Goal: Transaction & Acquisition: Book appointment/travel/reservation

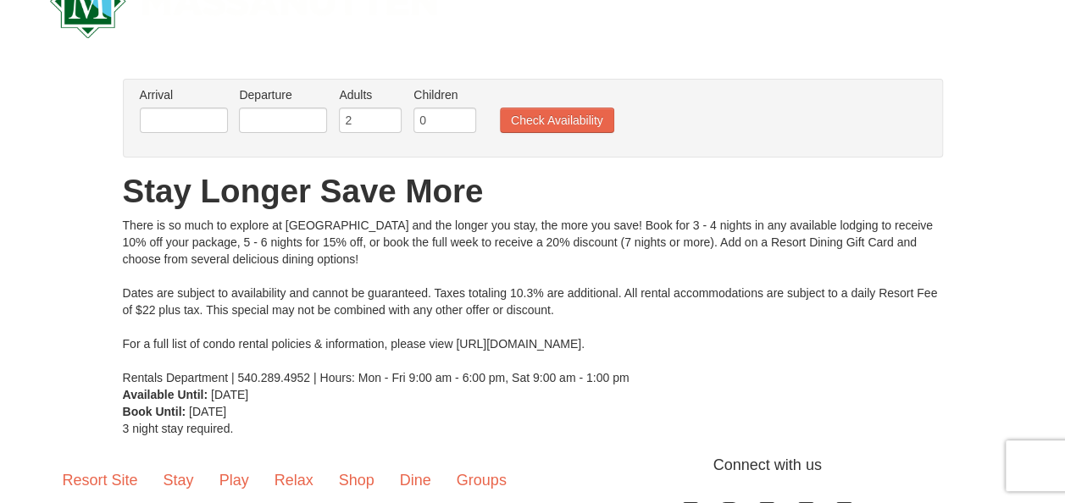
scroll to position [61, 0]
click at [206, 120] on input "text" at bounding box center [184, 119] width 88 height 25
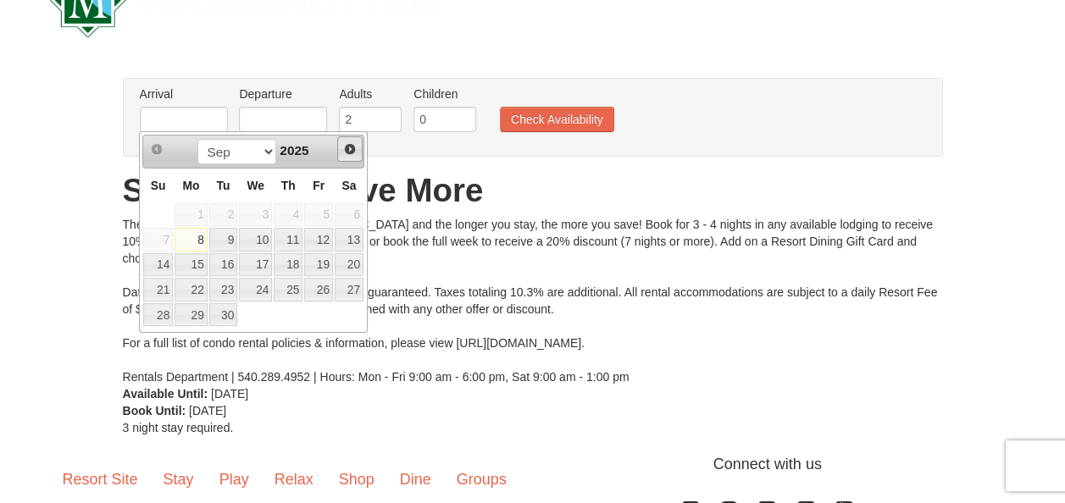
click at [347, 153] on span "Next" at bounding box center [350, 149] width 14 height 14
click at [319, 258] on link "17" at bounding box center [318, 265] width 29 height 24
type input "[DATE]"
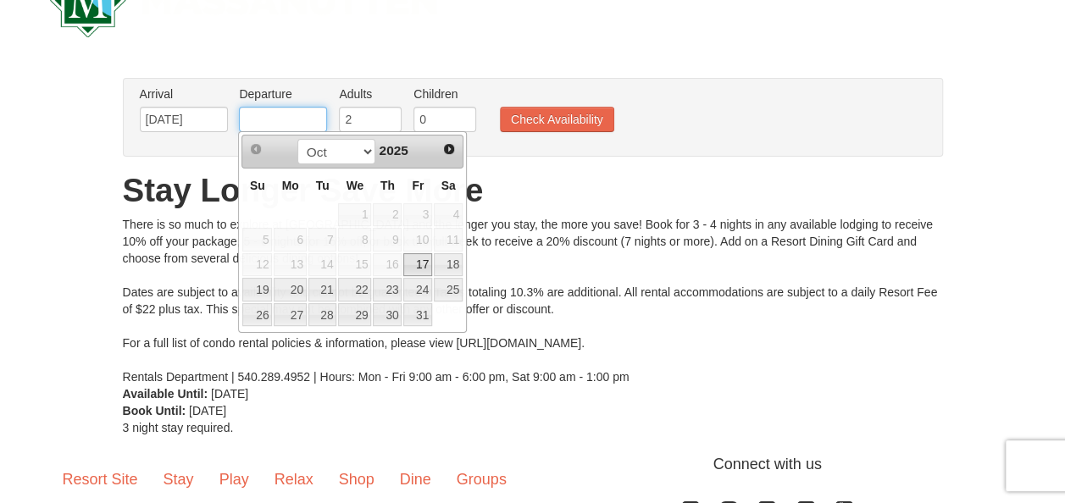
click at [301, 120] on input "text" at bounding box center [283, 119] width 88 height 25
click at [293, 283] on link "20" at bounding box center [290, 290] width 32 height 24
type input "[DATE]"
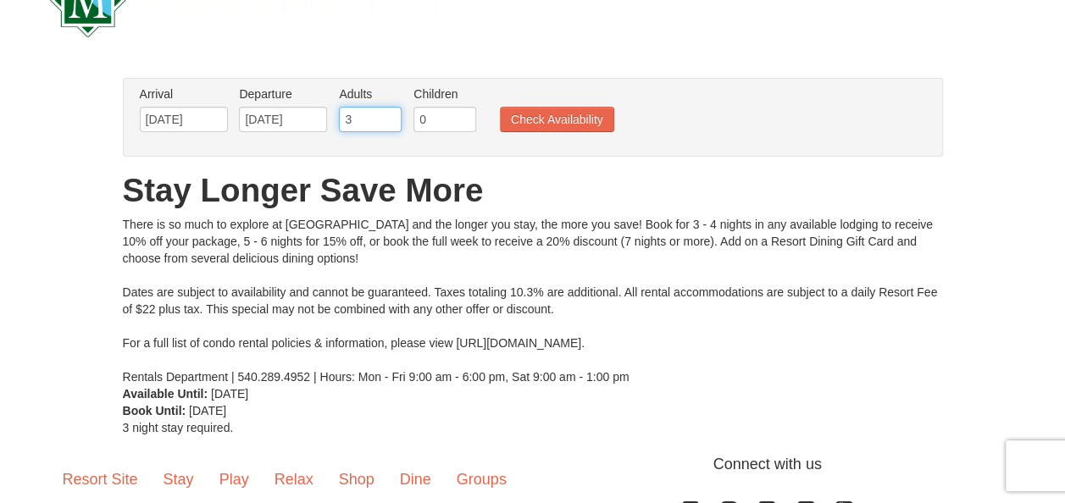
drag, startPoint x: 360, startPoint y: 119, endPoint x: 388, endPoint y: 114, distance: 28.3
type input "3"
click at [388, 114] on input "3" at bounding box center [370, 119] width 63 height 25
click at [432, 117] on input "0" at bounding box center [445, 119] width 63 height 25
click at [462, 114] on input "1" at bounding box center [445, 119] width 63 height 25
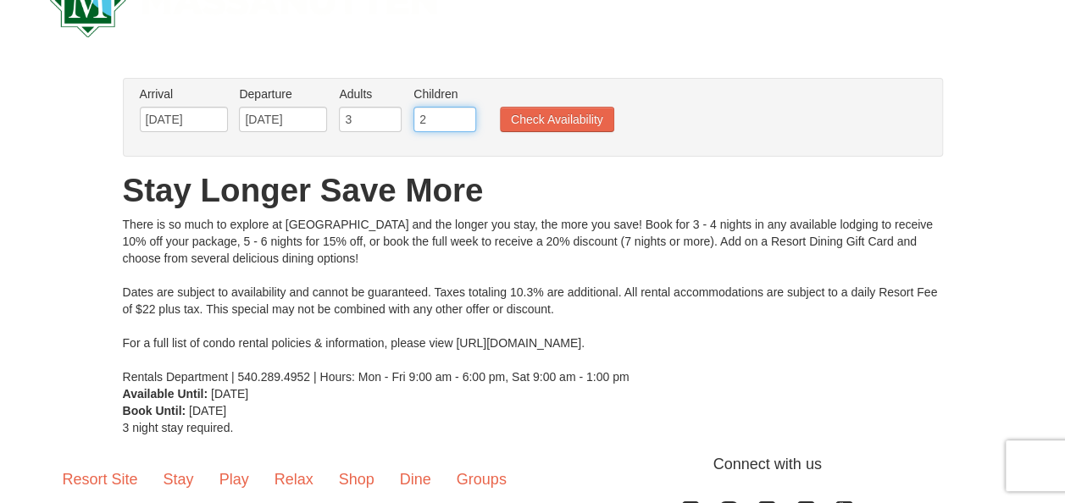
type input "2"
click at [463, 115] on input "2" at bounding box center [445, 119] width 63 height 25
click at [508, 114] on button "Check Availability" at bounding box center [557, 119] width 114 height 25
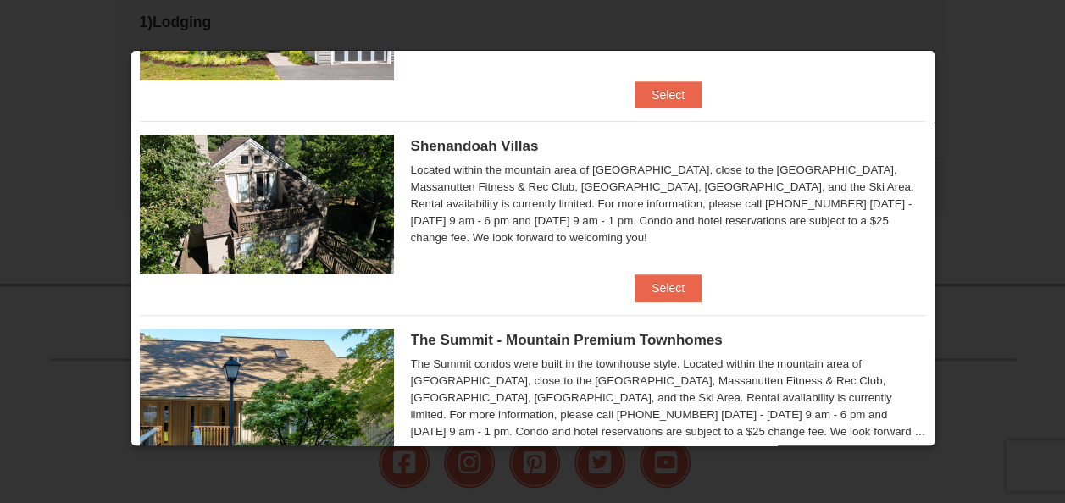
scroll to position [367, 0]
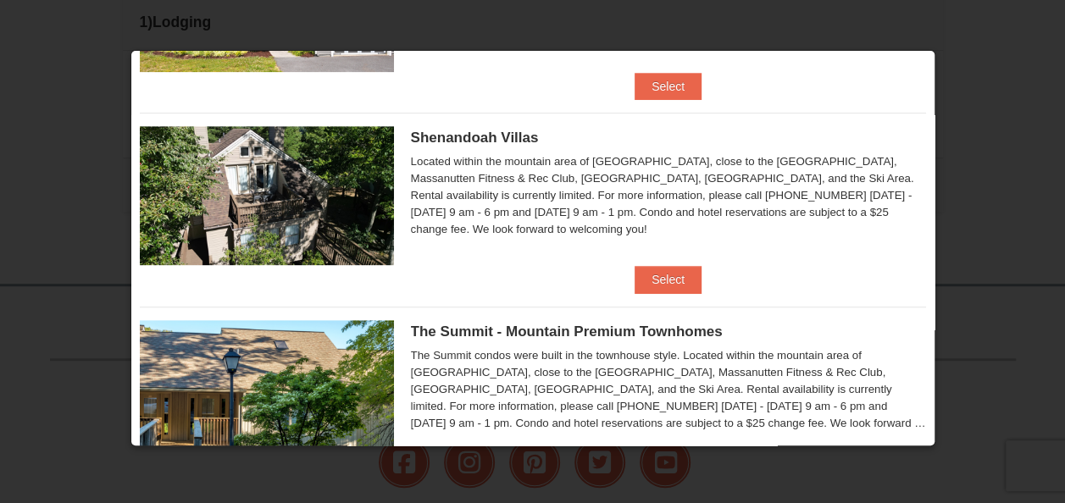
click at [477, 136] on span "Shenandoah Villas" at bounding box center [475, 138] width 128 height 16
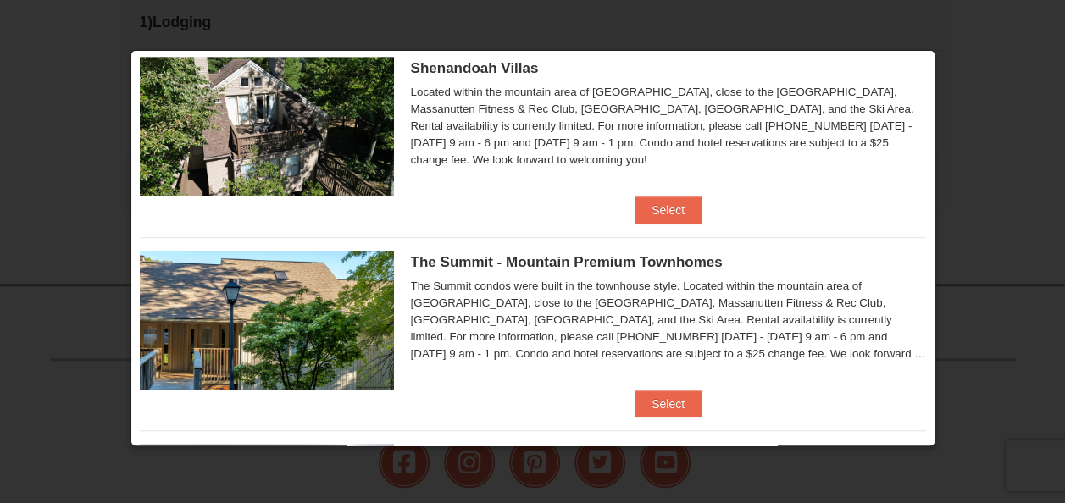
scroll to position [437, 0]
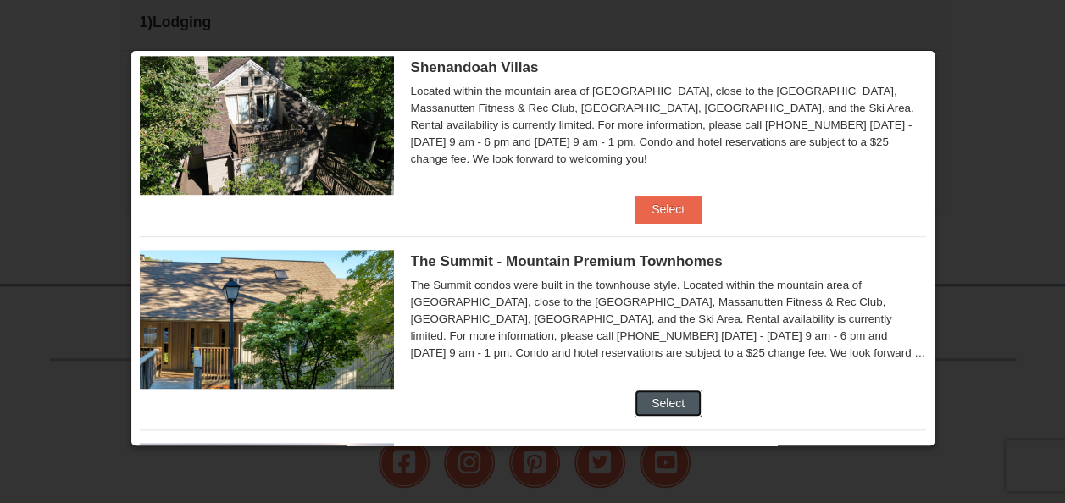
click at [649, 391] on button "Select" at bounding box center [668, 403] width 67 height 27
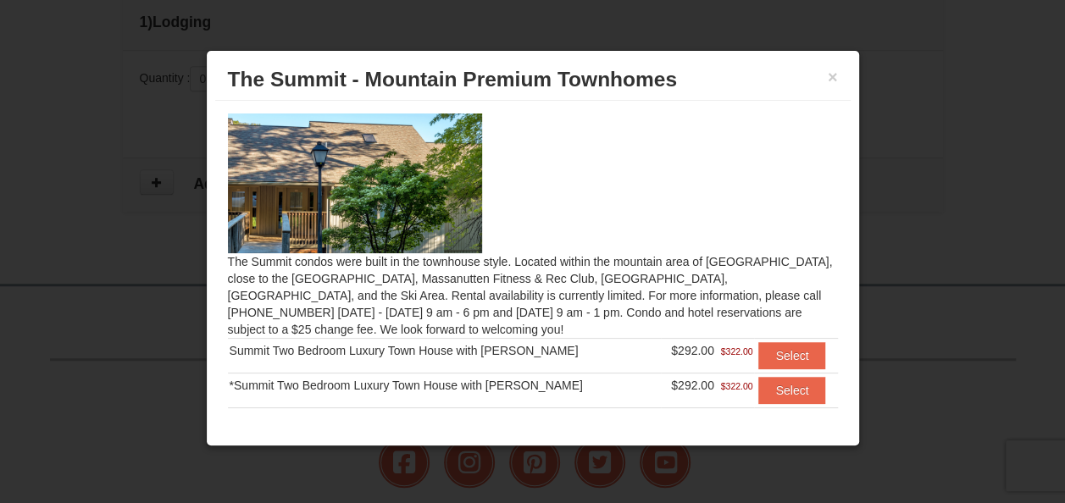
scroll to position [166, 0]
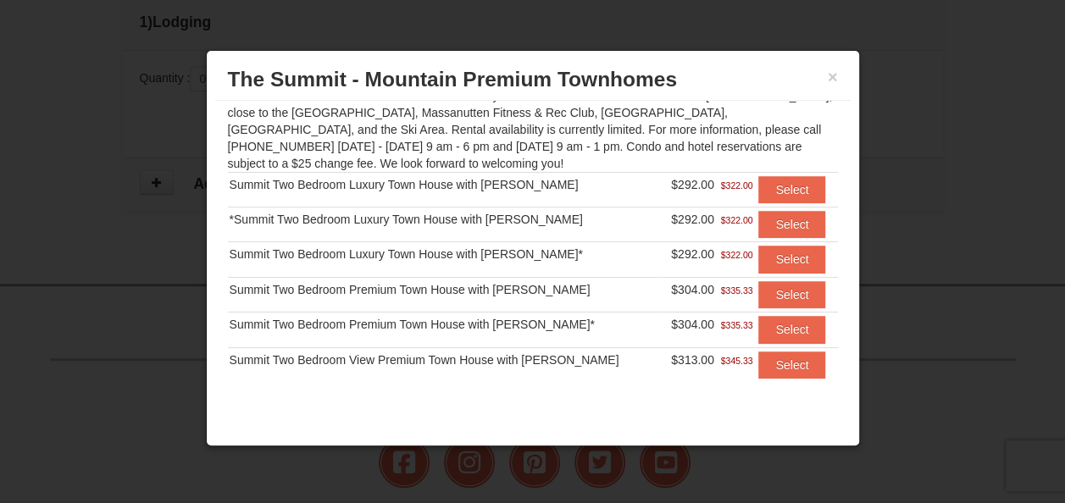
click at [481, 352] on div "Summit Two Bedroom View Premium Town House with [PERSON_NAME]" at bounding box center [445, 360] width 430 height 17
click at [781, 365] on button "Select" at bounding box center [791, 365] width 67 height 27
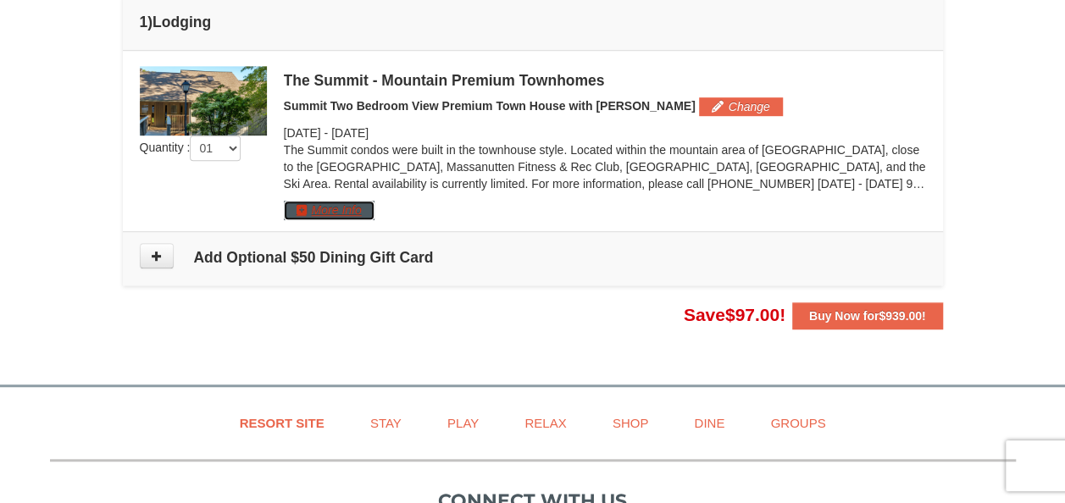
click at [345, 209] on button "More Info" at bounding box center [329, 210] width 91 height 19
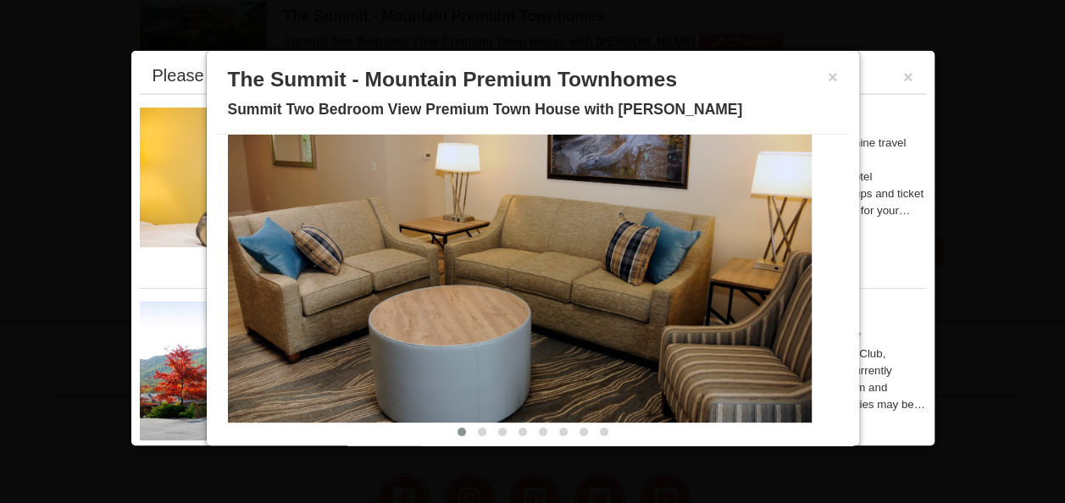
scroll to position [103, 0]
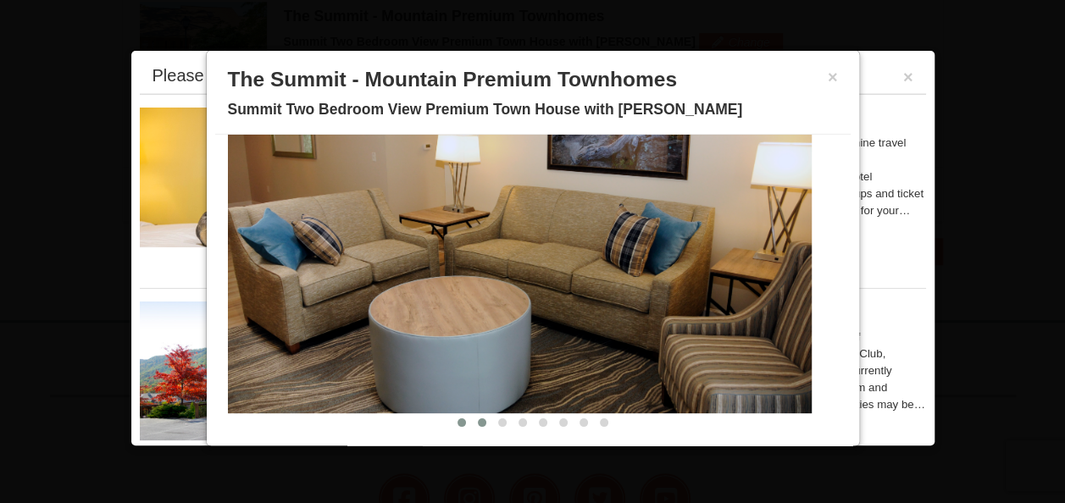
click at [472, 416] on button at bounding box center [482, 422] width 20 height 17
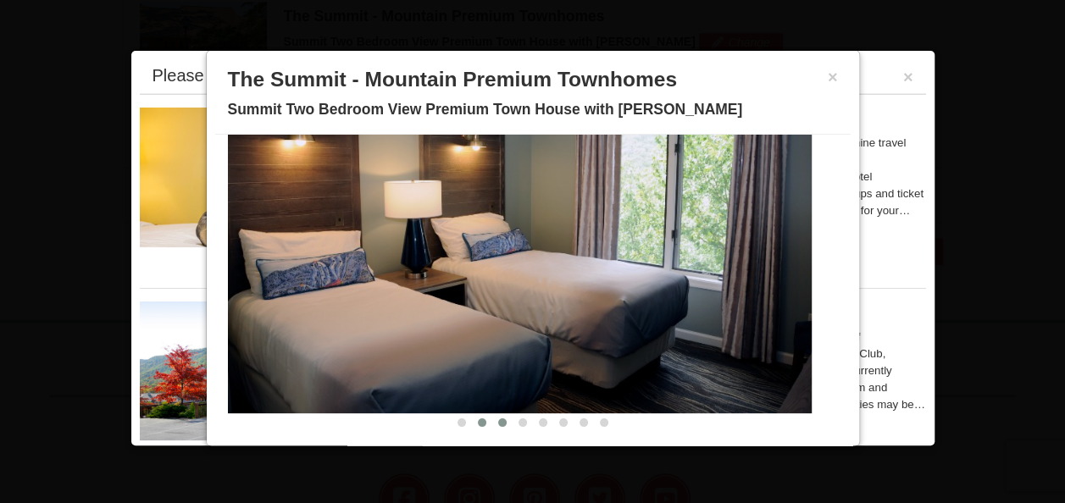
click at [498, 423] on span at bounding box center [502, 423] width 8 height 8
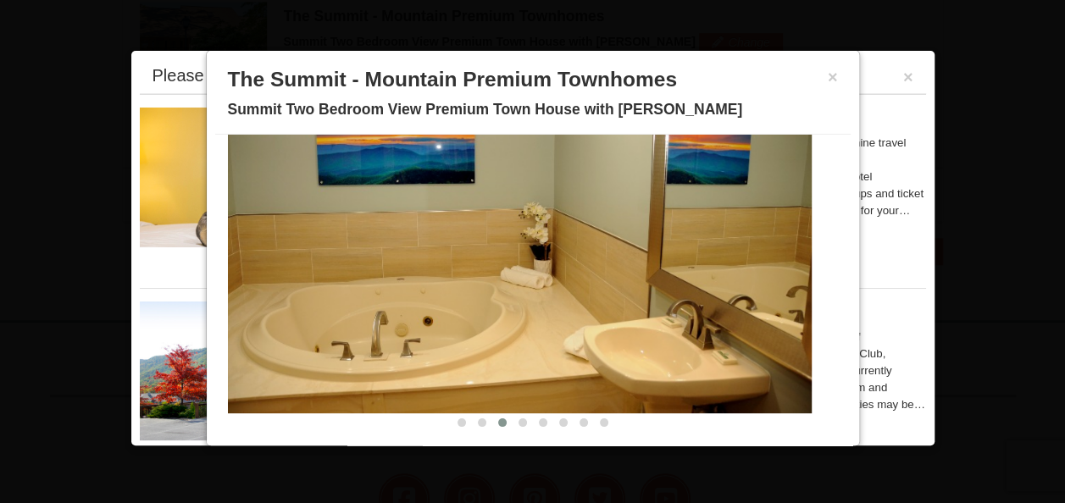
drag, startPoint x: 512, startPoint y: 424, endPoint x: 458, endPoint y: 386, distance: 65.8
click at [458, 386] on img at bounding box center [520, 252] width 584 height 319
click at [513, 425] on button at bounding box center [523, 422] width 20 height 17
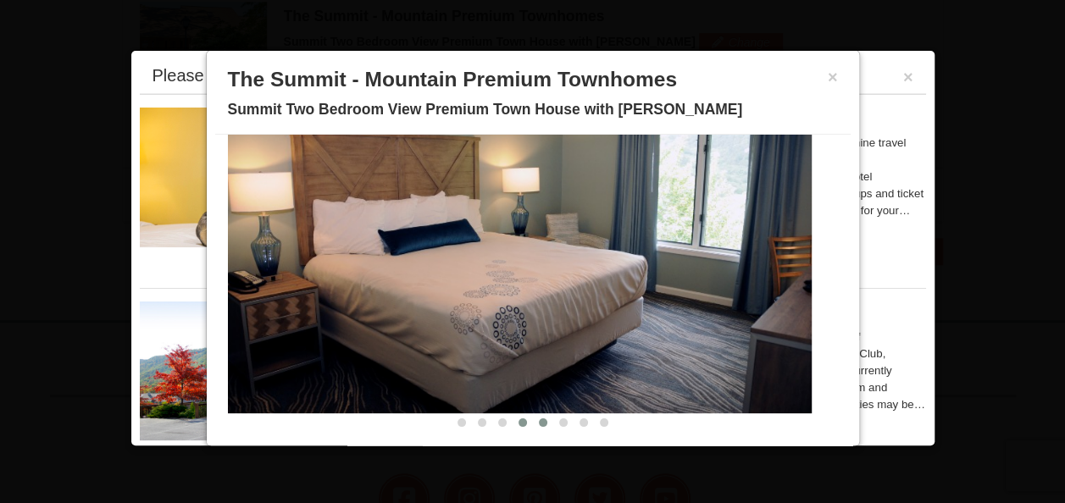
click at [539, 422] on span at bounding box center [543, 423] width 8 height 8
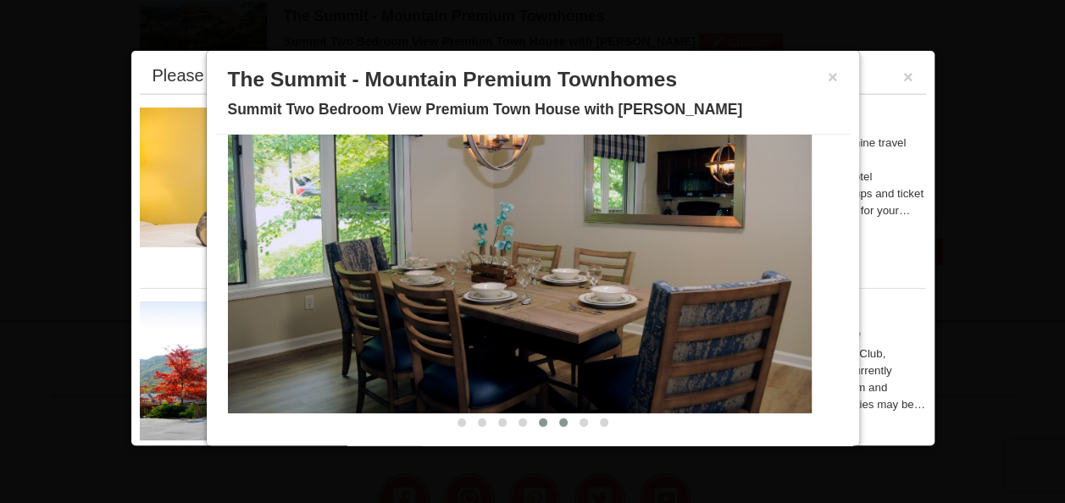
click at [559, 424] on span at bounding box center [563, 423] width 8 height 8
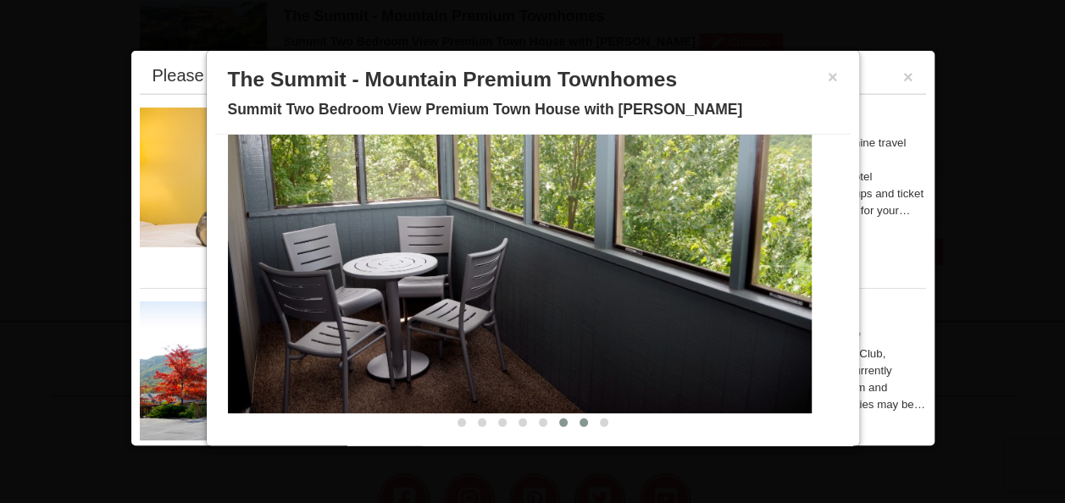
click at [580, 420] on span at bounding box center [584, 423] width 8 height 8
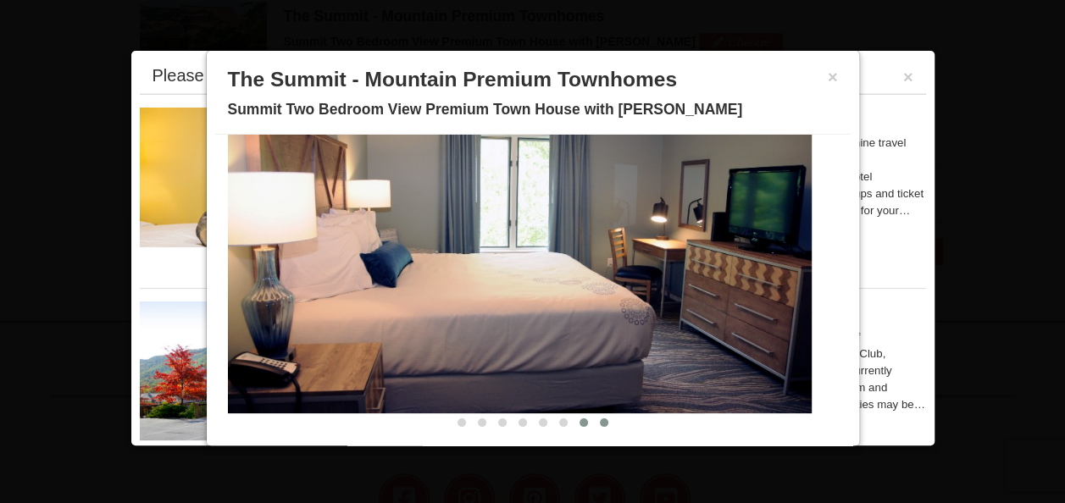
click at [600, 421] on span at bounding box center [604, 423] width 8 height 8
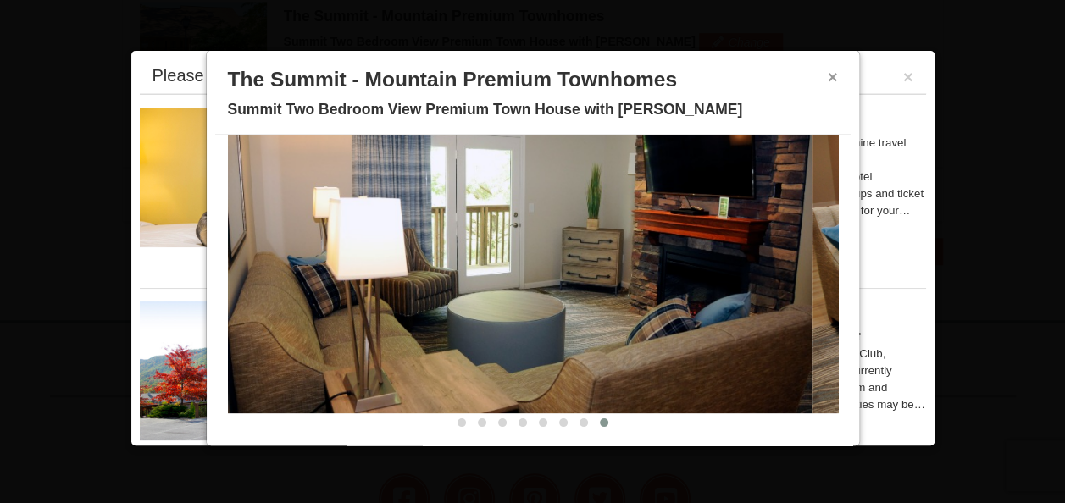
click at [828, 71] on button "×" at bounding box center [833, 77] width 10 height 17
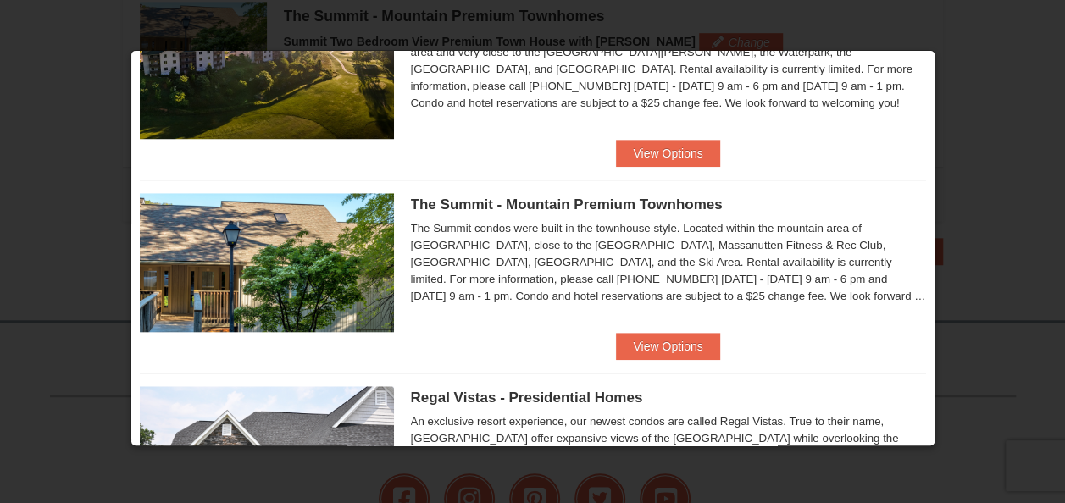
scroll to position [688, 0]
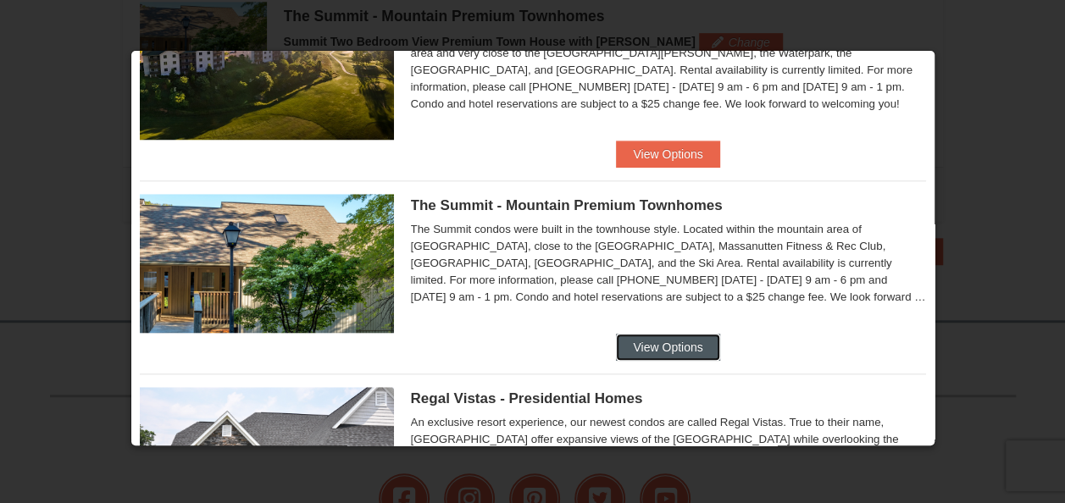
click at [686, 339] on button "View Options" at bounding box center [667, 347] width 103 height 27
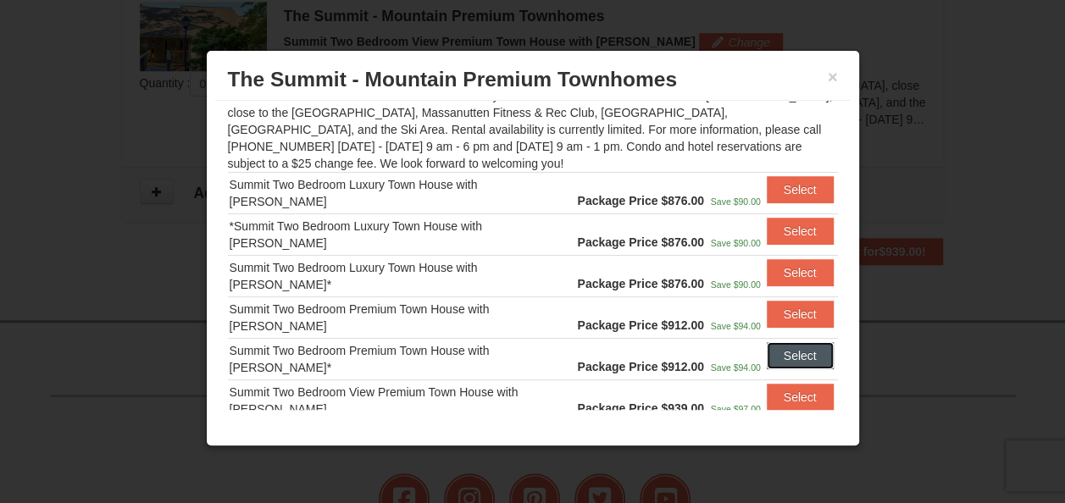
click at [797, 362] on button "Select" at bounding box center [800, 355] width 67 height 27
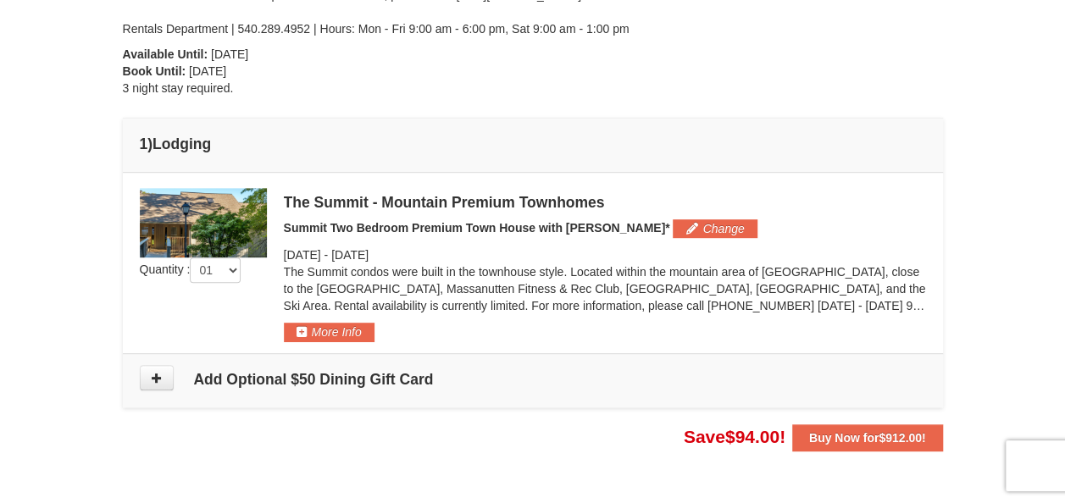
scroll to position [370, 0]
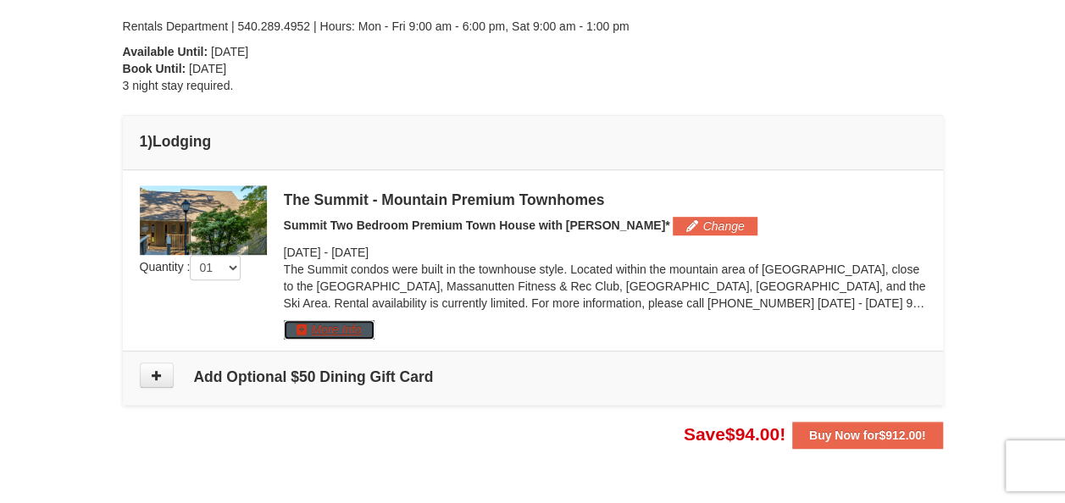
click at [356, 328] on button "More Info" at bounding box center [329, 329] width 91 height 19
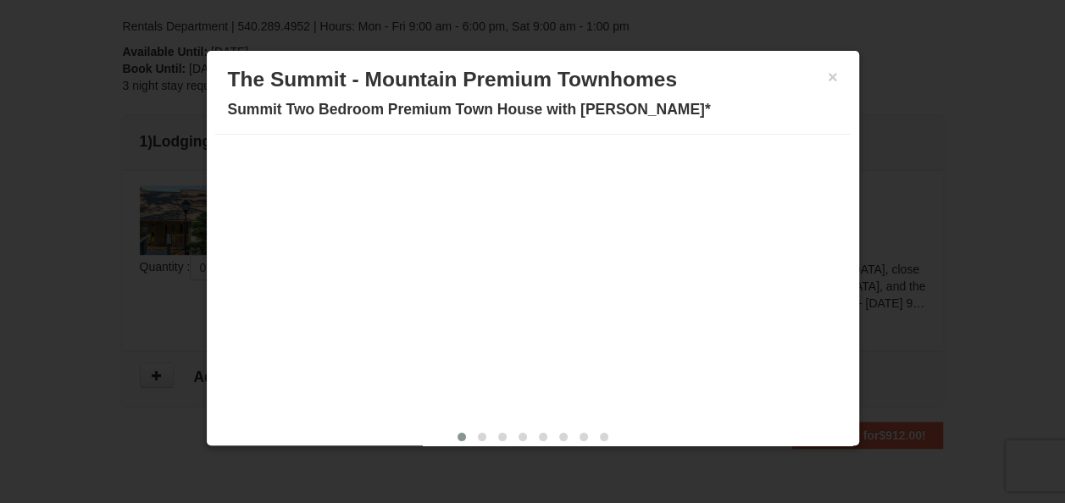
scroll to position [0, 0]
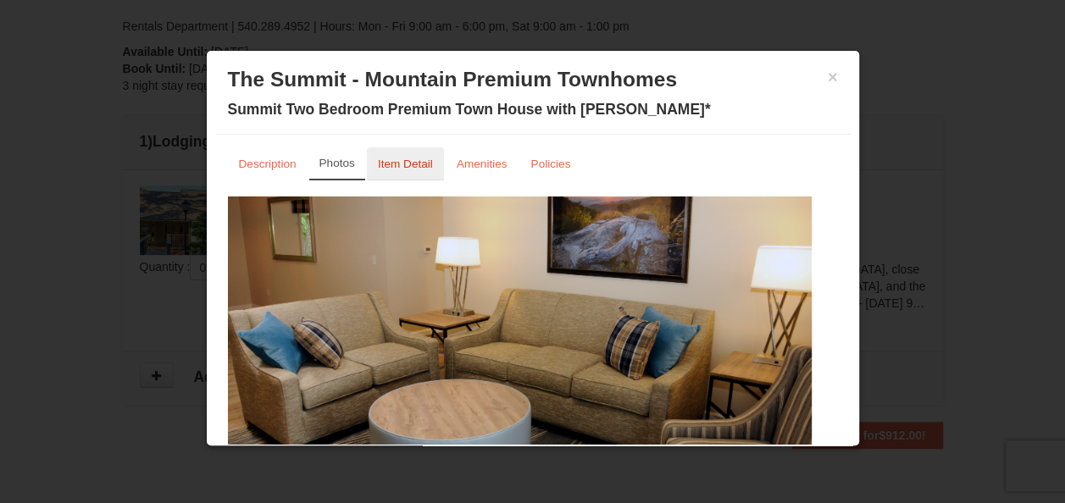
click at [425, 149] on link "Item Detail" at bounding box center [405, 163] width 77 height 33
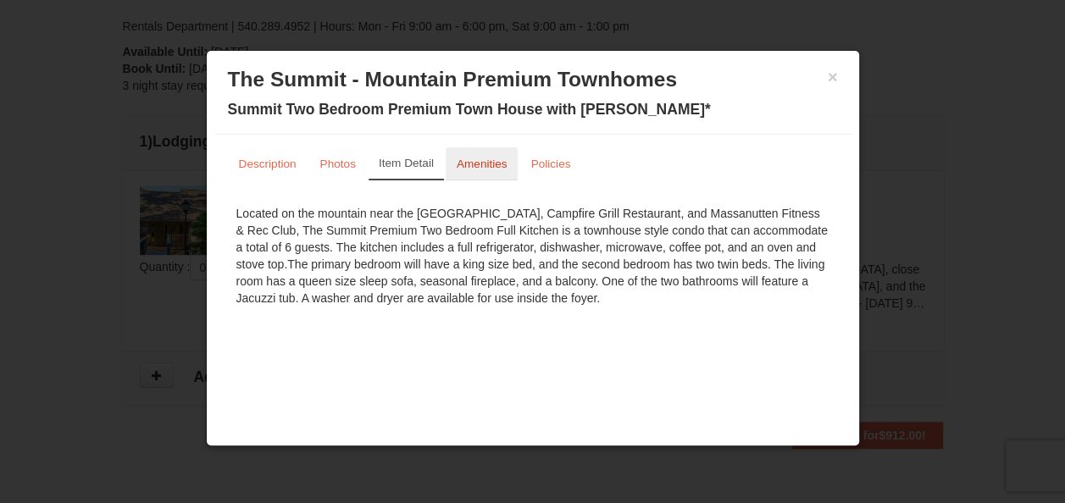
click at [471, 158] on small "Amenities" at bounding box center [482, 164] width 51 height 13
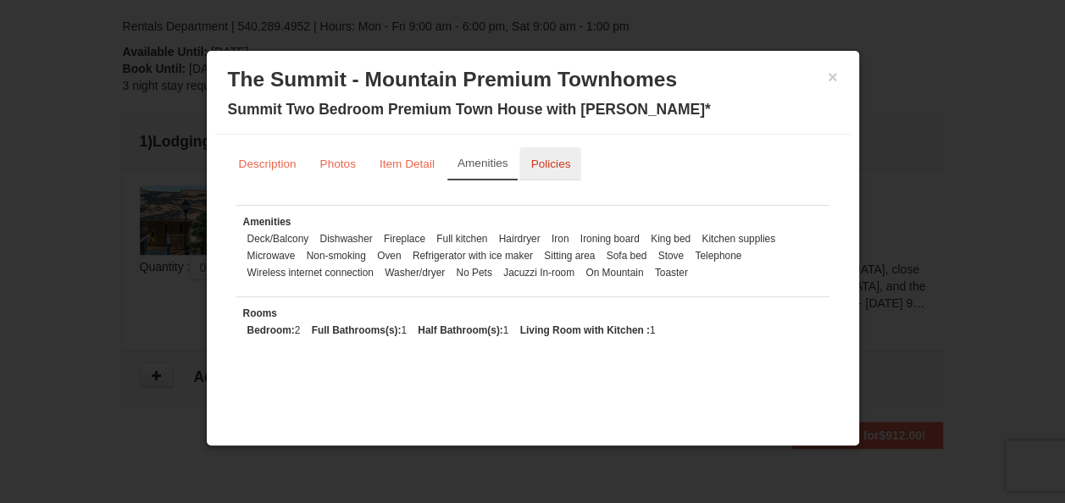
click at [552, 166] on small "Policies" at bounding box center [550, 164] width 40 height 13
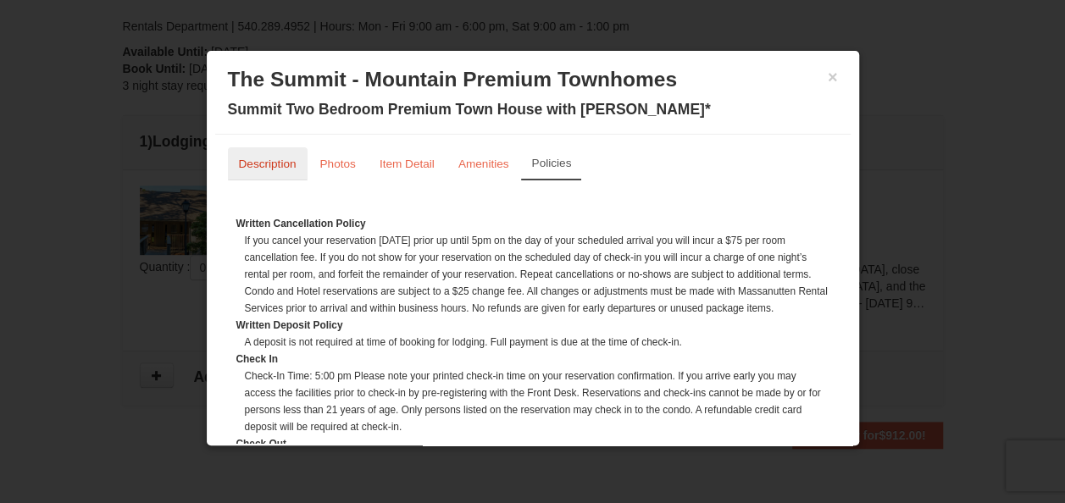
click at [278, 155] on link "Description" at bounding box center [268, 163] width 80 height 33
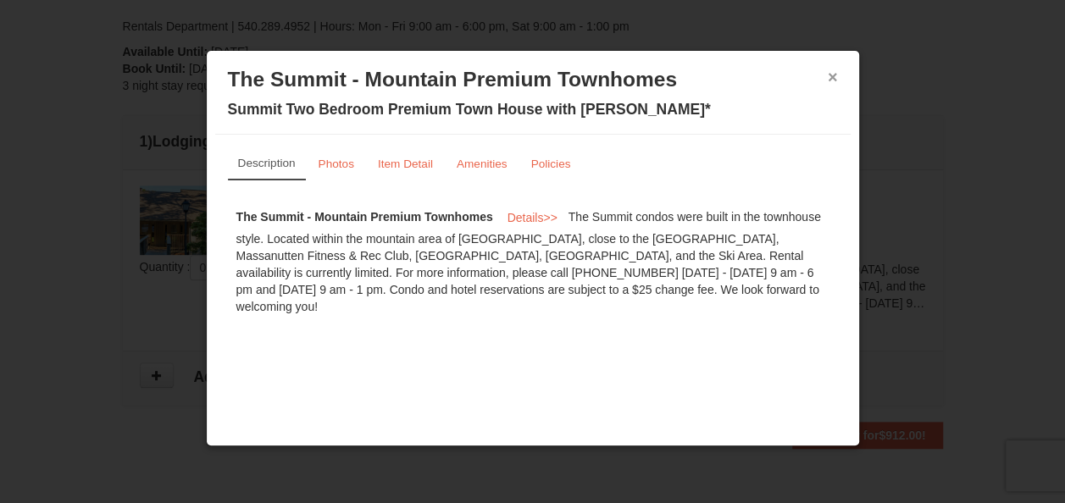
click at [836, 76] on button "×" at bounding box center [833, 77] width 10 height 17
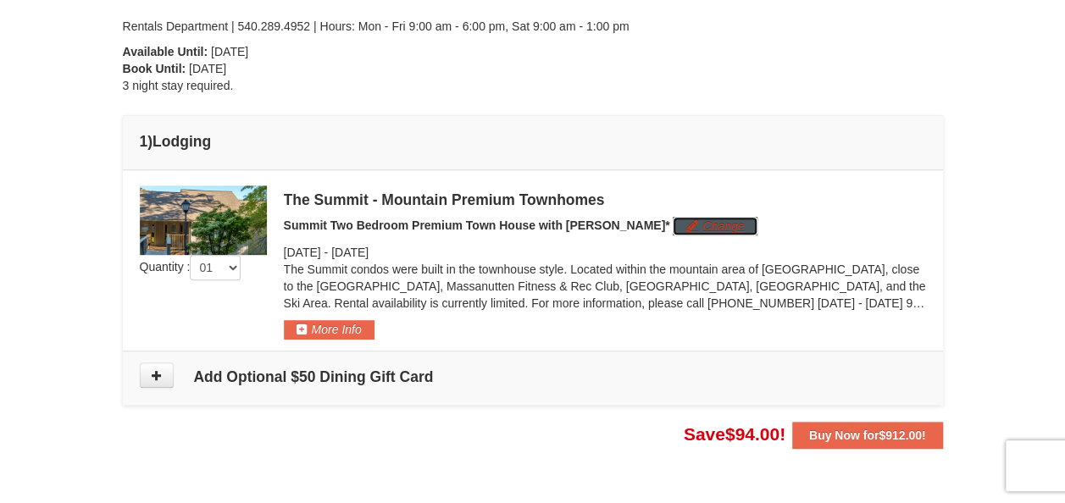
click at [674, 220] on button "Change" at bounding box center [715, 226] width 84 height 19
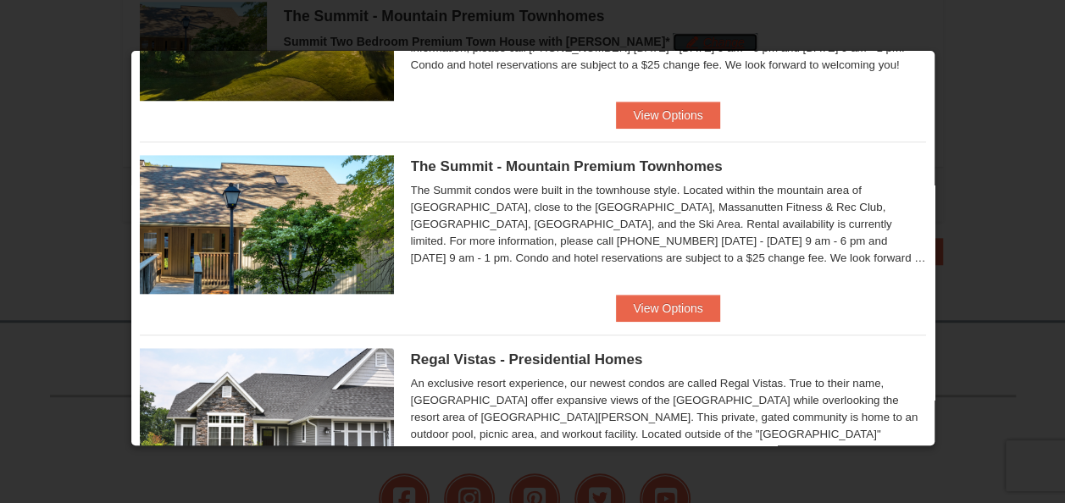
scroll to position [752, 0]
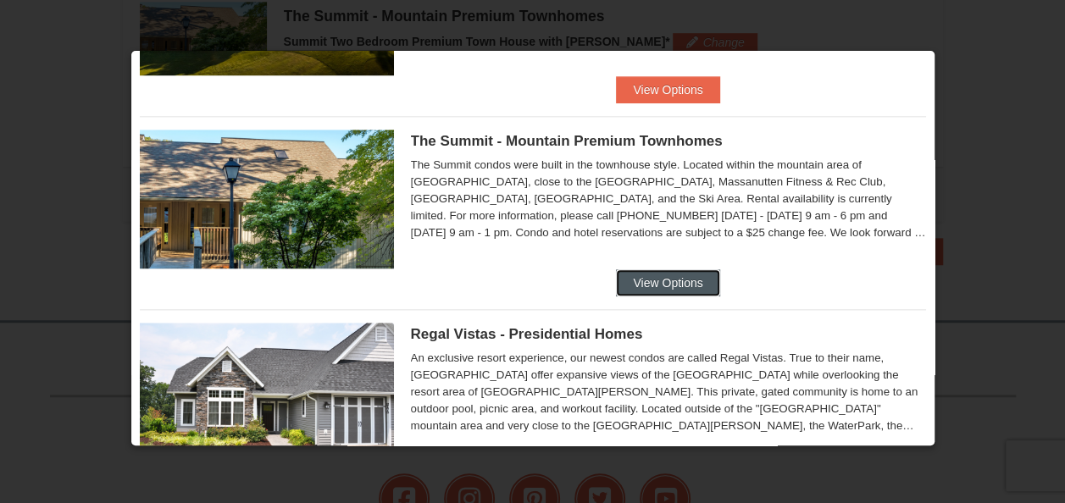
click at [673, 280] on button "View Options" at bounding box center [667, 282] width 103 height 27
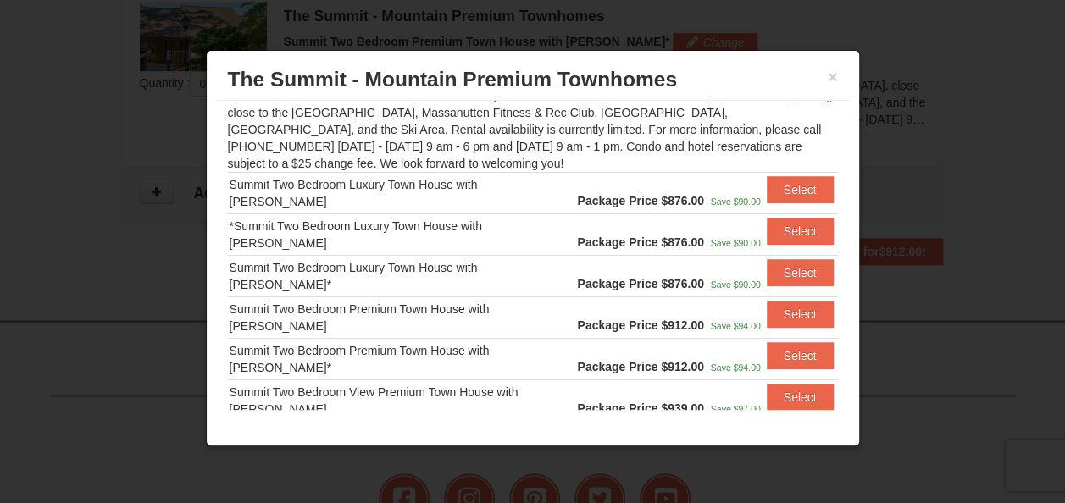
scroll to position [205, 0]
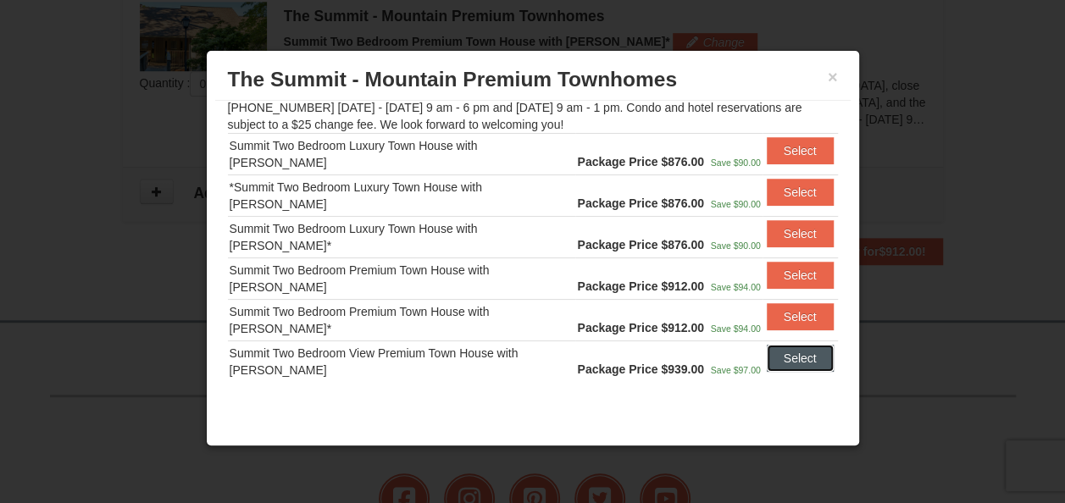
click at [787, 345] on button "Select" at bounding box center [800, 358] width 67 height 27
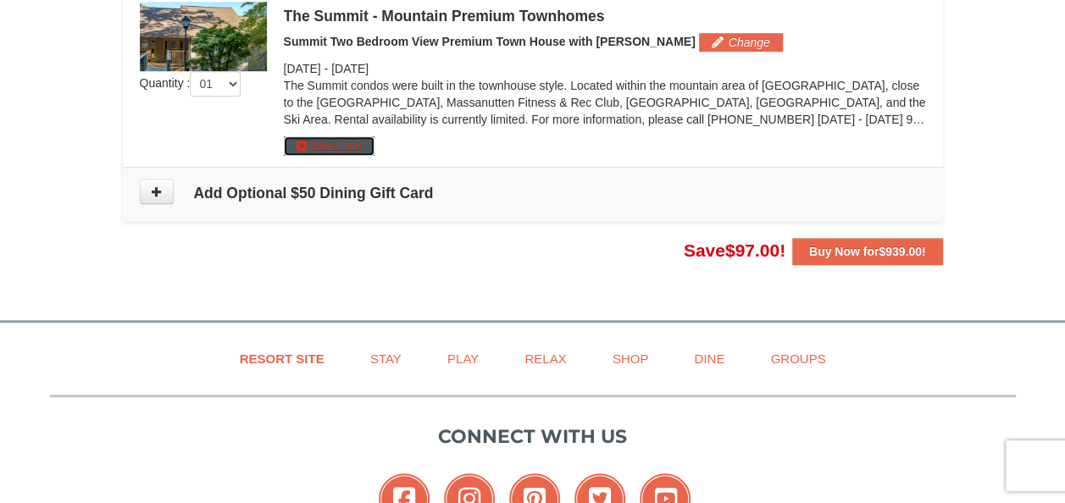
click at [328, 142] on button "More Info" at bounding box center [329, 145] width 91 height 19
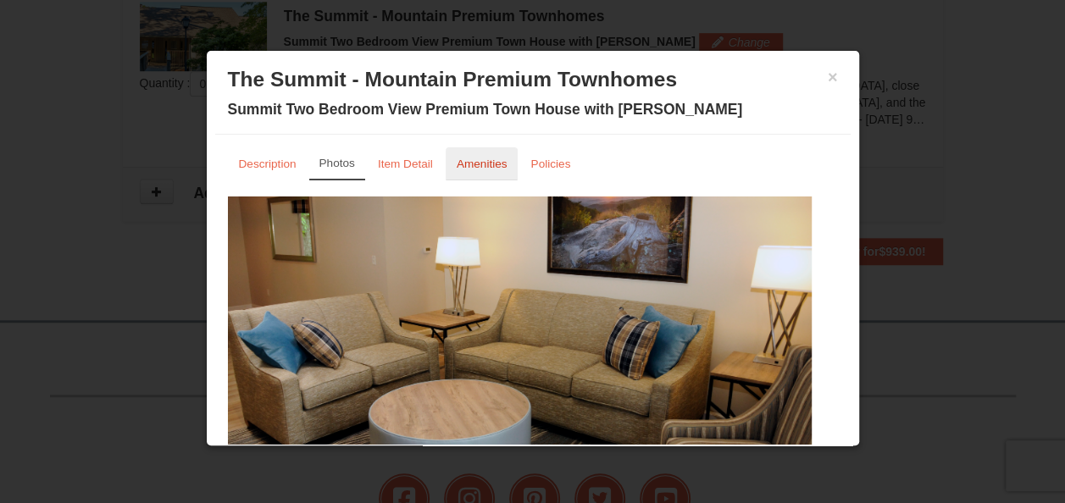
click at [514, 163] on link "Amenities" at bounding box center [482, 163] width 73 height 33
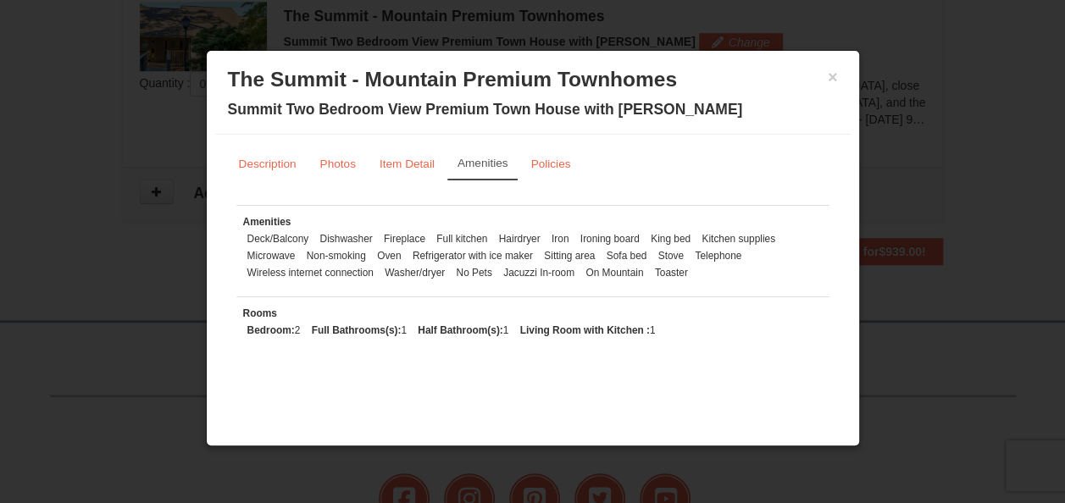
click at [514, 163] on link "Amenities" at bounding box center [482, 163] width 71 height 33
click at [397, 168] on small "Item Detail" at bounding box center [407, 164] width 55 height 13
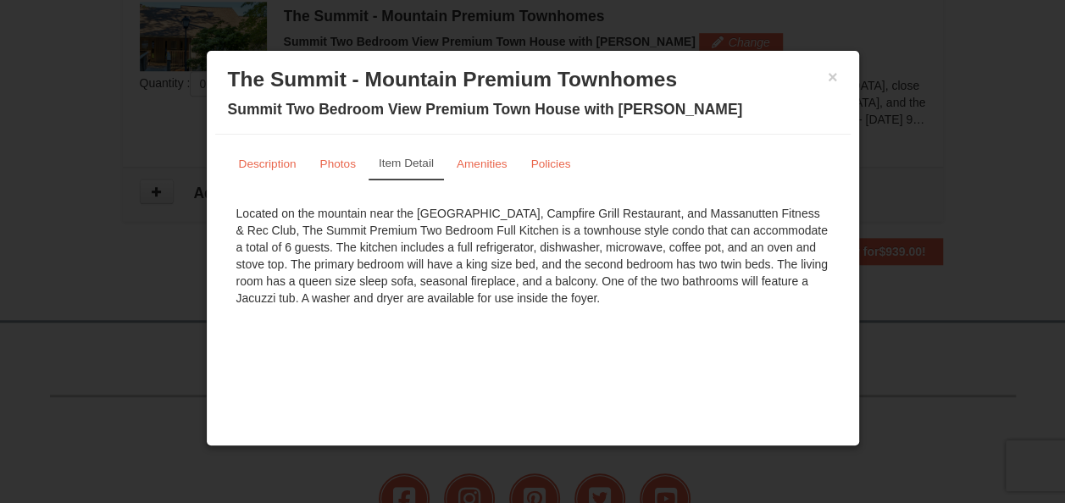
drag, startPoint x: 832, startPoint y: 80, endPoint x: 752, endPoint y: 94, distance: 80.9
click at [752, 94] on span "The Summit - Mountain Premium Townhomes Summit Two Bedroom View Premium Town Ho…" at bounding box center [533, 92] width 610 height 51
click at [825, 75] on h3 "The Summit - Mountain Premium Townhomes" at bounding box center [533, 79] width 610 height 25
click at [828, 75] on button "×" at bounding box center [833, 77] width 10 height 17
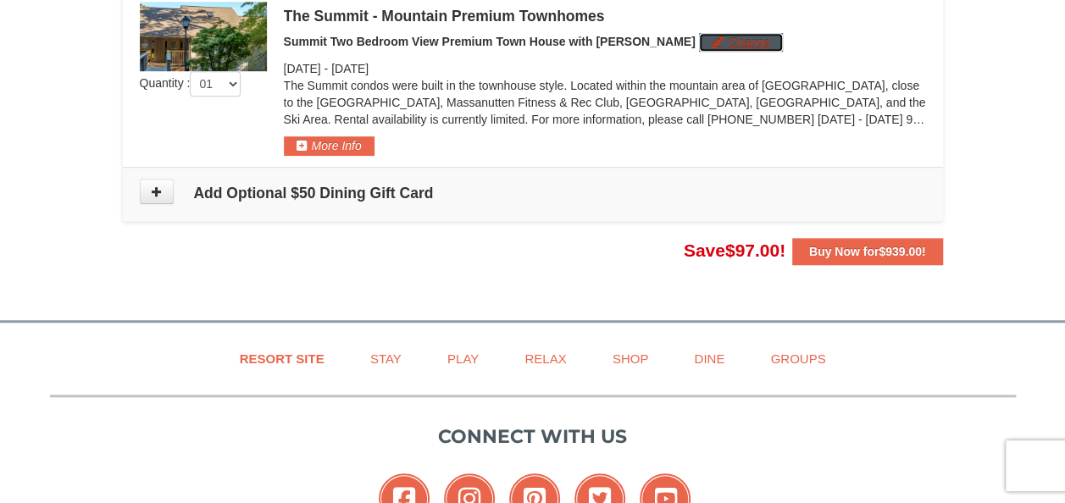
click at [699, 34] on button "Change" at bounding box center [741, 42] width 84 height 19
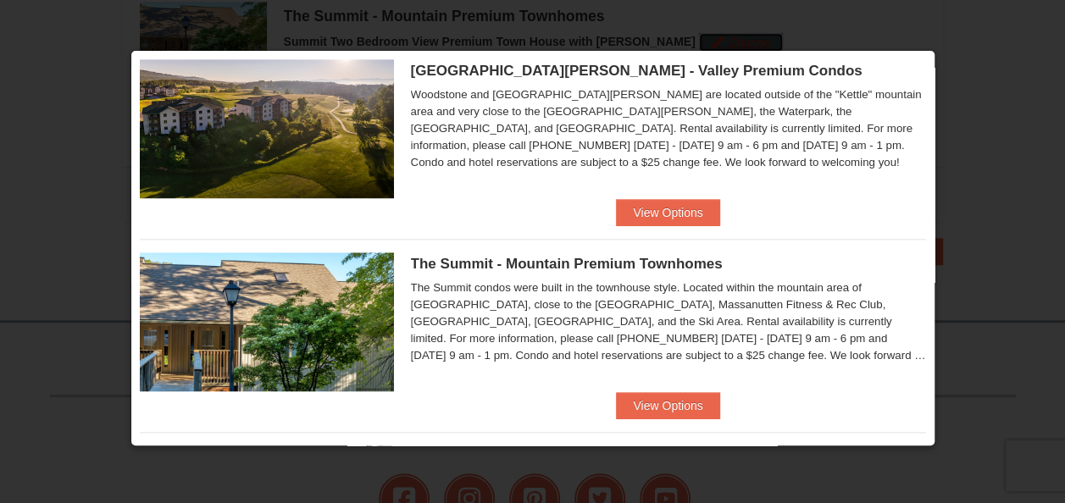
scroll to position [641, 0]
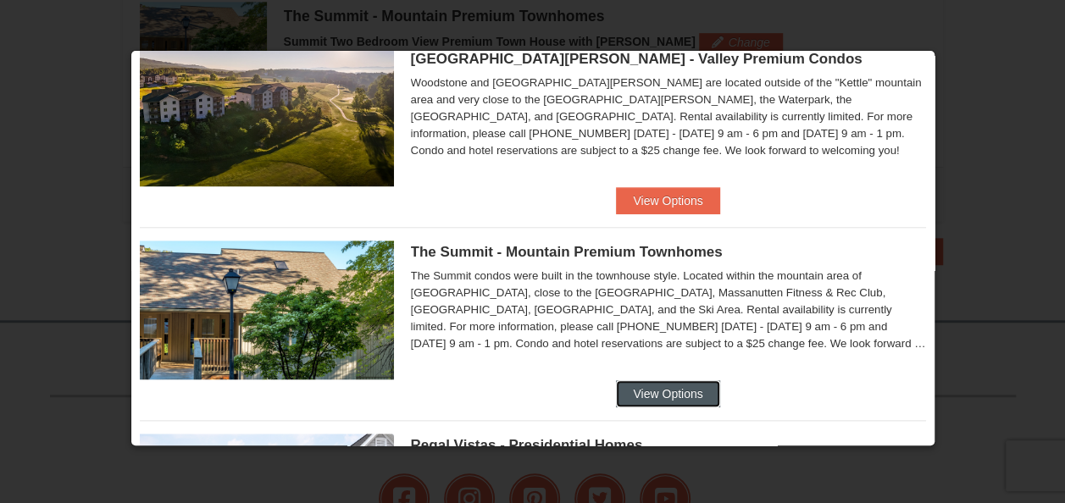
click at [659, 385] on button "View Options" at bounding box center [667, 393] width 103 height 27
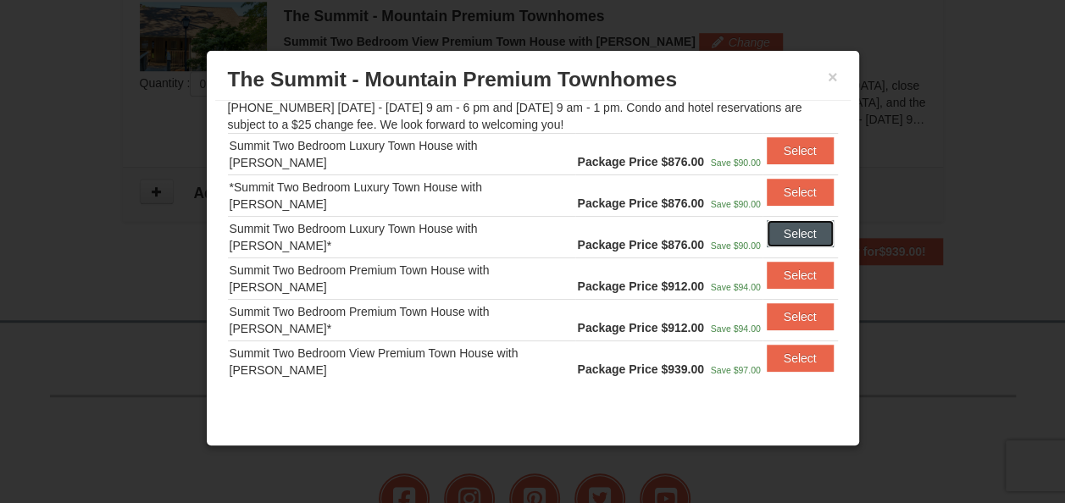
click at [793, 241] on button "Select" at bounding box center [800, 233] width 67 height 27
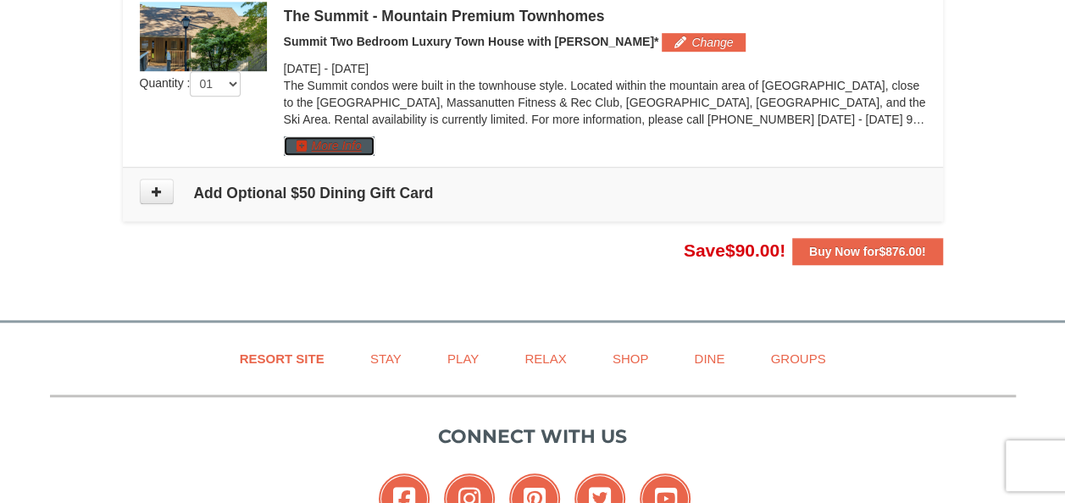
click at [339, 151] on button "More Info" at bounding box center [329, 145] width 91 height 19
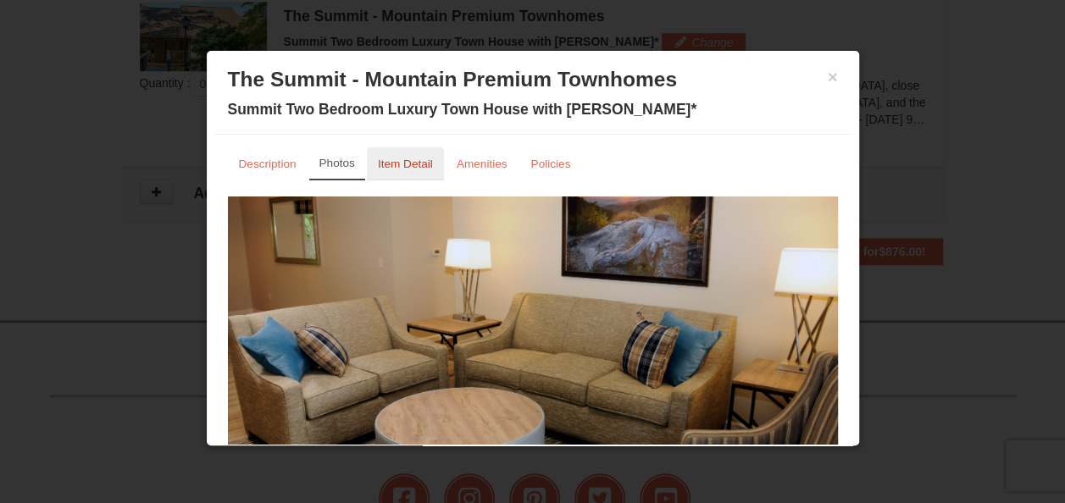
click at [424, 168] on small "Item Detail" at bounding box center [405, 164] width 55 height 13
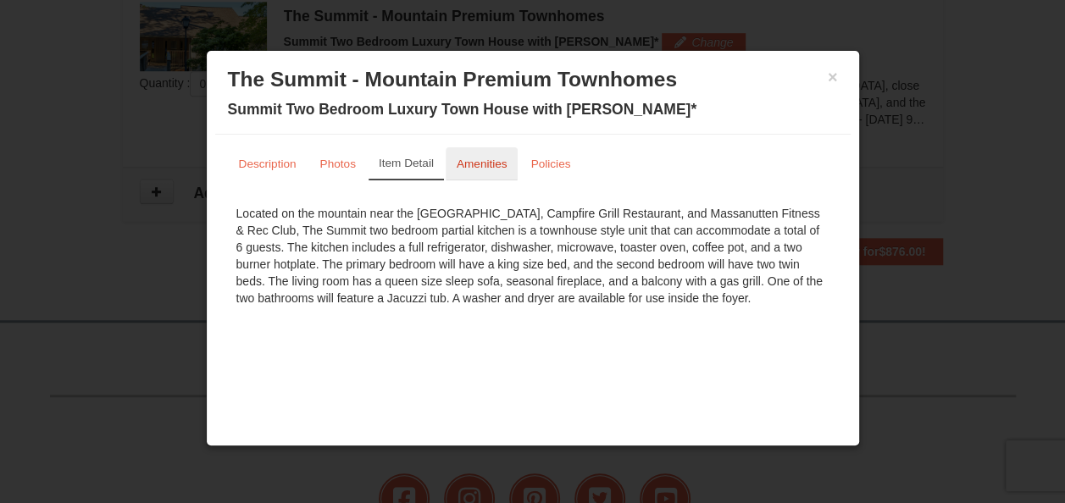
click at [480, 158] on small "Amenities" at bounding box center [482, 164] width 51 height 13
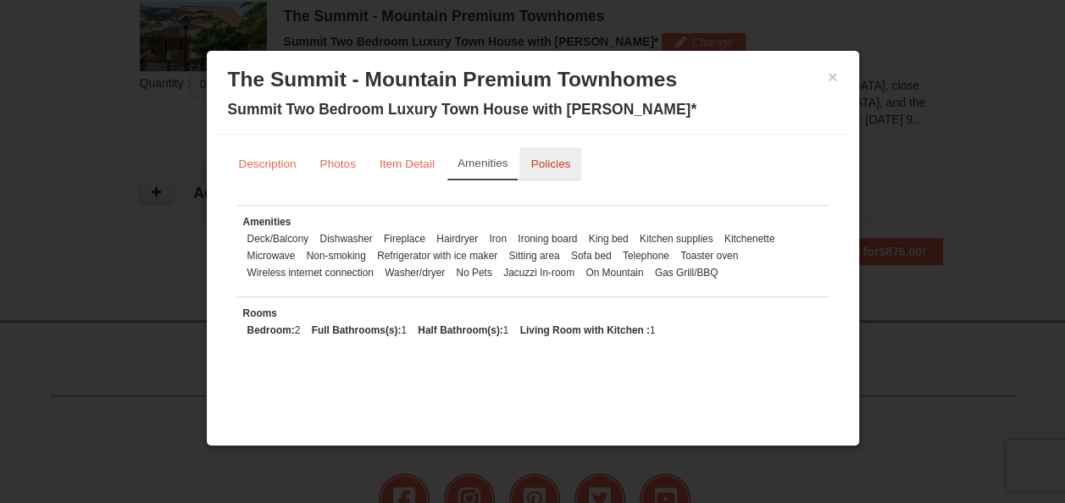
click at [536, 163] on small "Policies" at bounding box center [550, 164] width 40 height 13
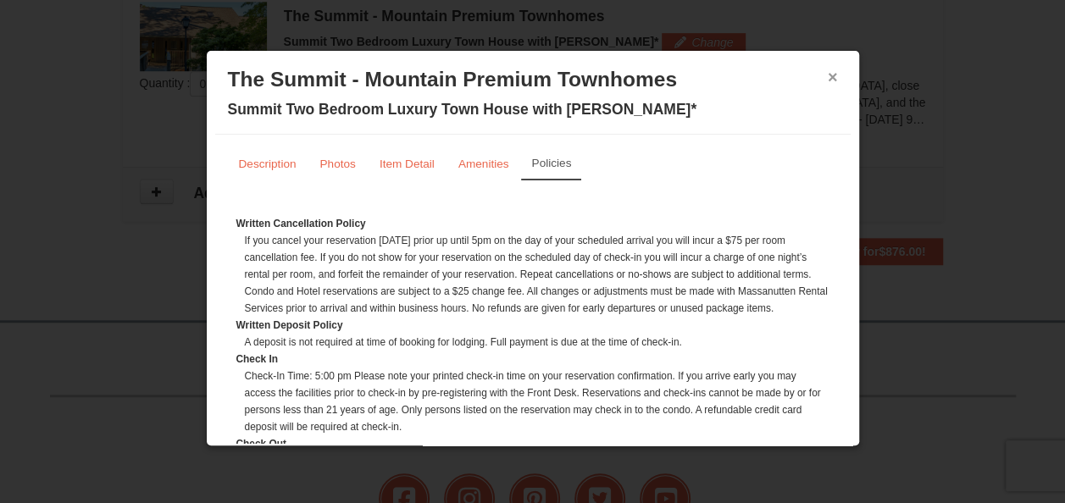
click at [828, 86] on button "×" at bounding box center [833, 77] width 10 height 17
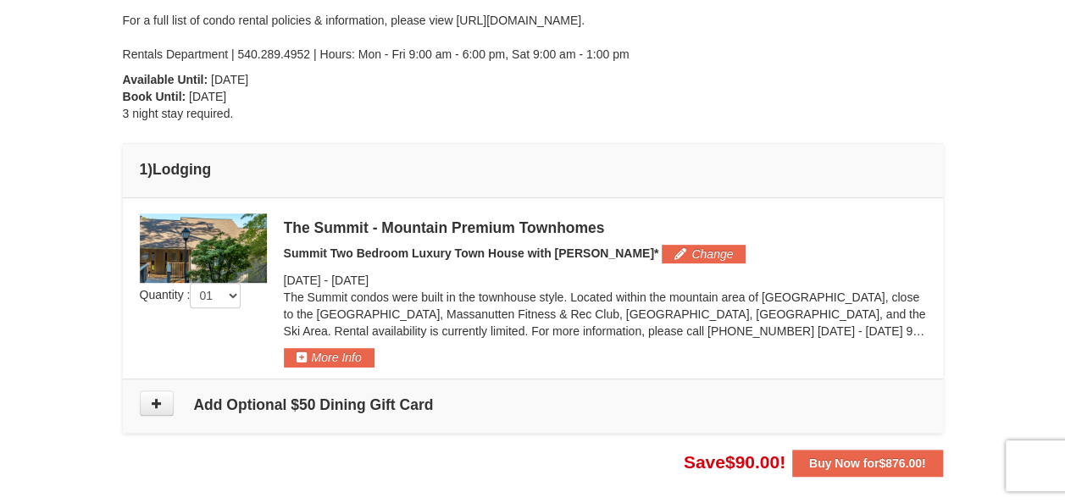
scroll to position [336, 0]
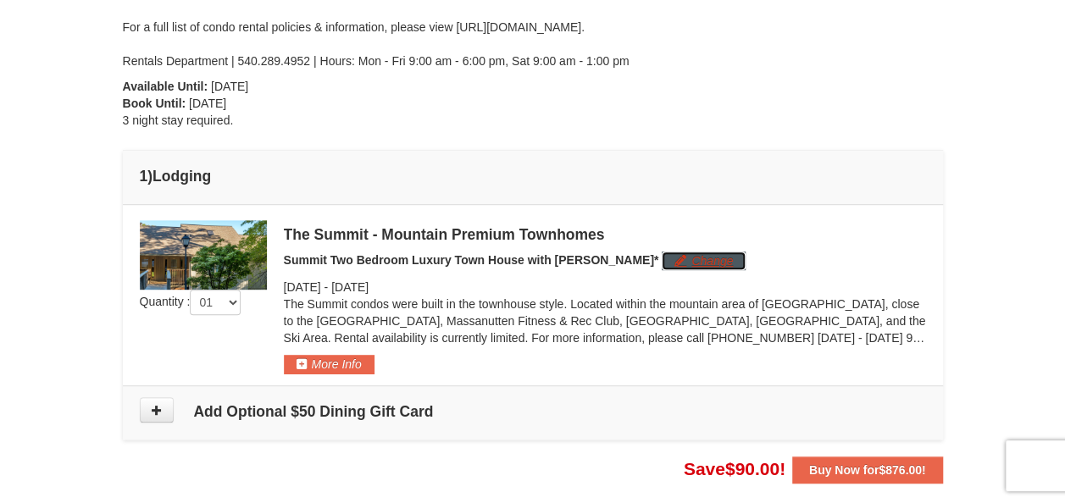
click at [666, 252] on button "Change" at bounding box center [704, 261] width 84 height 19
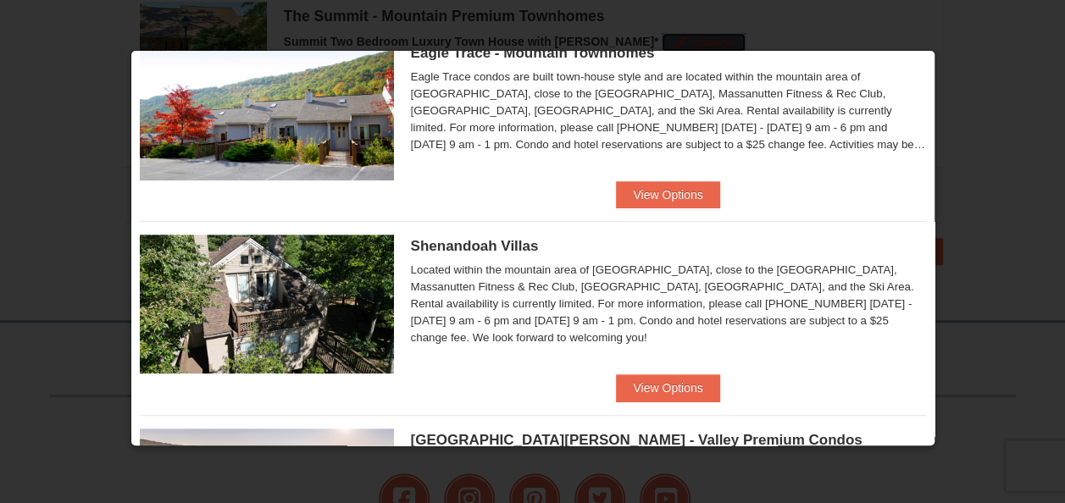
scroll to position [261, 0]
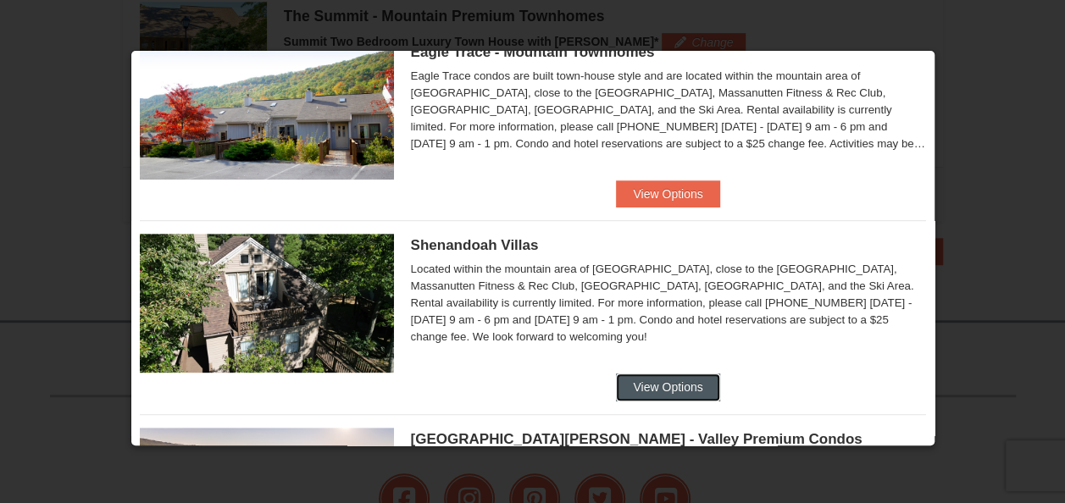
click at [659, 378] on button "View Options" at bounding box center [667, 387] width 103 height 27
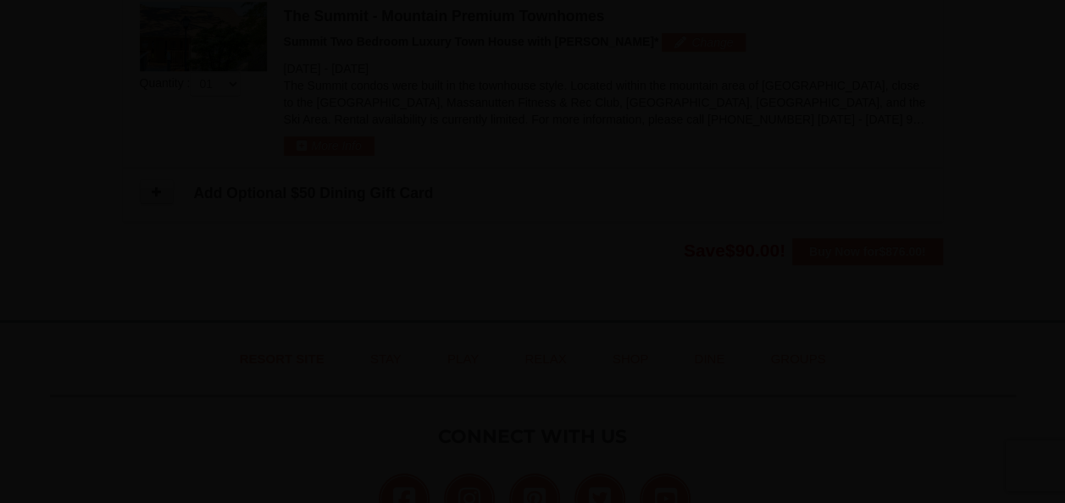
scroll to position [64, 0]
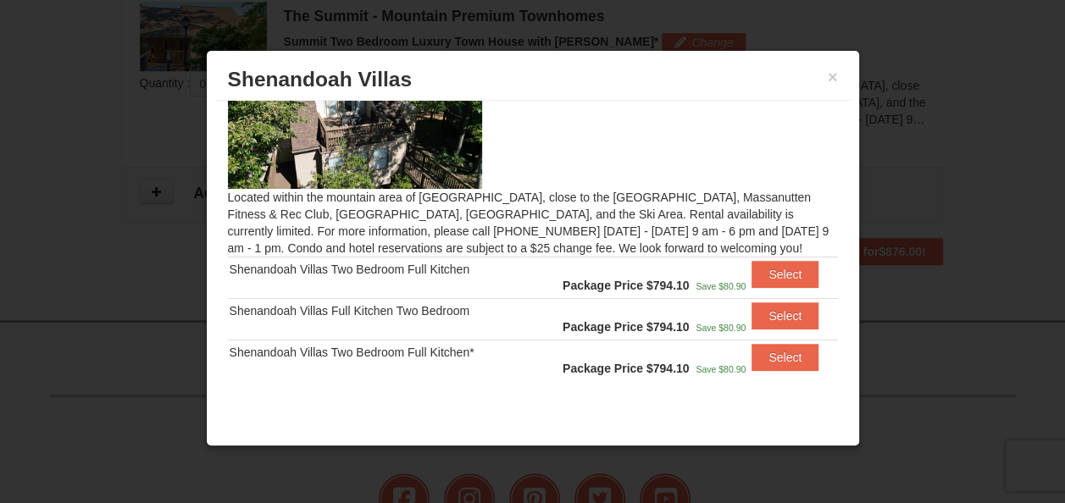
drag, startPoint x: 766, startPoint y: 364, endPoint x: 716, endPoint y: 353, distance: 51.2
click at [716, 353] on span "Save $80.90" at bounding box center [721, 361] width 50 height 34
click at [774, 358] on button "Select" at bounding box center [785, 357] width 67 height 27
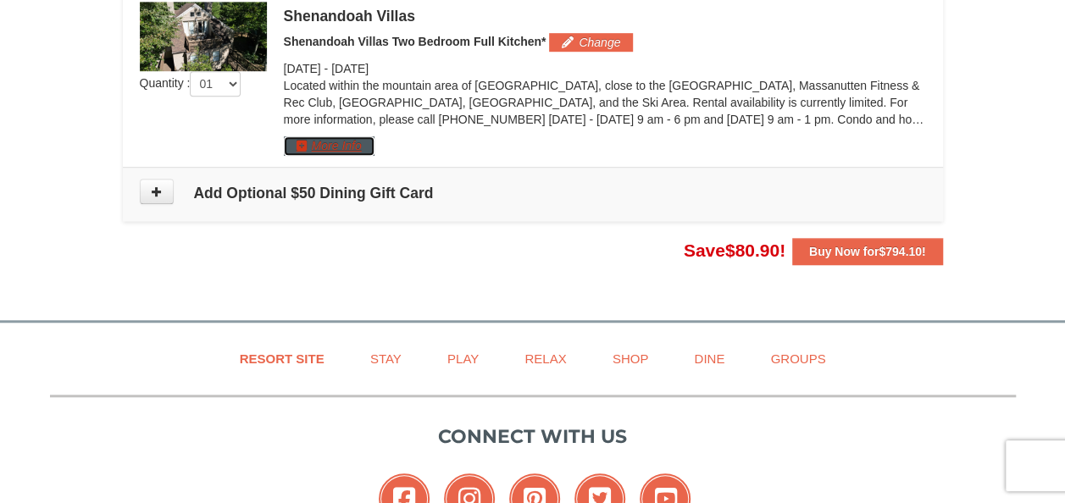
click at [316, 146] on button "More Info" at bounding box center [329, 145] width 91 height 19
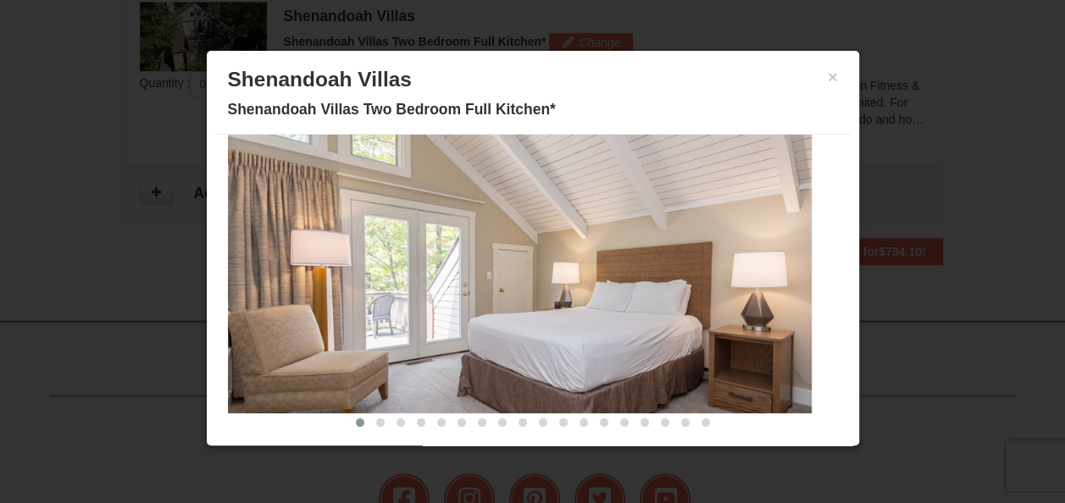
scroll to position [23, 0]
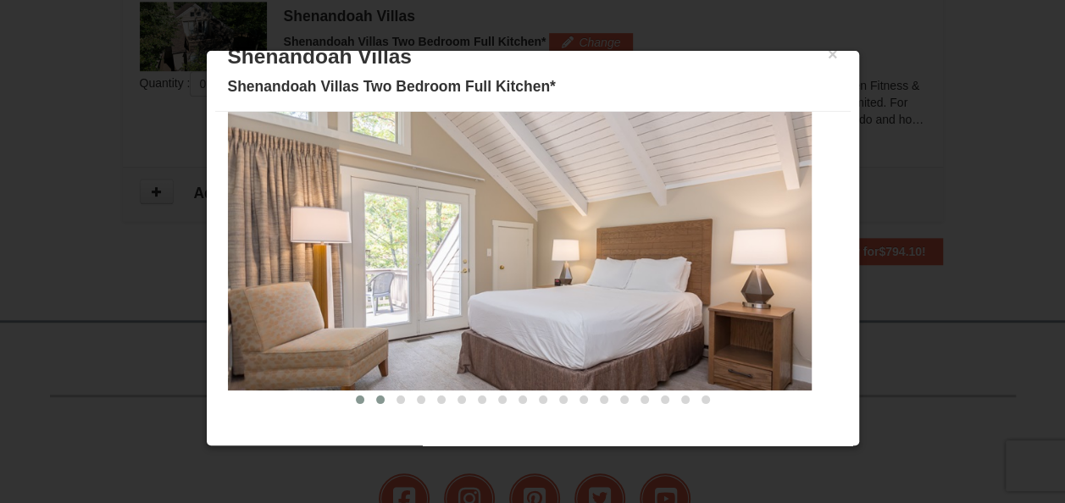
click at [376, 400] on span at bounding box center [380, 400] width 8 height 8
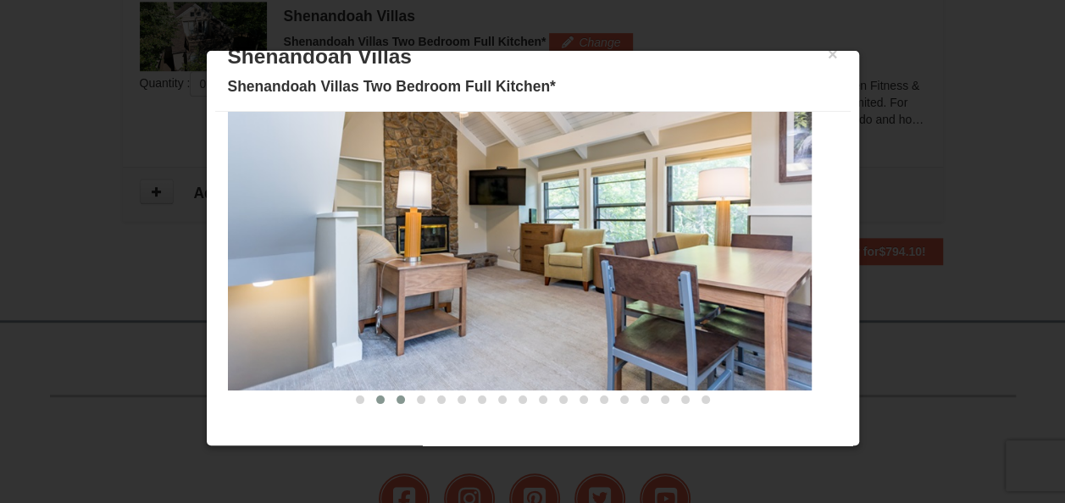
click at [391, 402] on button at bounding box center [401, 399] width 20 height 17
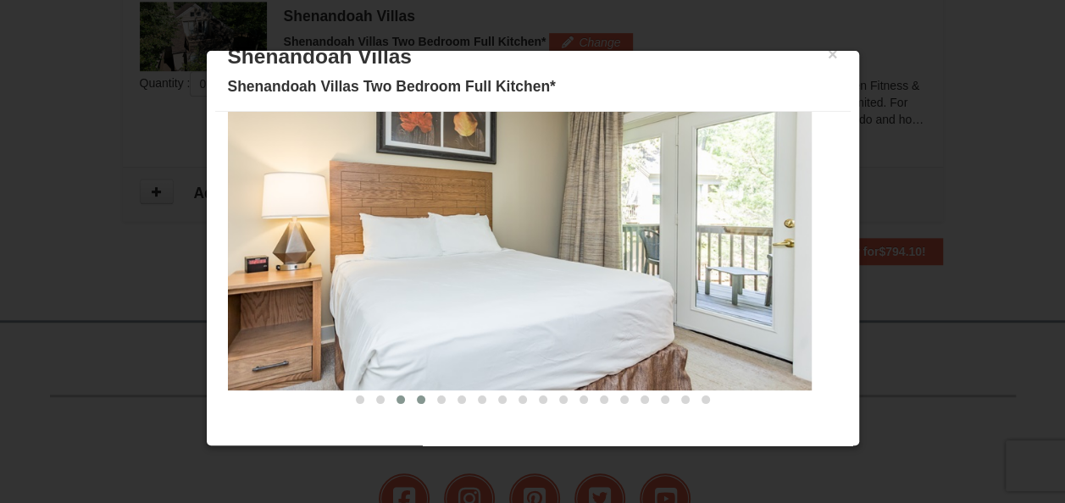
click at [411, 402] on button at bounding box center [421, 399] width 20 height 17
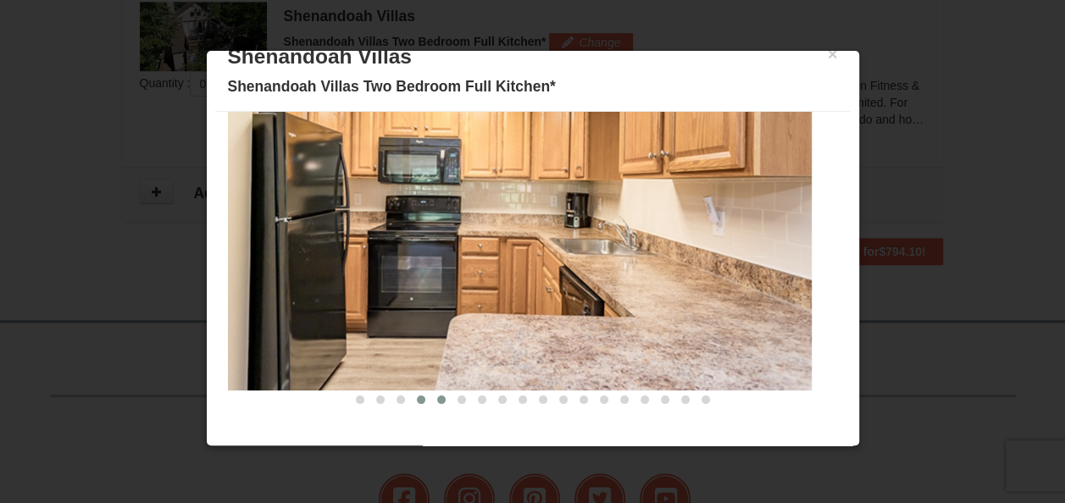
click at [431, 402] on button at bounding box center [441, 399] width 20 height 17
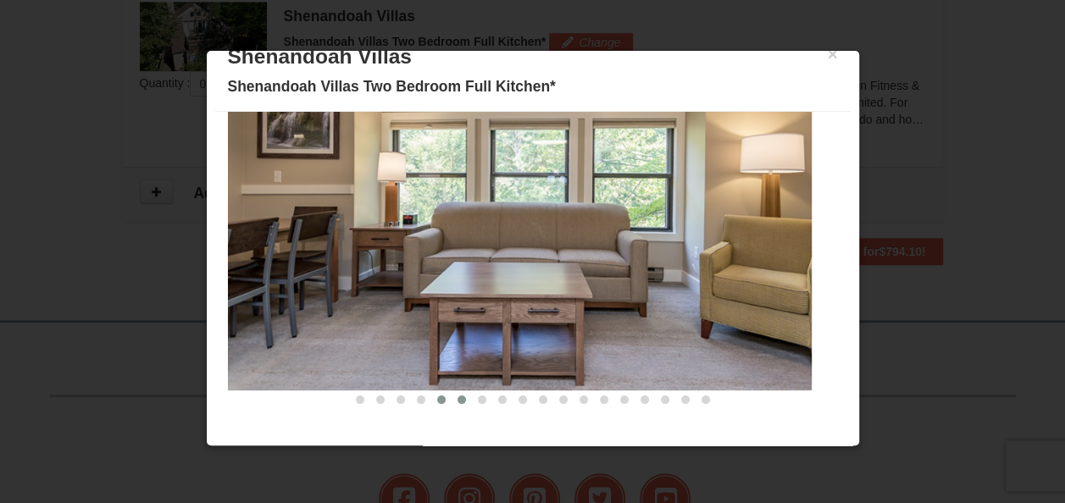
click at [452, 402] on button at bounding box center [462, 399] width 20 height 17
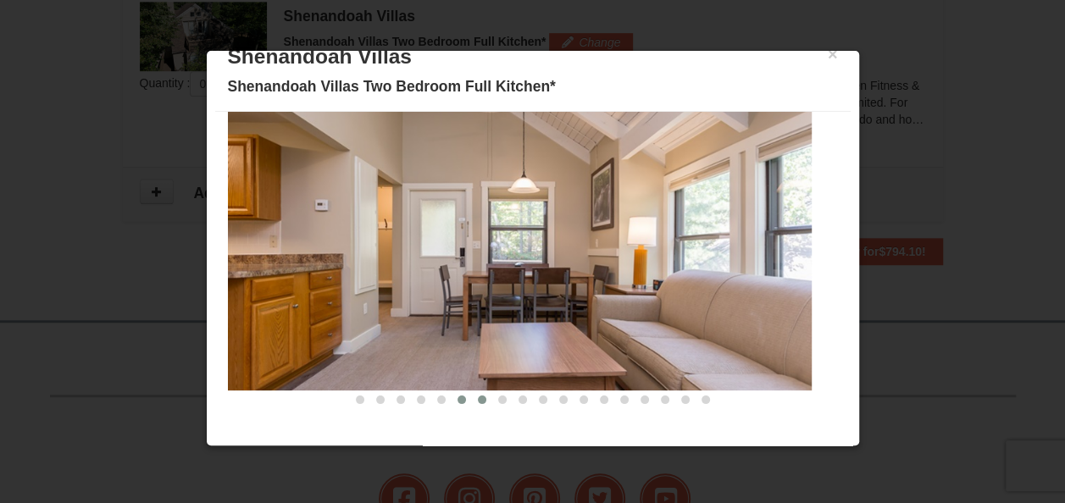
click at [478, 402] on span at bounding box center [482, 400] width 8 height 8
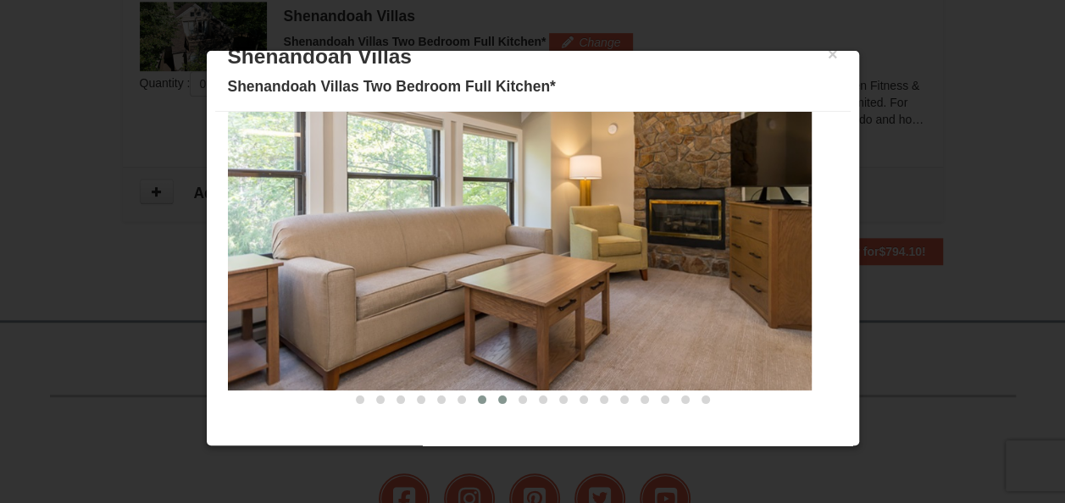
click at [498, 397] on span at bounding box center [502, 400] width 8 height 8
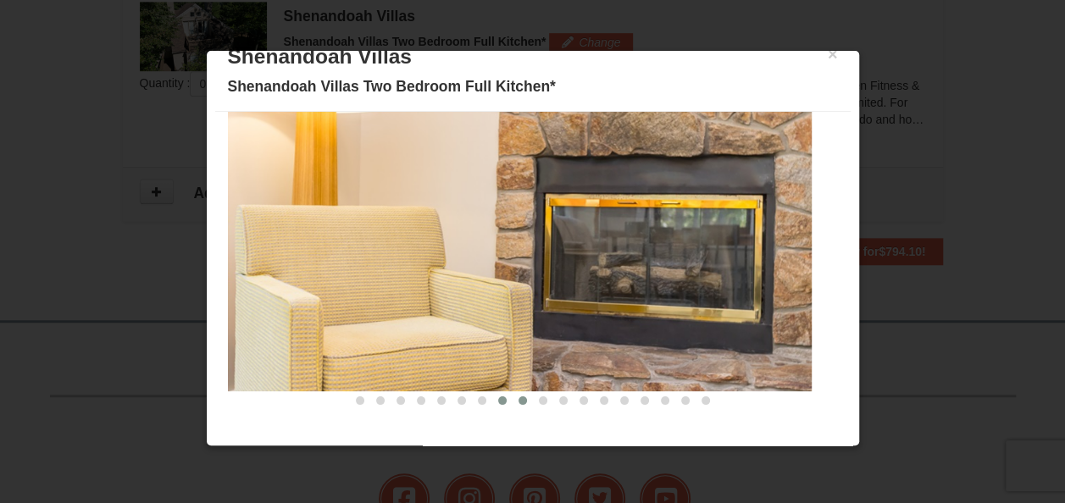
click at [519, 397] on span at bounding box center [523, 401] width 8 height 8
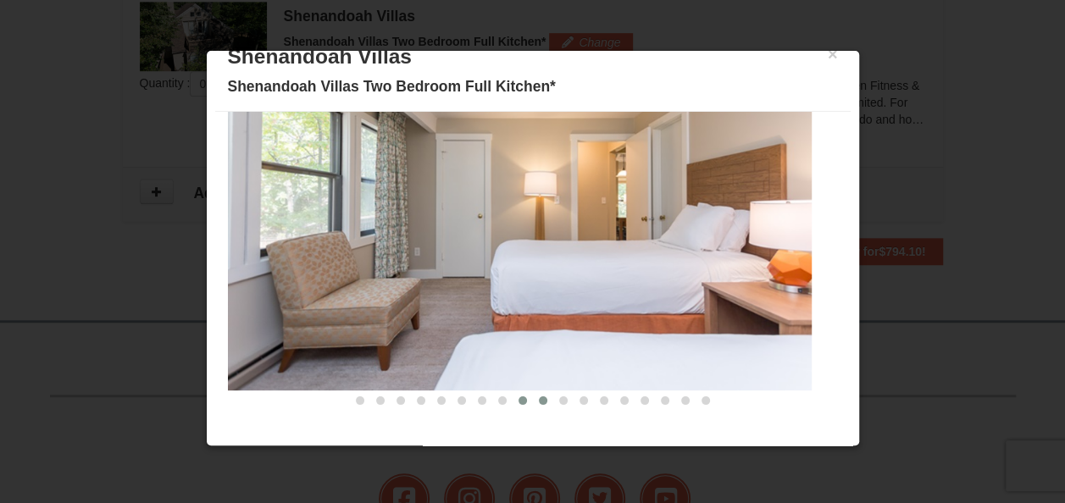
click at [533, 399] on button at bounding box center [543, 400] width 20 height 17
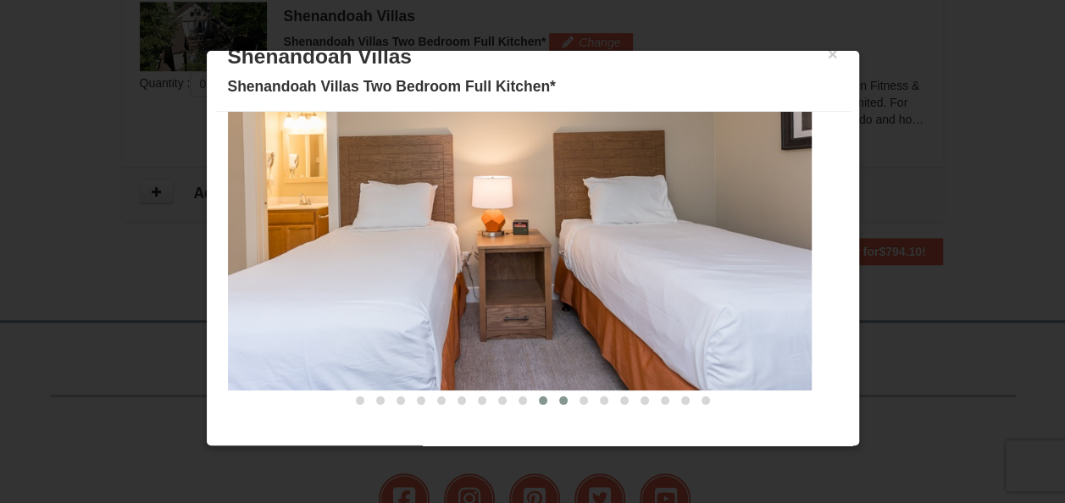
click at [553, 400] on button at bounding box center [563, 400] width 20 height 17
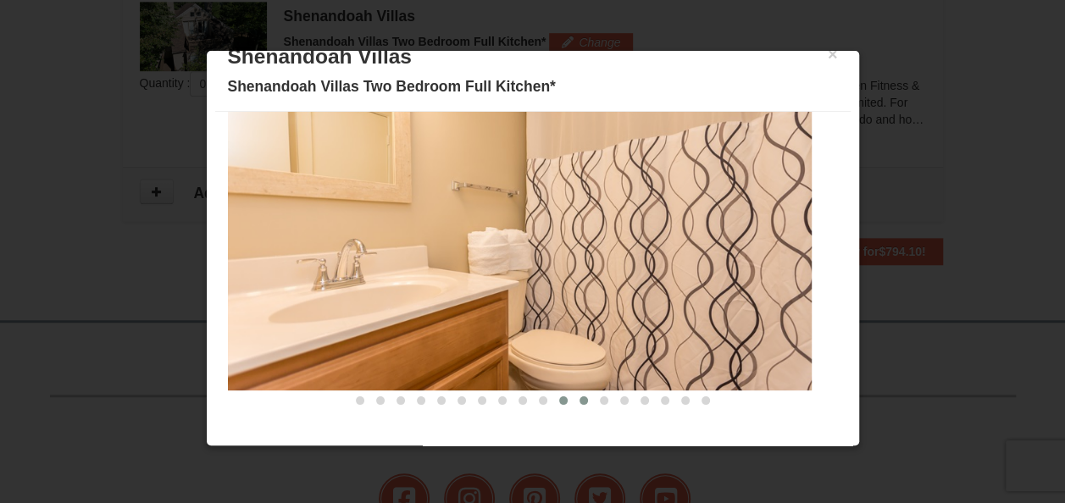
click at [580, 402] on span at bounding box center [584, 401] width 8 height 8
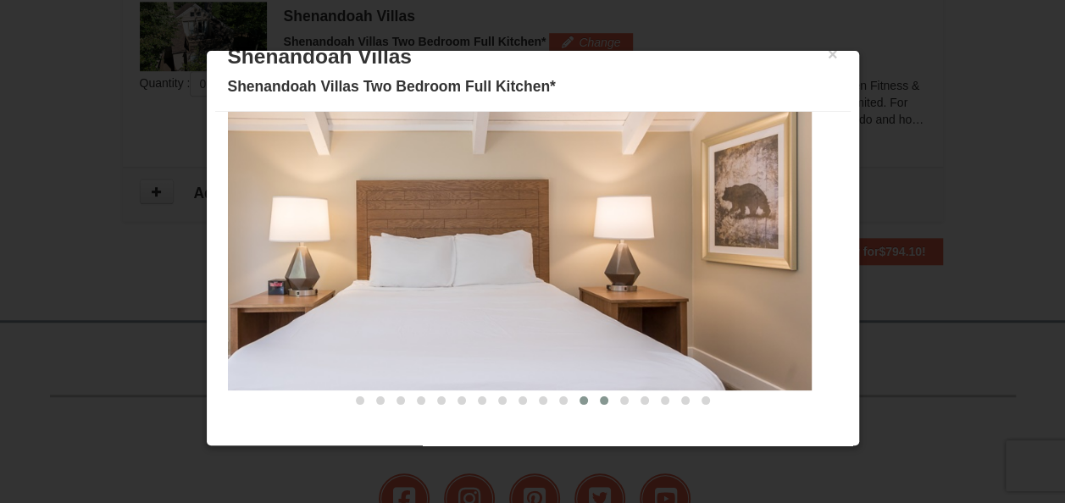
click at [600, 402] on span at bounding box center [604, 401] width 8 height 8
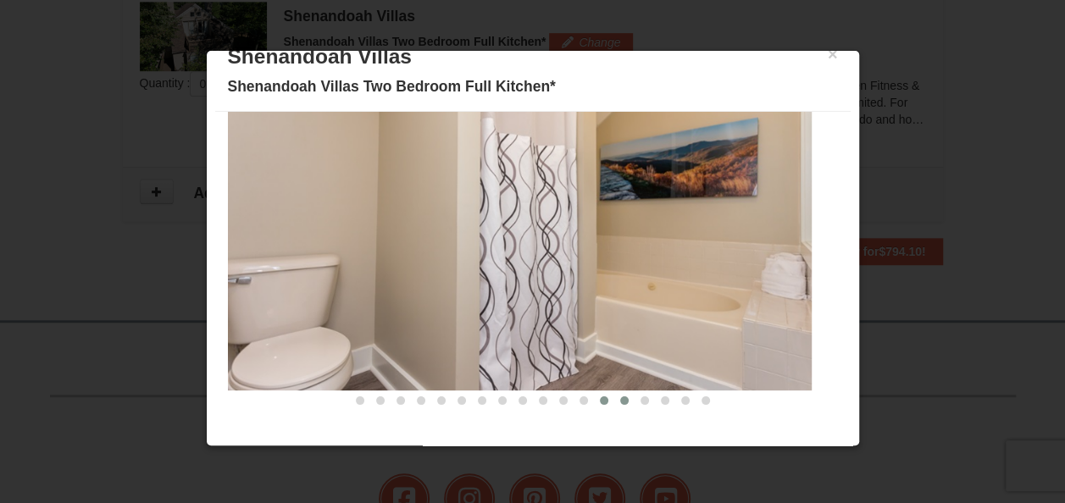
click at [620, 401] on span at bounding box center [624, 401] width 8 height 8
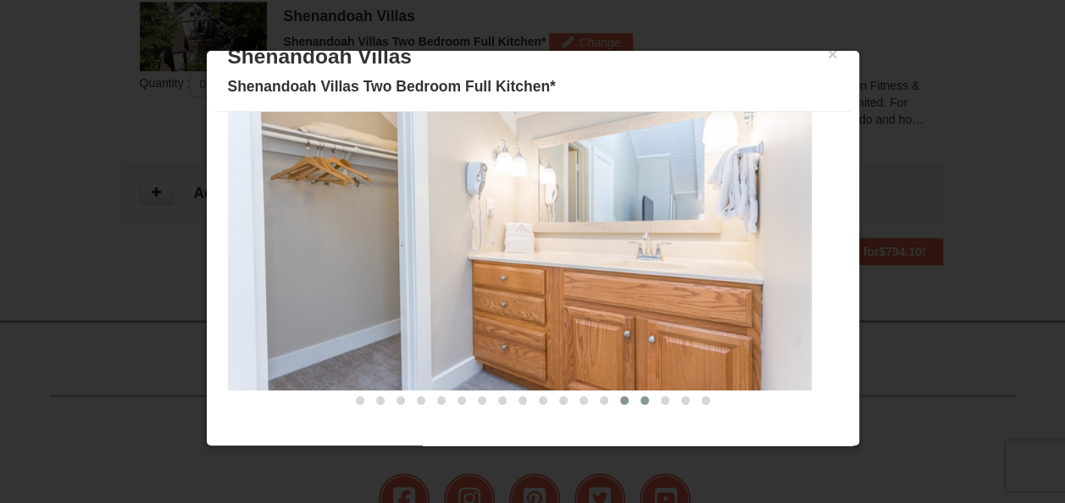
click at [638, 397] on button at bounding box center [645, 400] width 20 height 17
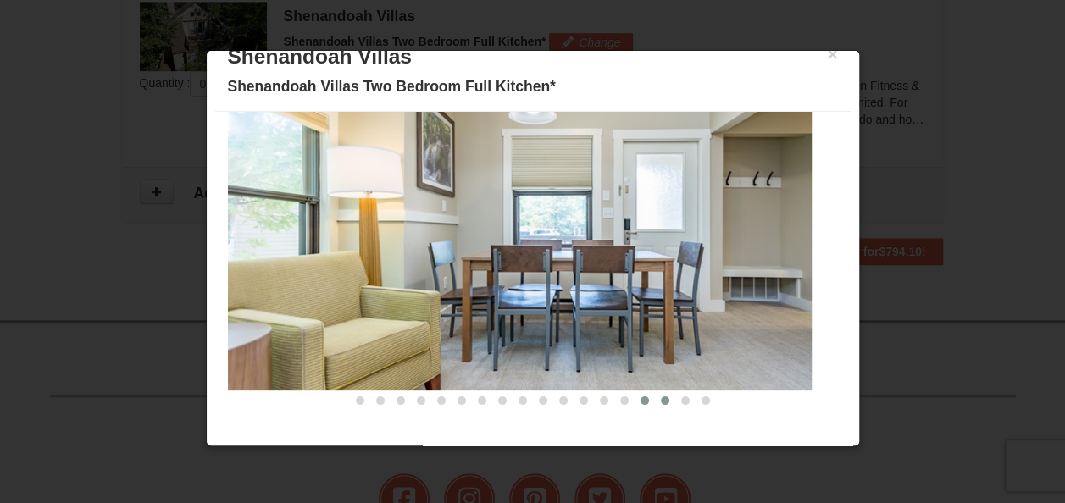
click at [661, 397] on span at bounding box center [665, 401] width 8 height 8
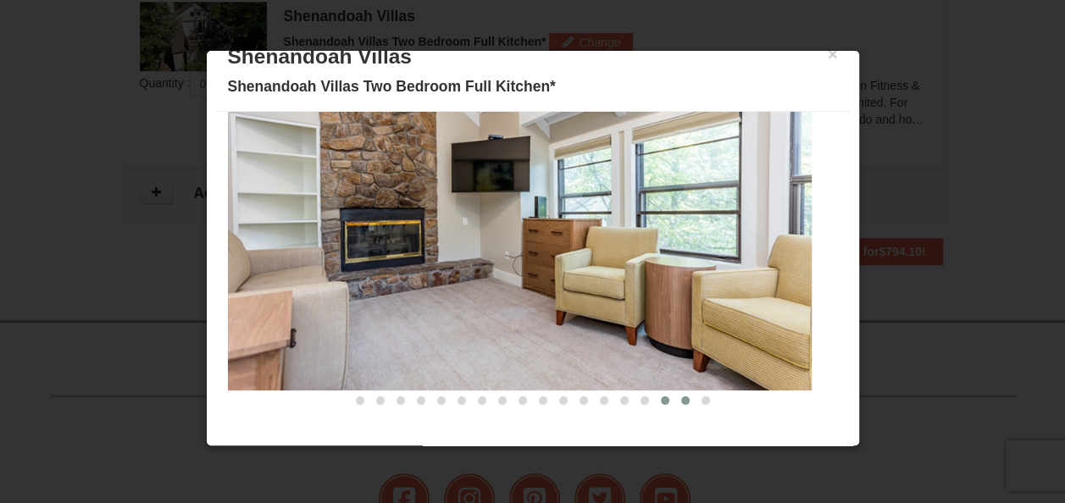
click at [677, 395] on button at bounding box center [685, 400] width 20 height 17
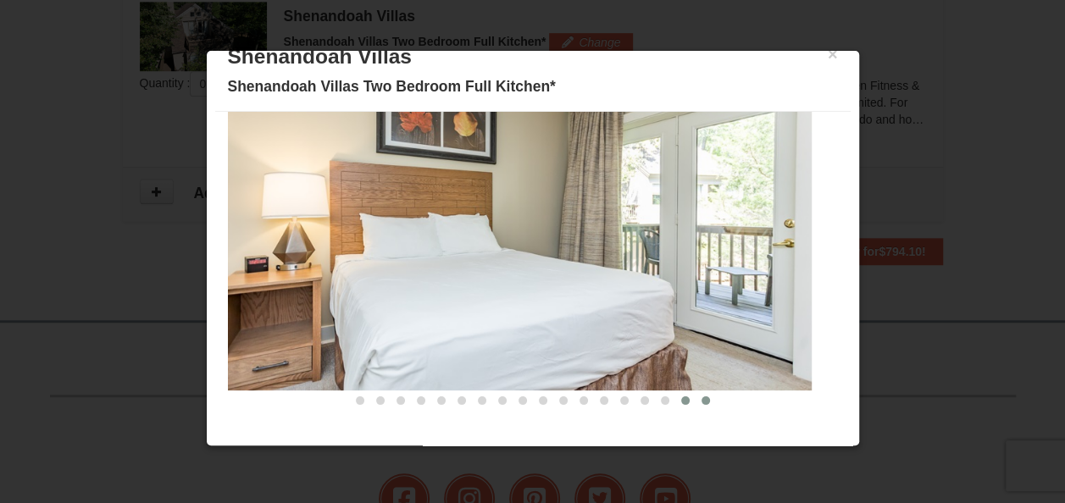
click at [700, 395] on button at bounding box center [706, 400] width 20 height 17
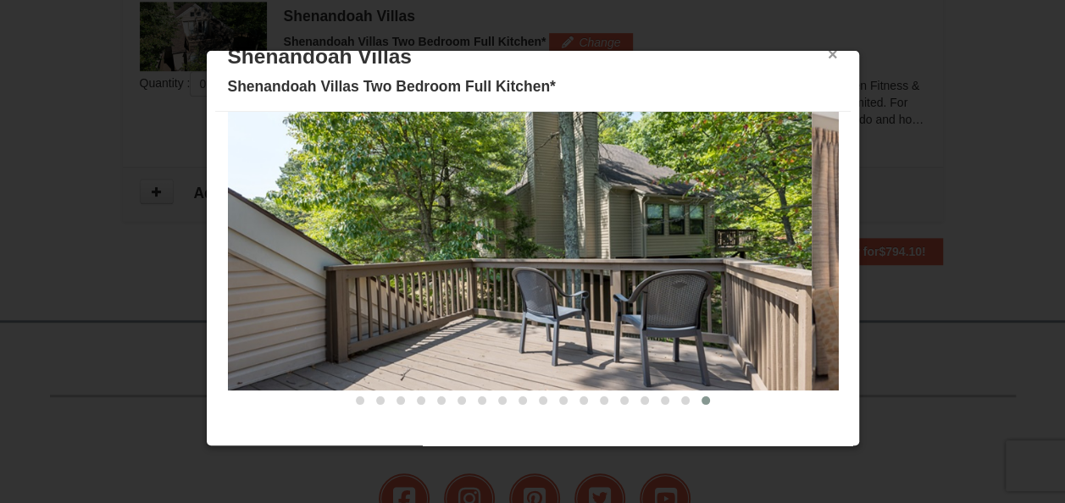
click at [828, 53] on button "×" at bounding box center [833, 54] width 10 height 17
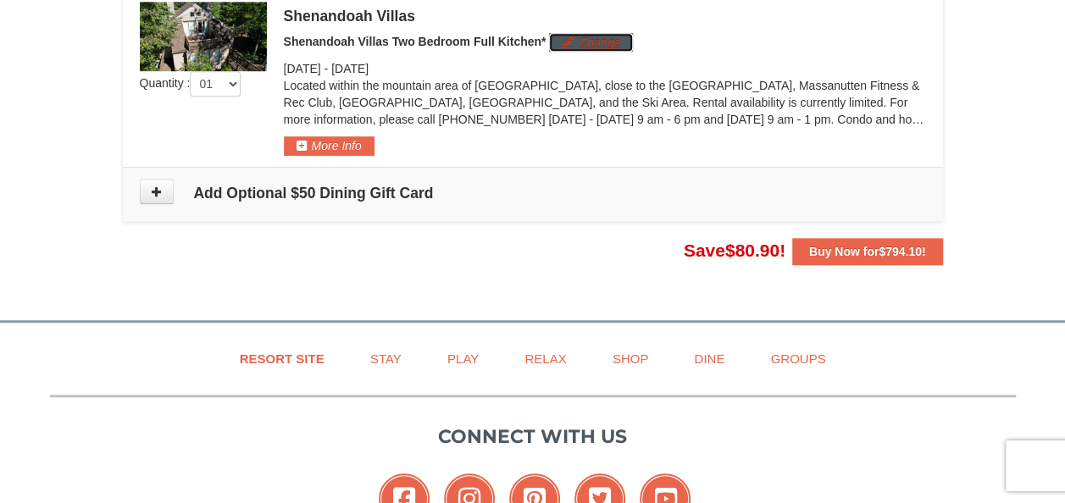
click at [590, 41] on button "Change" at bounding box center [591, 42] width 84 height 19
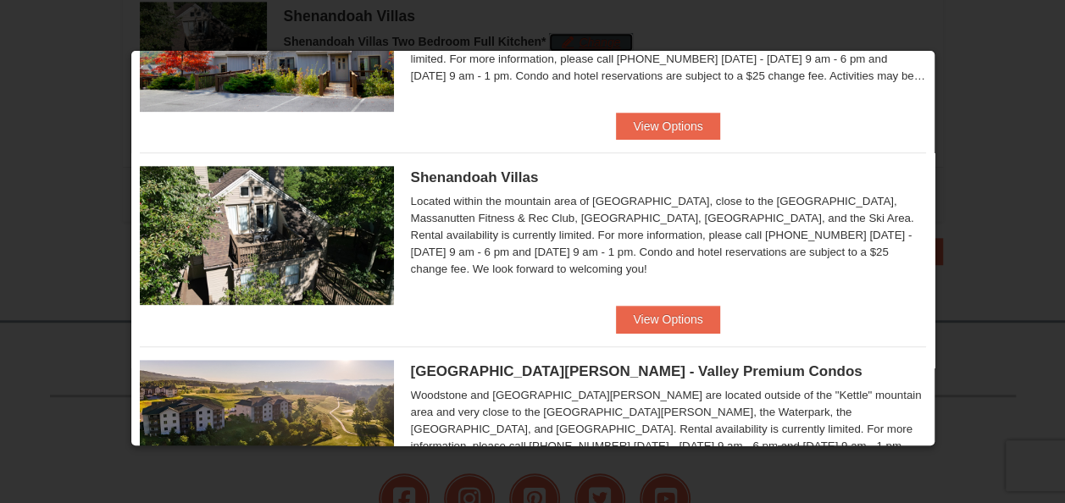
scroll to position [330, 0]
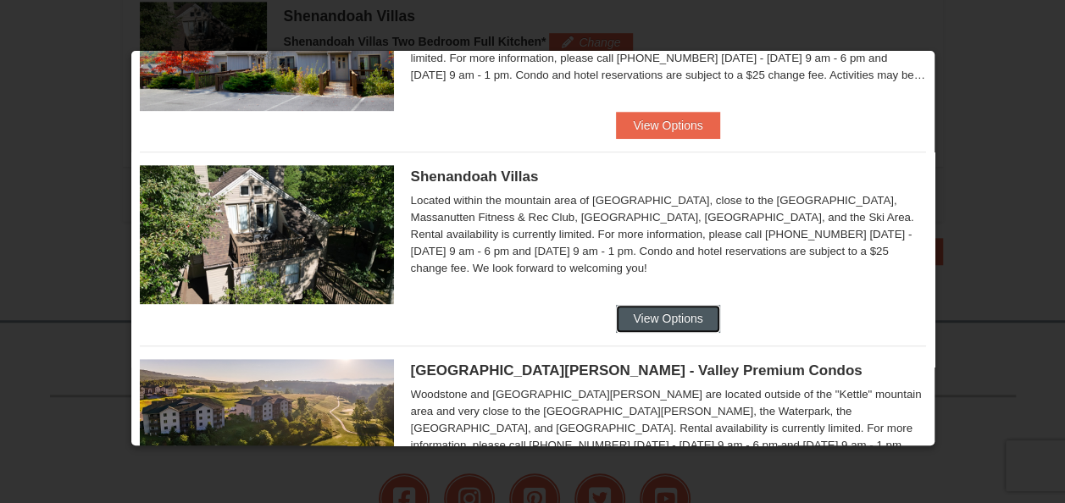
click at [663, 314] on button "View Options" at bounding box center [667, 318] width 103 height 27
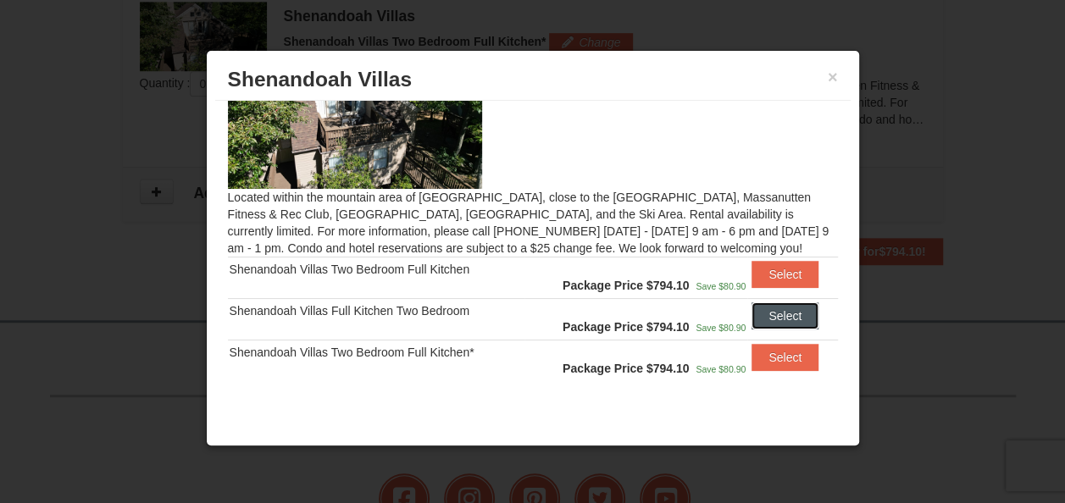
click at [774, 310] on button "Select" at bounding box center [785, 316] width 67 height 27
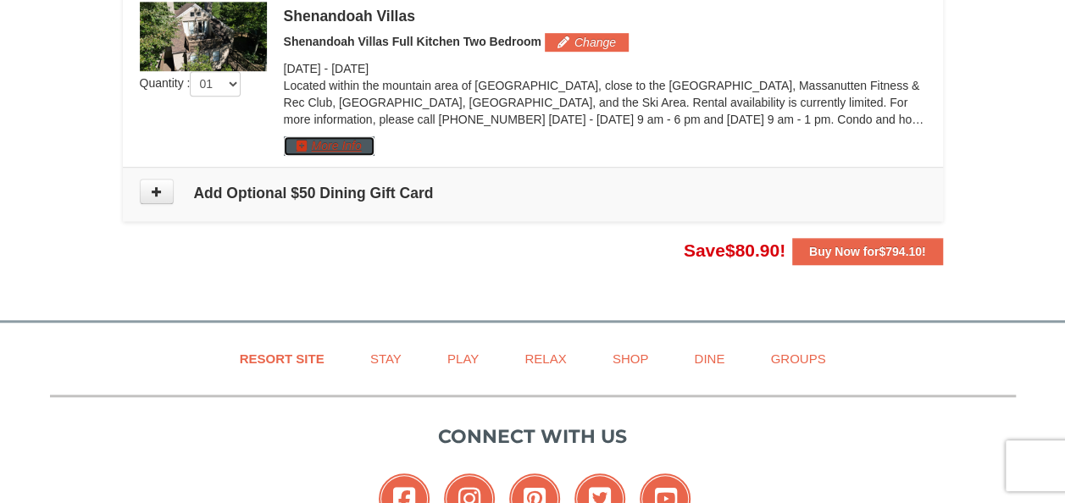
click at [360, 144] on button "More Info" at bounding box center [329, 145] width 91 height 19
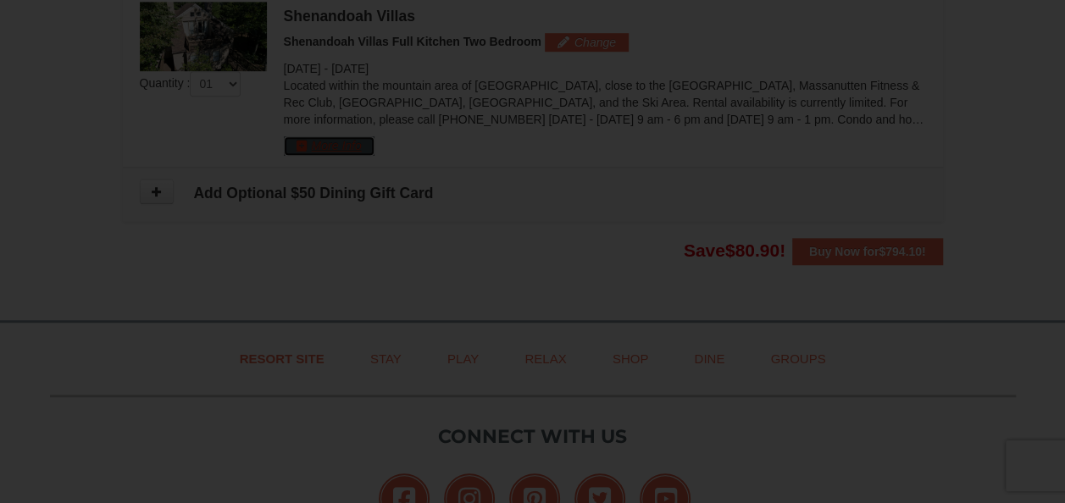
scroll to position [0, 0]
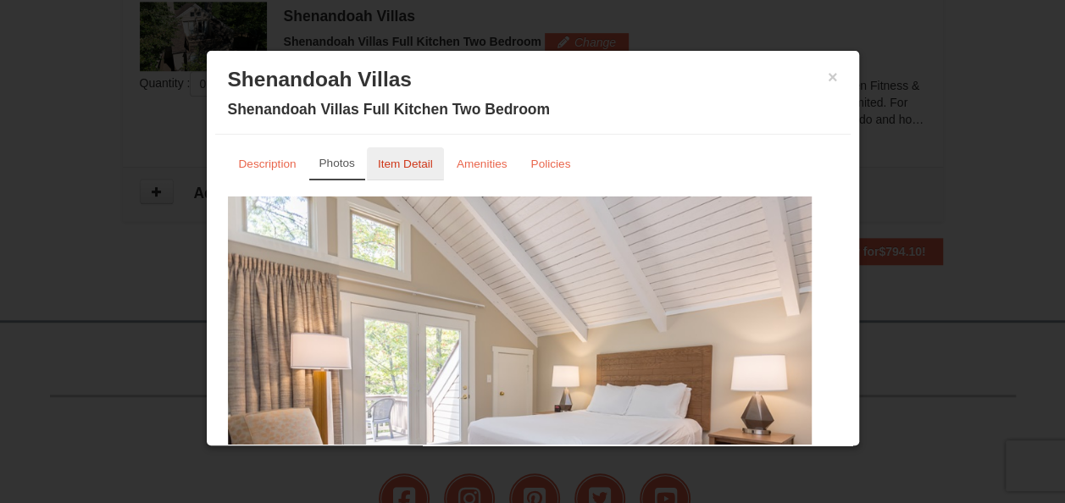
click at [408, 153] on link "Item Detail" at bounding box center [405, 163] width 77 height 33
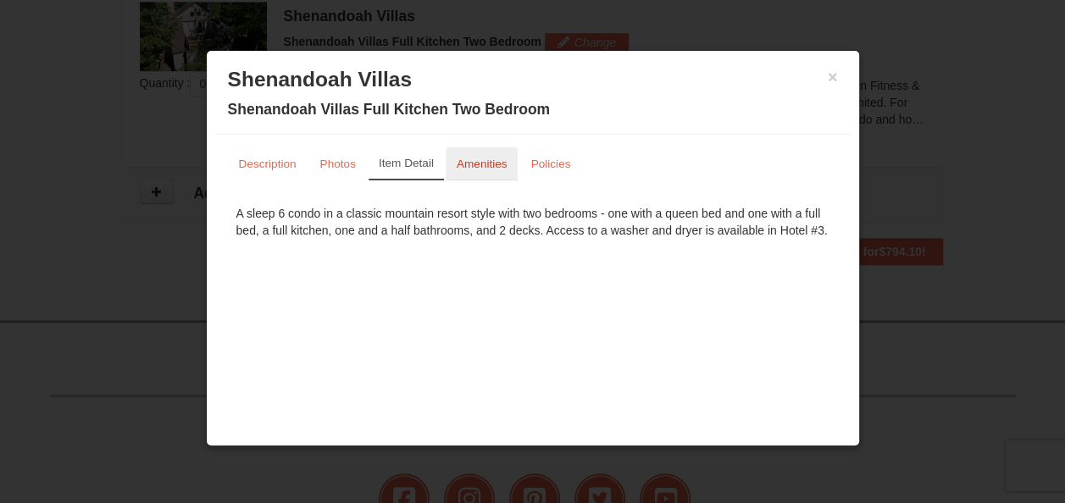
click at [470, 156] on link "Amenities" at bounding box center [482, 163] width 73 height 33
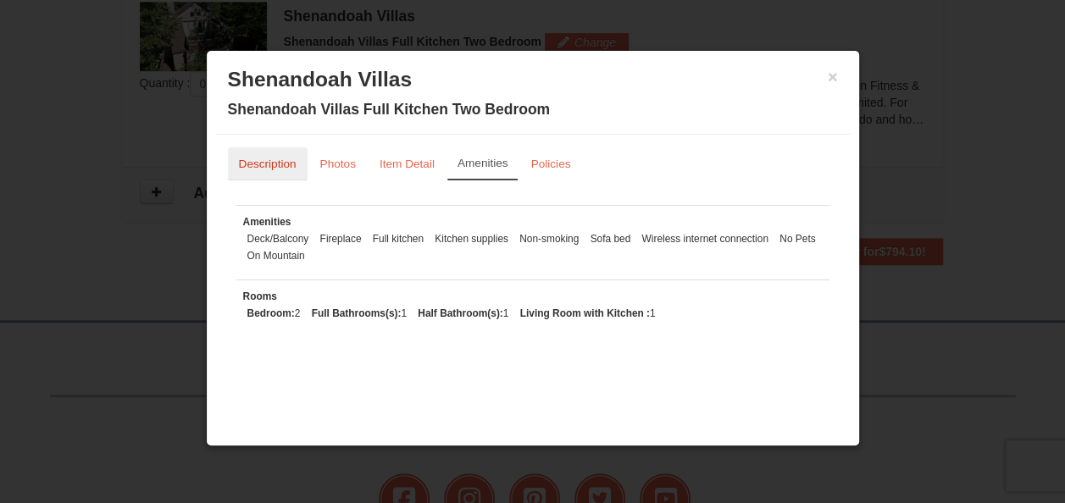
click at [263, 163] on small "Description" at bounding box center [268, 164] width 58 height 13
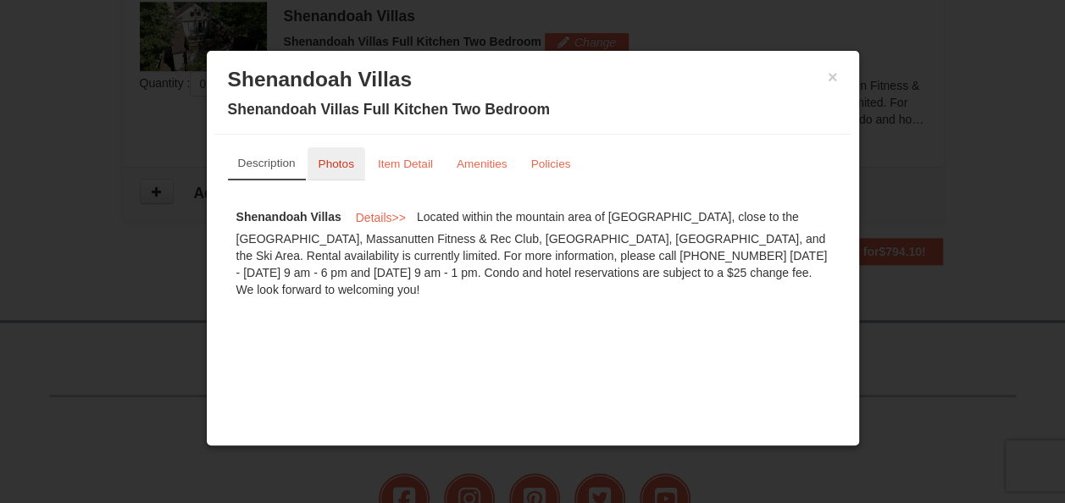
click at [342, 165] on small "Photos" at bounding box center [337, 164] width 36 height 13
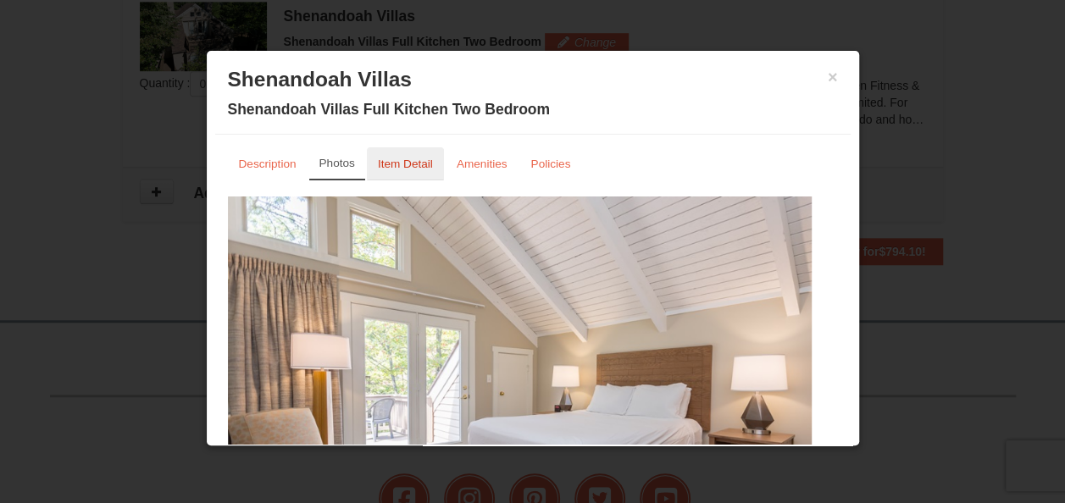
click at [391, 163] on small "Item Detail" at bounding box center [405, 164] width 55 height 13
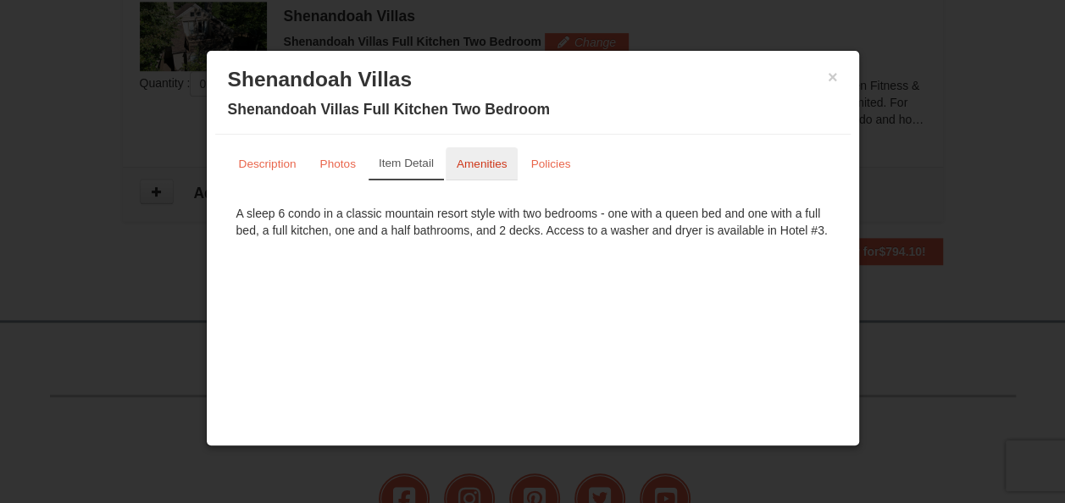
click at [468, 169] on small "Amenities" at bounding box center [482, 164] width 51 height 13
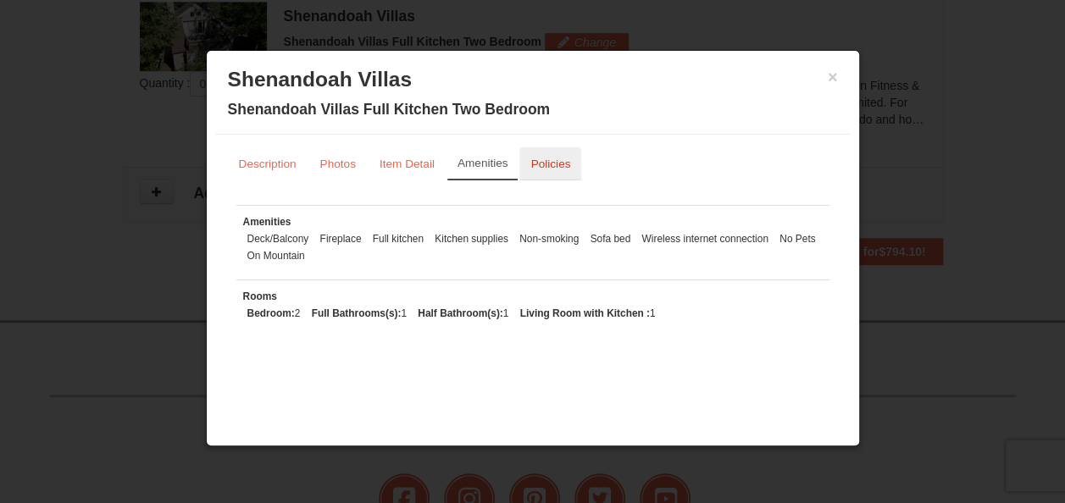
click at [556, 169] on link "Policies" at bounding box center [550, 163] width 62 height 33
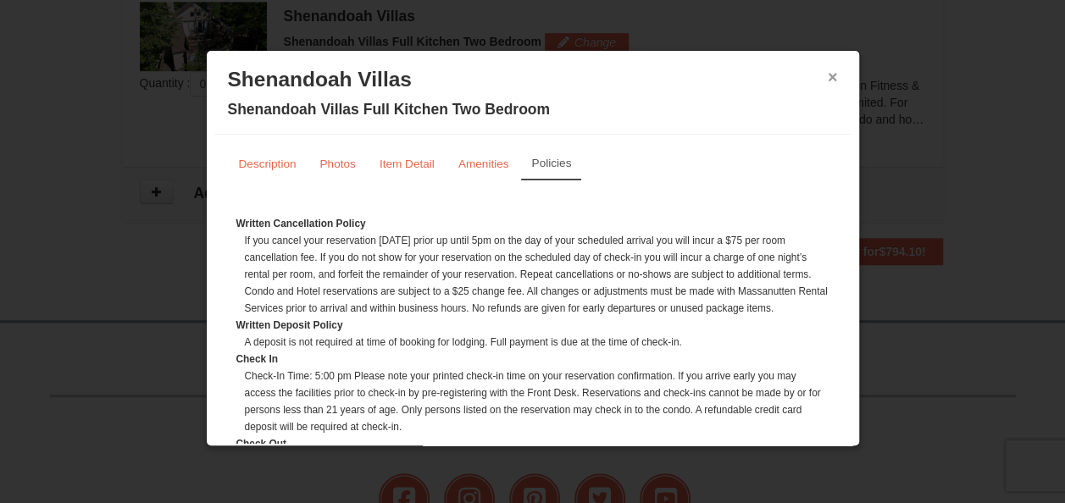
click at [828, 71] on button "×" at bounding box center [833, 77] width 10 height 17
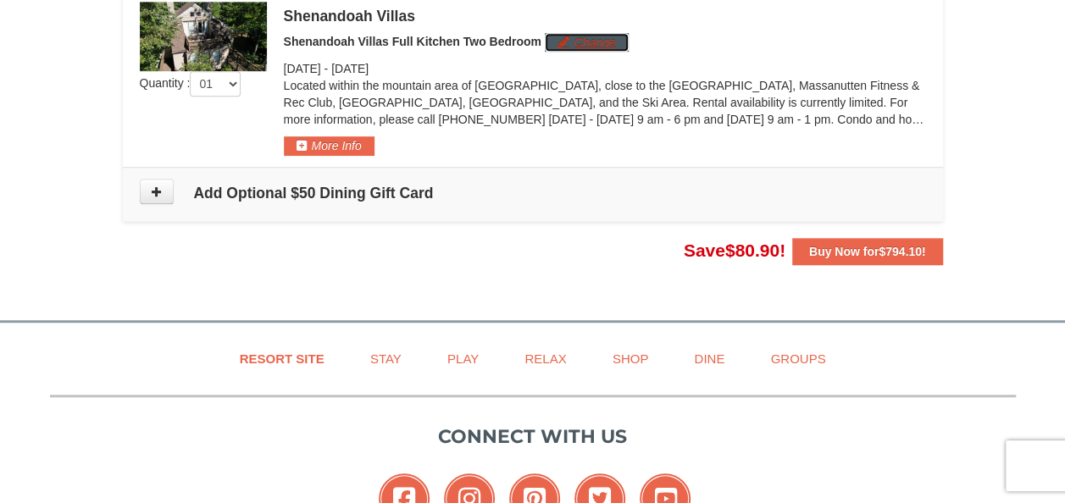
click at [608, 41] on button "Change" at bounding box center [587, 42] width 84 height 19
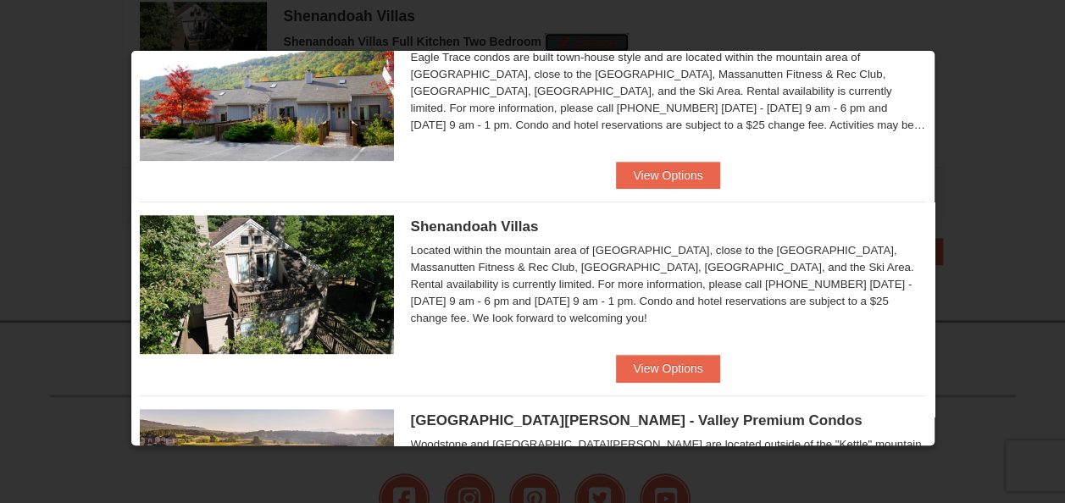
scroll to position [327, 0]
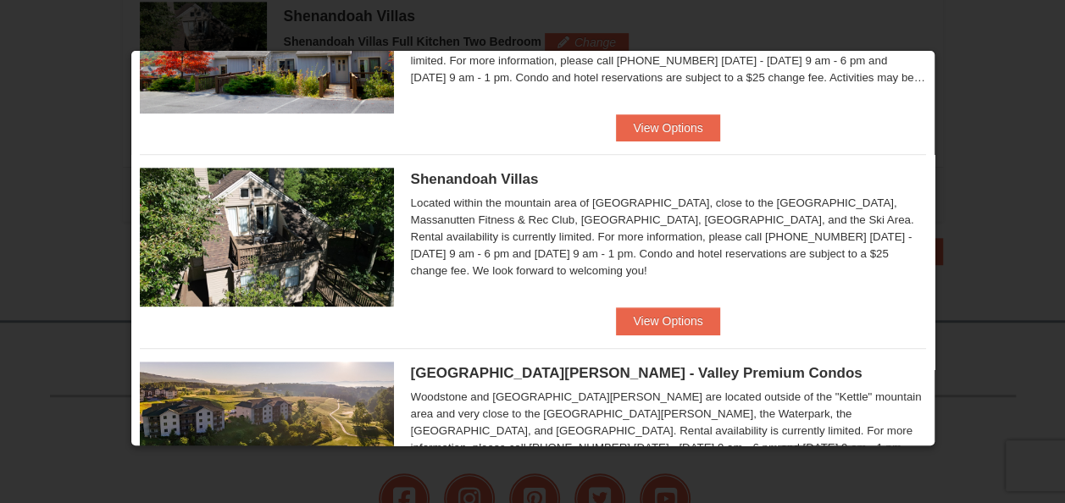
click at [668, 335] on ul "Massanutten Dog Hotel Start wagging your tails because Massanutten Dog Hotel is…" at bounding box center [533, 347] width 786 height 1161
click at [674, 330] on button "View Options" at bounding box center [667, 321] width 103 height 27
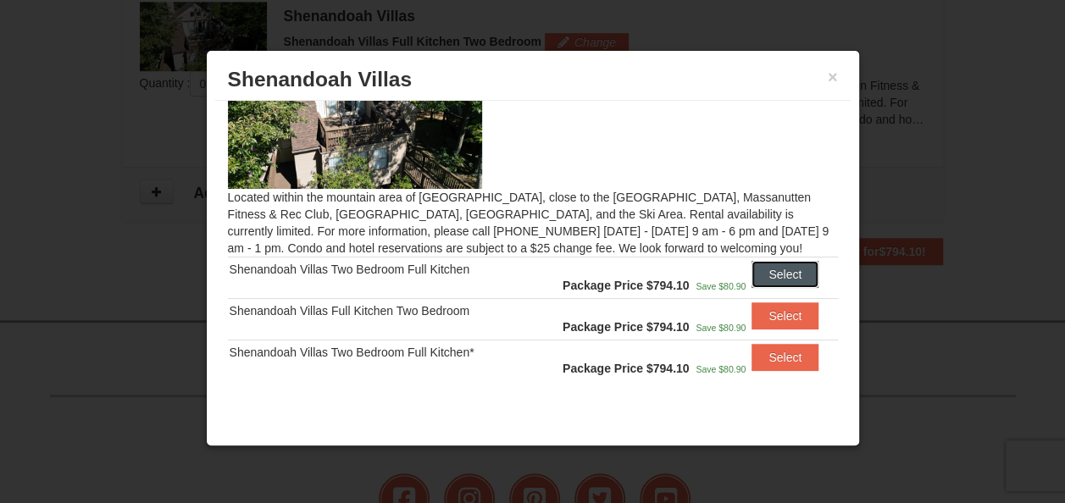
click at [769, 269] on button "Select" at bounding box center [785, 274] width 67 height 27
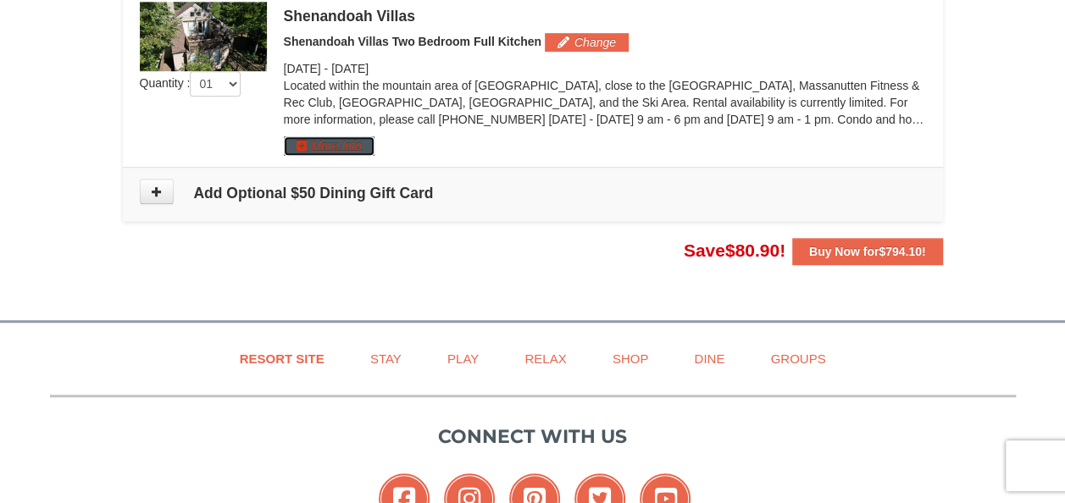
click at [358, 140] on button "More Info" at bounding box center [329, 145] width 91 height 19
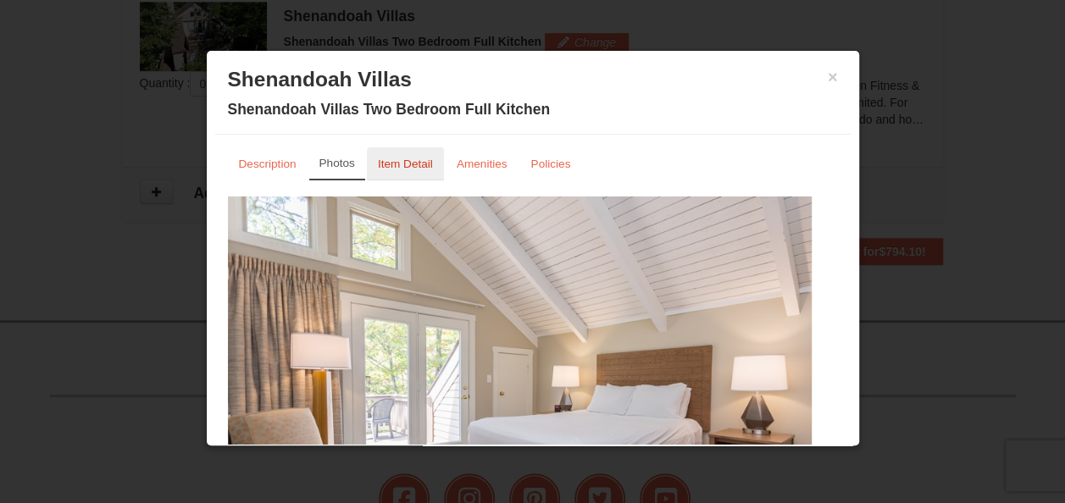
click at [390, 166] on small "Item Detail" at bounding box center [405, 164] width 55 height 13
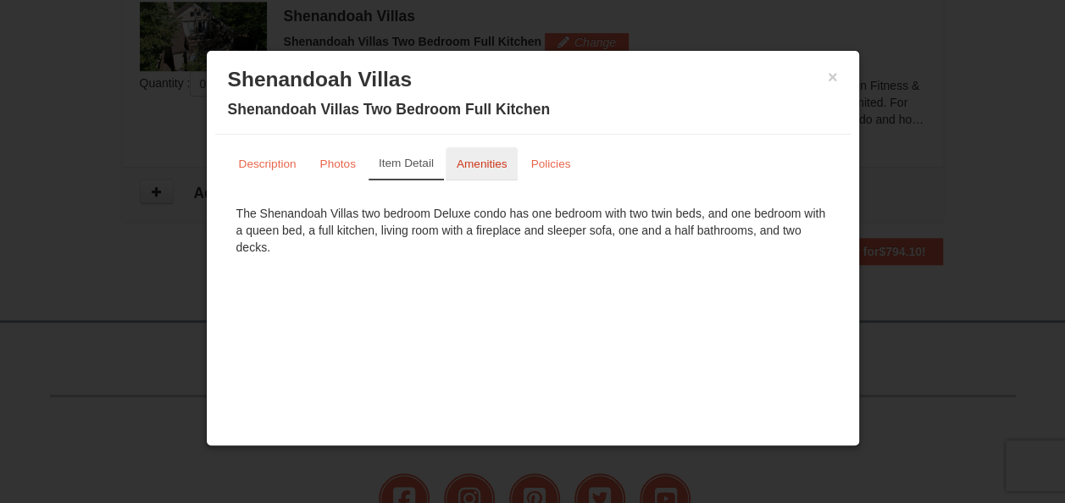
click at [475, 163] on small "Amenities" at bounding box center [482, 164] width 51 height 13
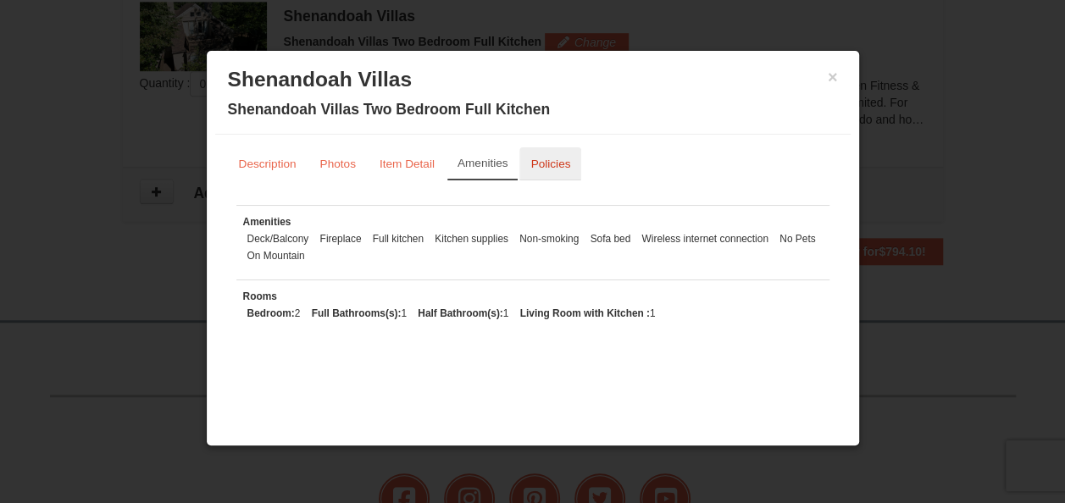
click at [533, 169] on small "Policies" at bounding box center [550, 164] width 40 height 13
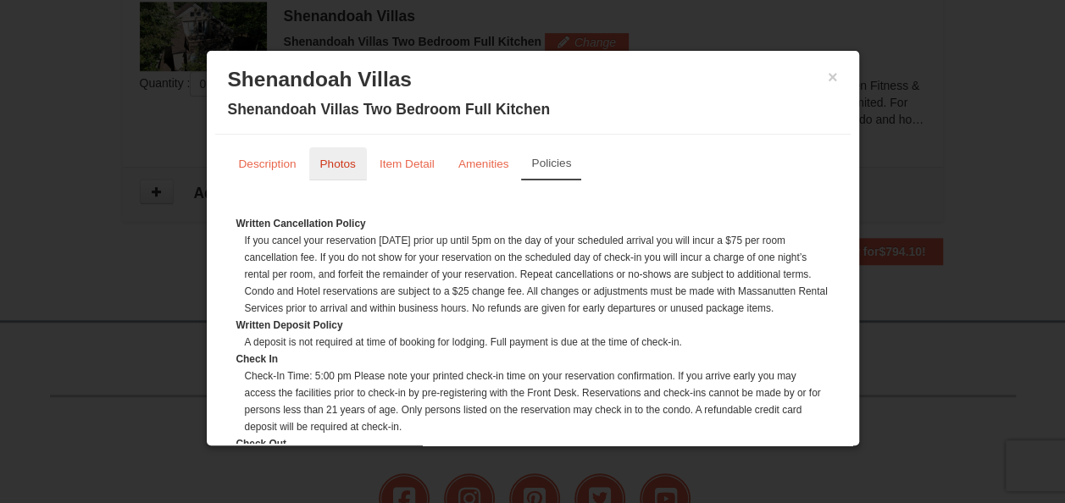
click at [332, 164] on small "Photos" at bounding box center [338, 164] width 36 height 13
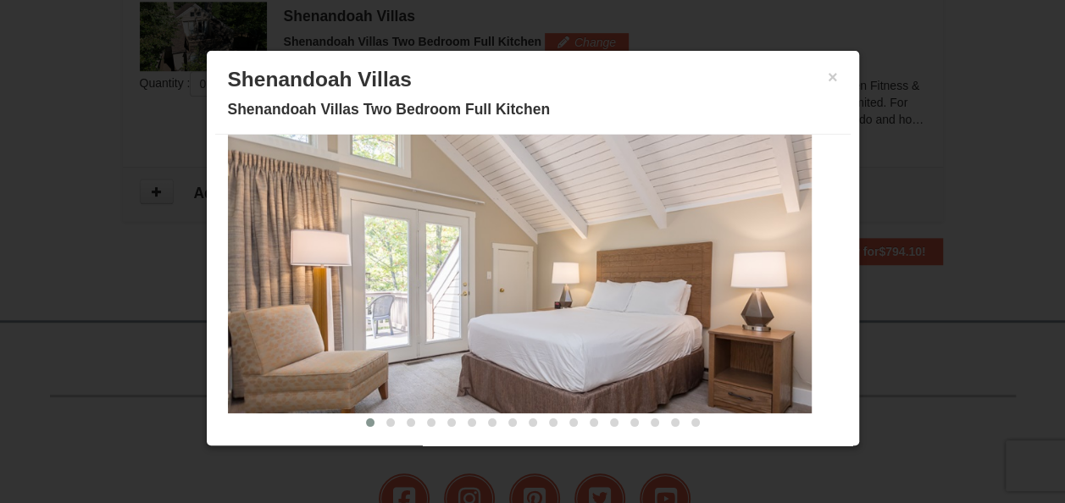
scroll to position [103, 0]
click at [380, 415] on button at bounding box center [390, 423] width 20 height 17
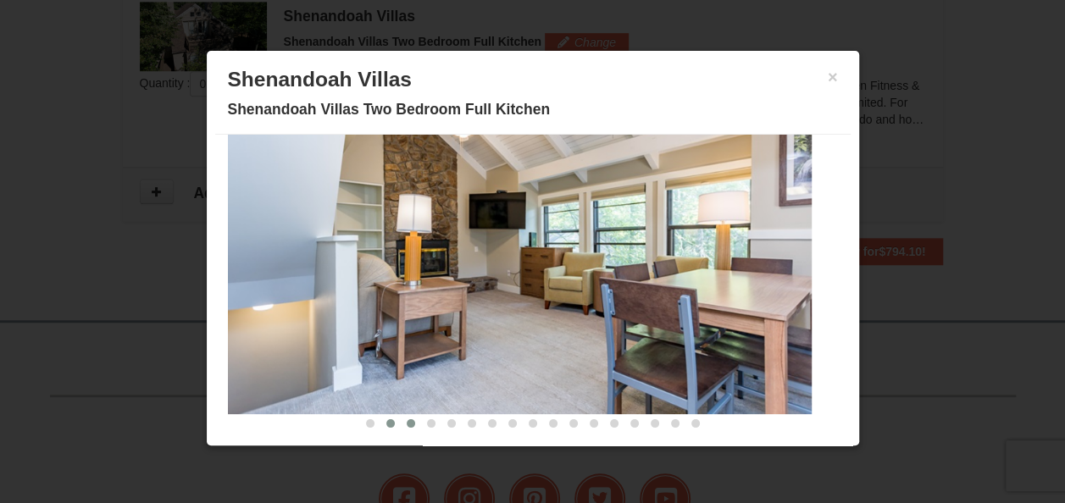
click at [407, 422] on span at bounding box center [411, 423] width 8 height 8
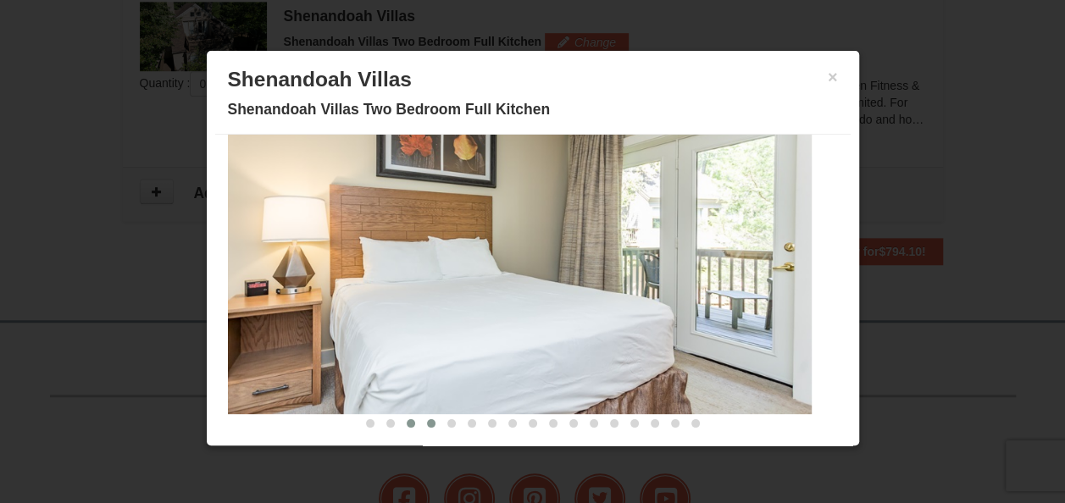
click at [427, 420] on span at bounding box center [431, 423] width 8 height 8
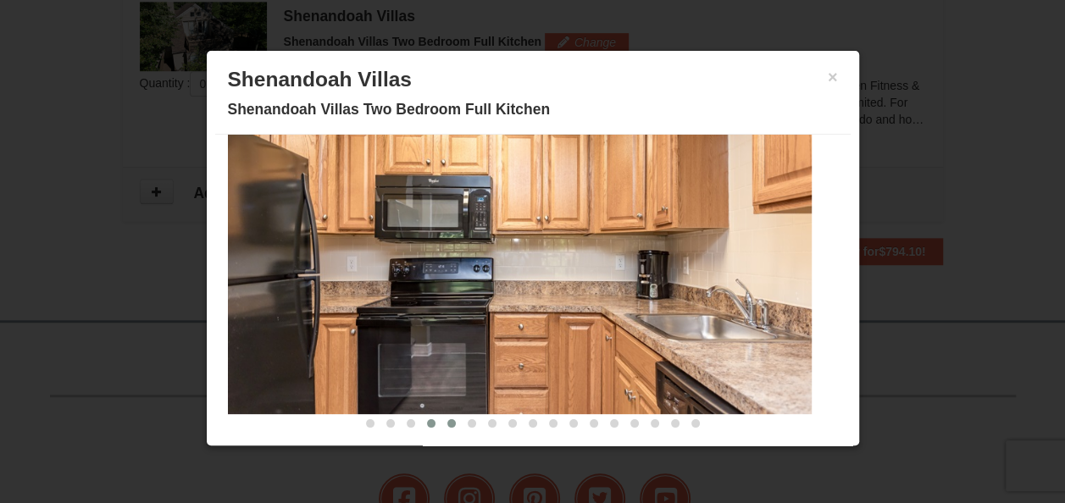
click at [441, 420] on button at bounding box center [451, 423] width 20 height 17
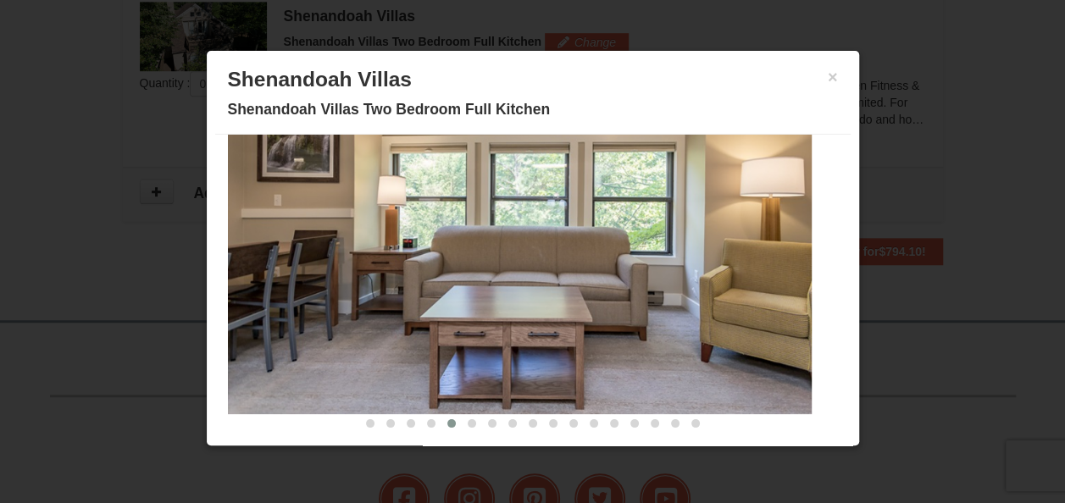
click at [444, 426] on button at bounding box center [451, 423] width 20 height 17
click at [482, 425] on button at bounding box center [492, 423] width 20 height 17
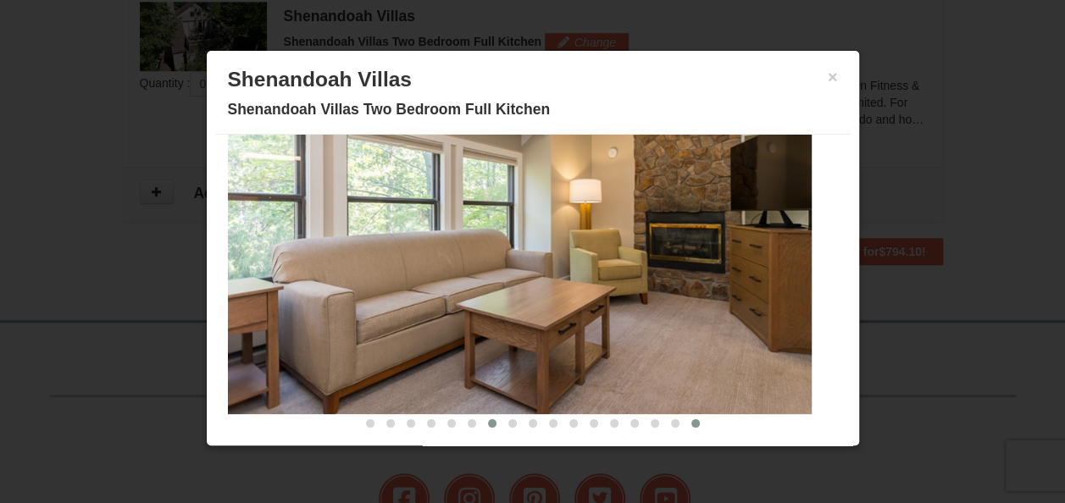
click at [685, 415] on button at bounding box center [695, 423] width 20 height 17
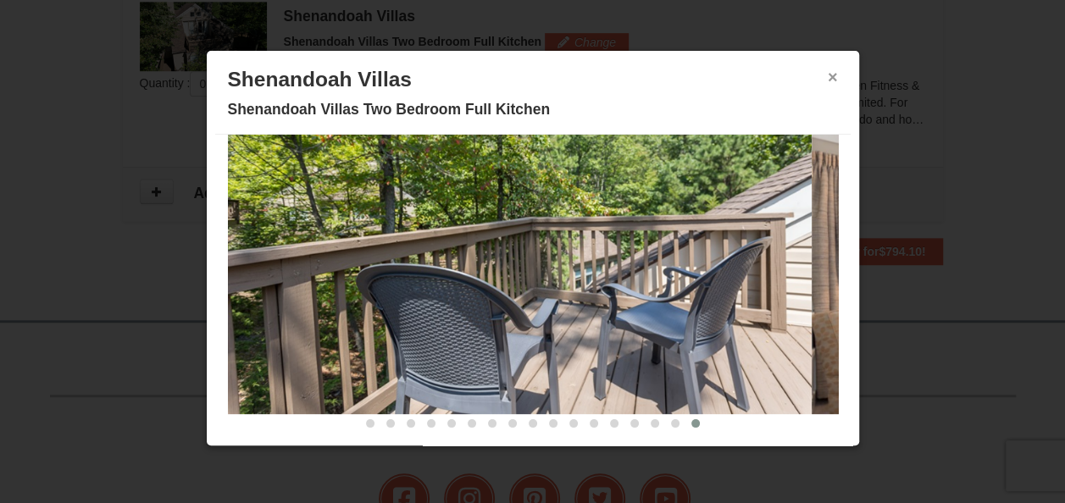
click at [828, 80] on button "×" at bounding box center [833, 77] width 10 height 17
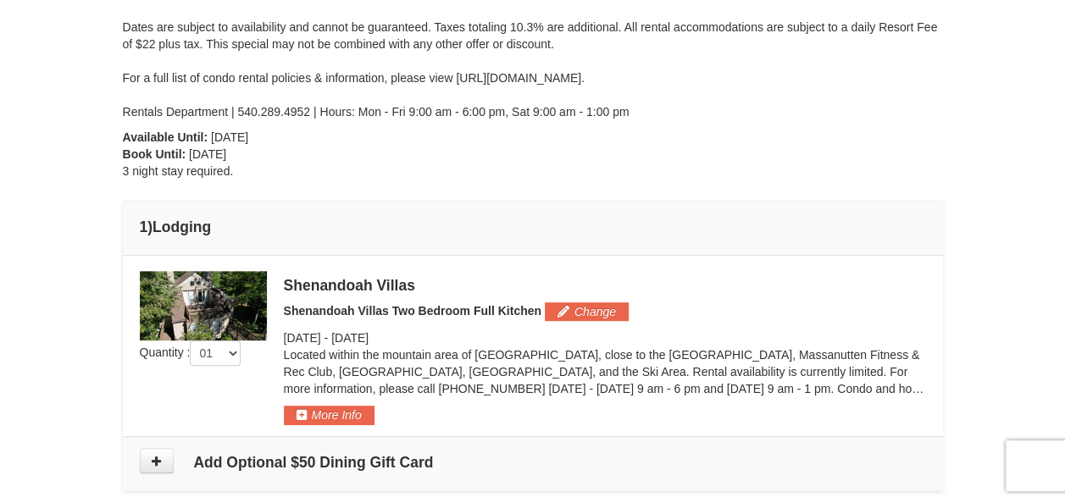
scroll to position [281, 0]
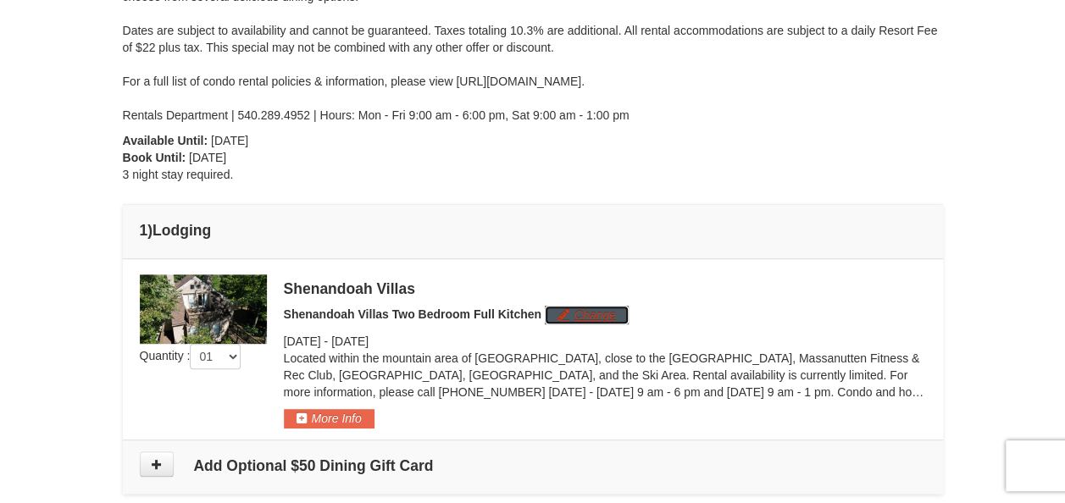
click at [585, 313] on button "Change" at bounding box center [587, 315] width 84 height 19
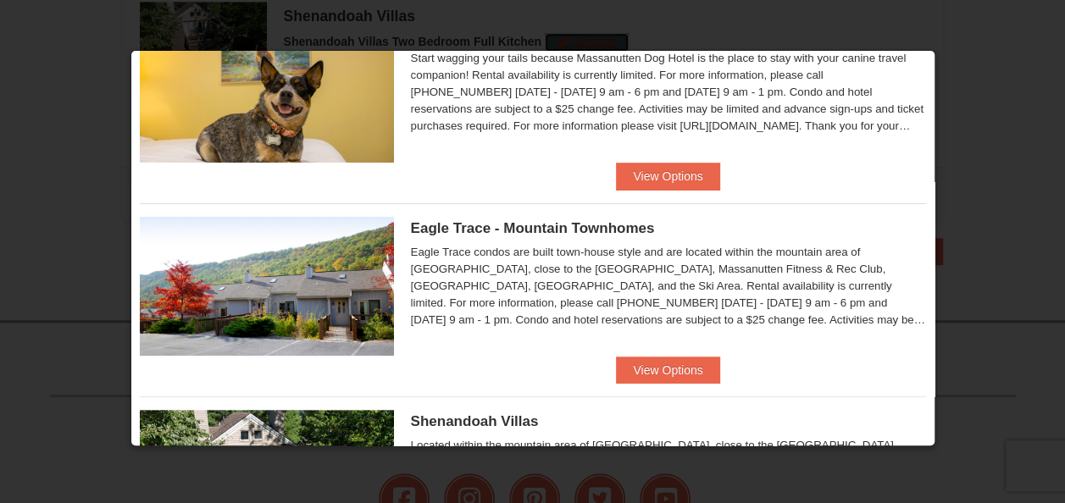
scroll to position [82, 0]
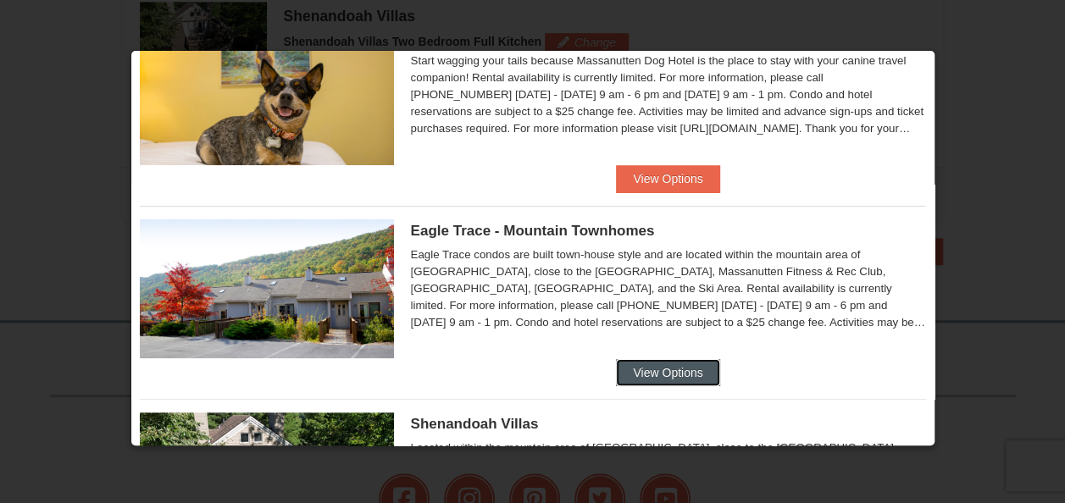
click at [654, 371] on button "View Options" at bounding box center [667, 372] width 103 height 27
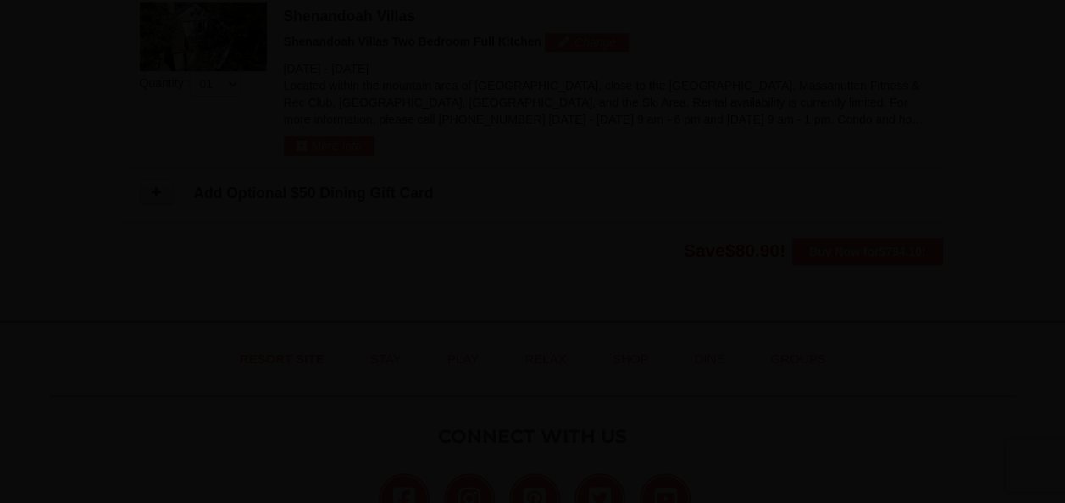
scroll to position [57, 0]
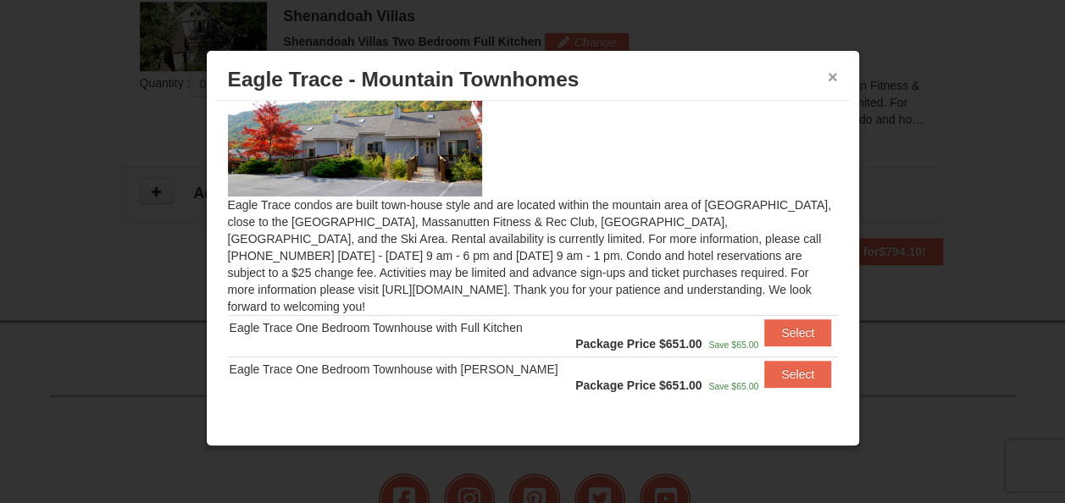
click at [832, 74] on button "×" at bounding box center [833, 77] width 10 height 17
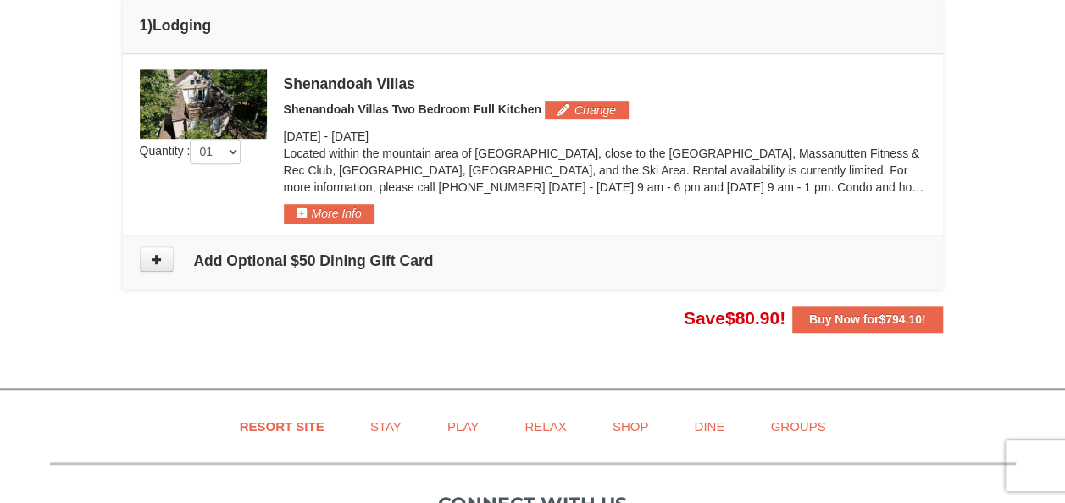
scroll to position [480, 0]
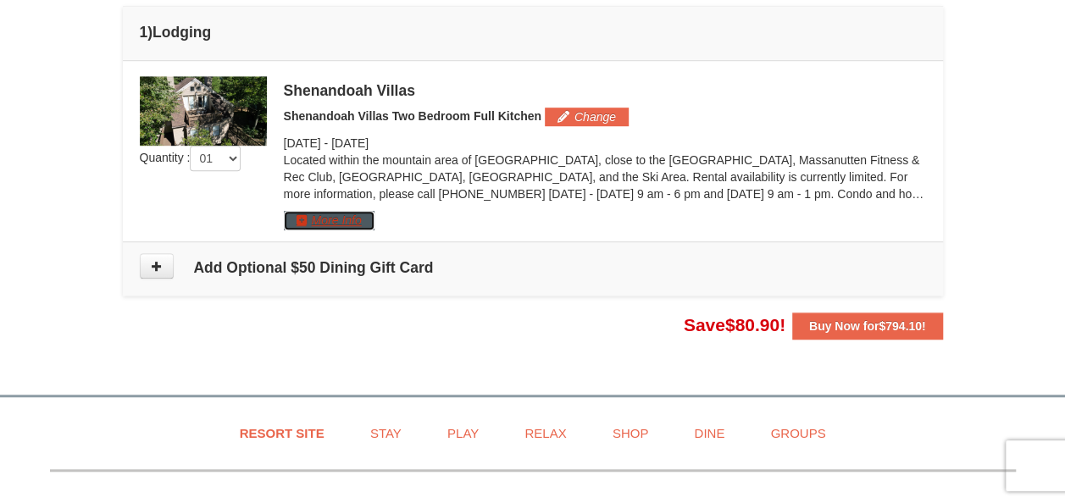
click at [364, 214] on button "More Info" at bounding box center [329, 220] width 91 height 19
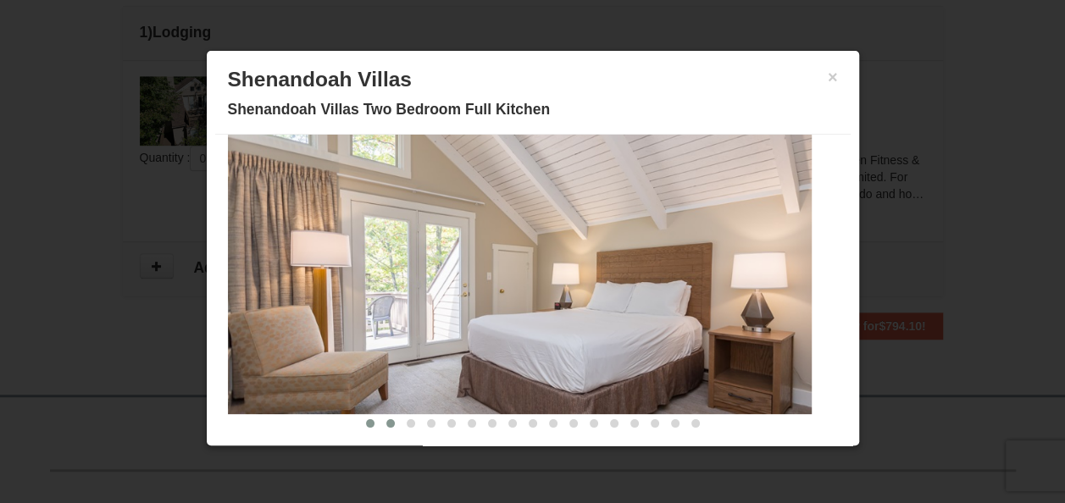
click at [386, 422] on span at bounding box center [390, 423] width 8 height 8
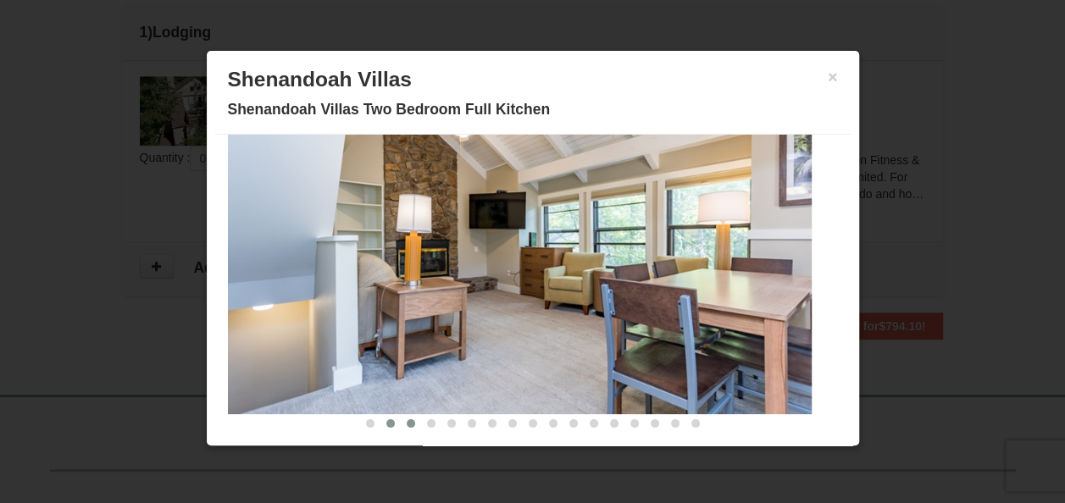
click at [407, 424] on span at bounding box center [411, 423] width 8 height 8
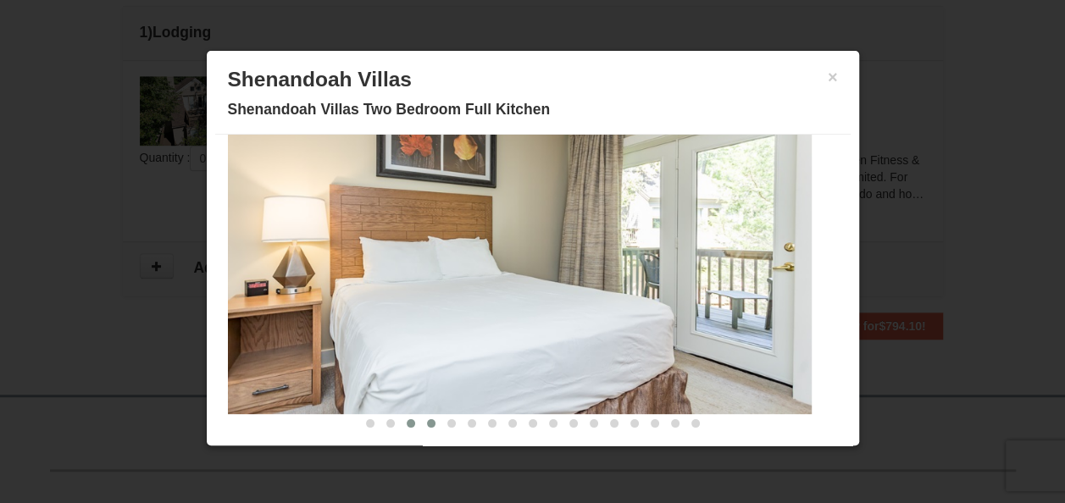
click at [421, 420] on button at bounding box center [431, 423] width 20 height 17
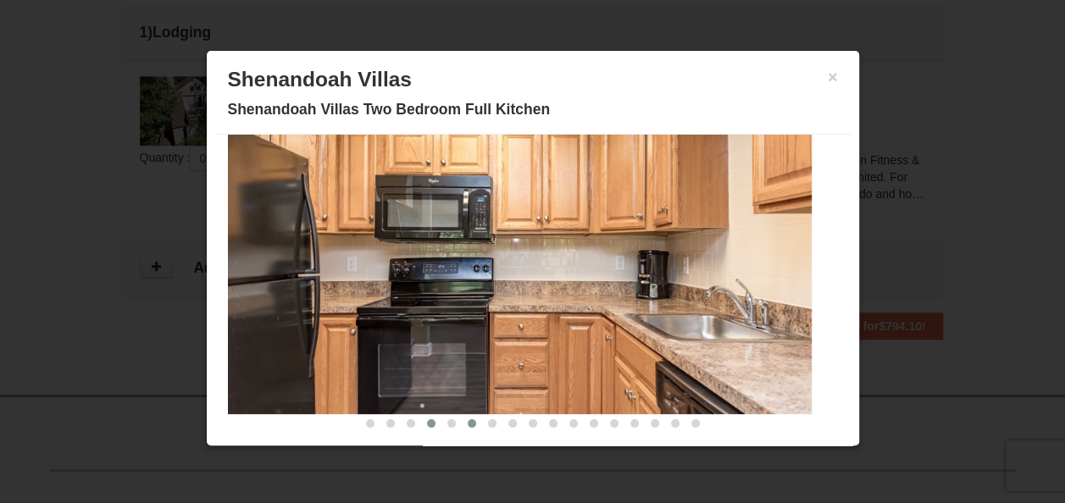
click at [468, 420] on span at bounding box center [472, 423] width 8 height 8
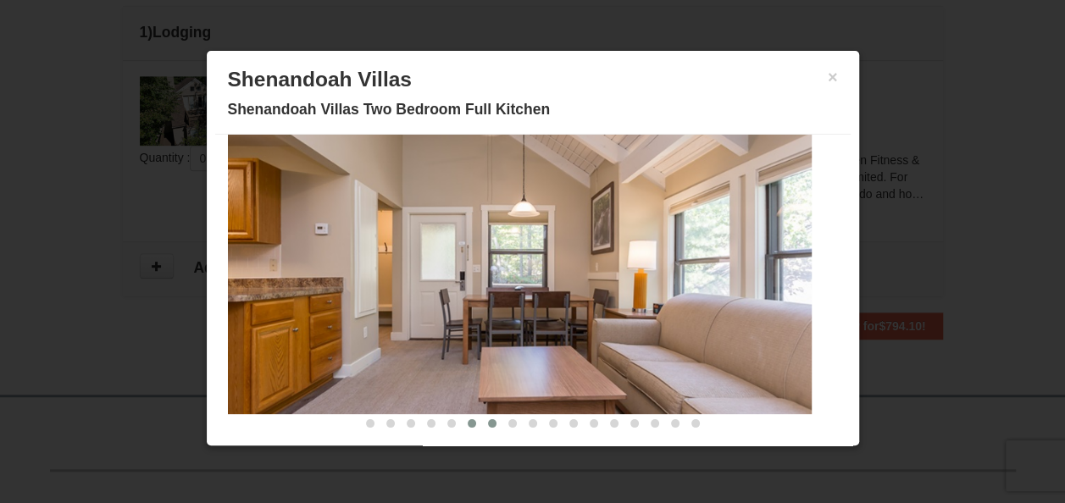
click at [488, 422] on span at bounding box center [492, 423] width 8 height 8
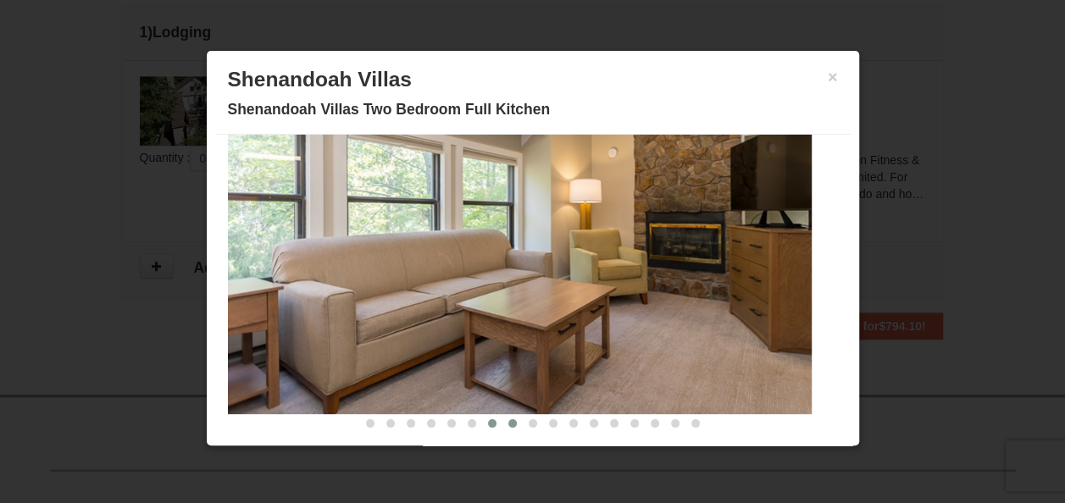
click at [508, 423] on button at bounding box center [512, 423] width 20 height 17
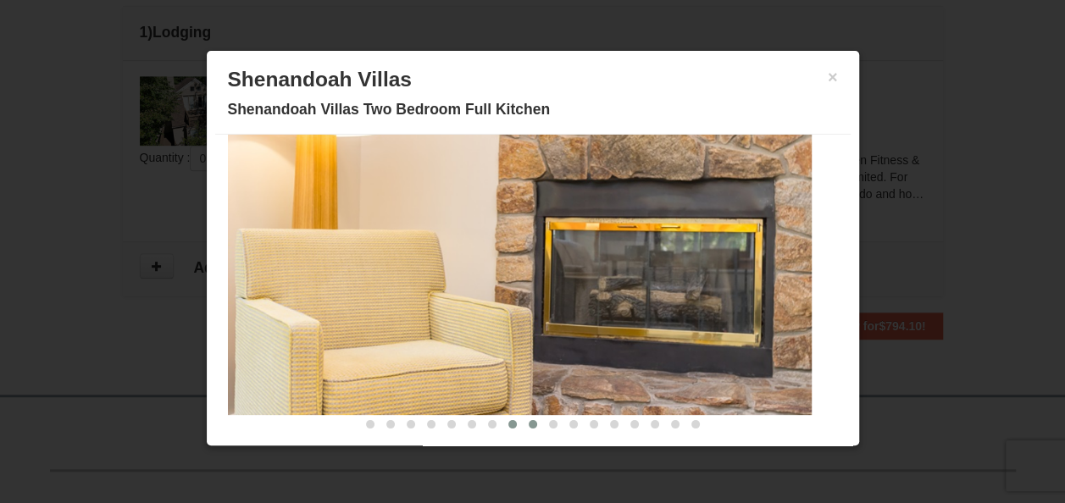
click at [525, 425] on button at bounding box center [533, 424] width 20 height 17
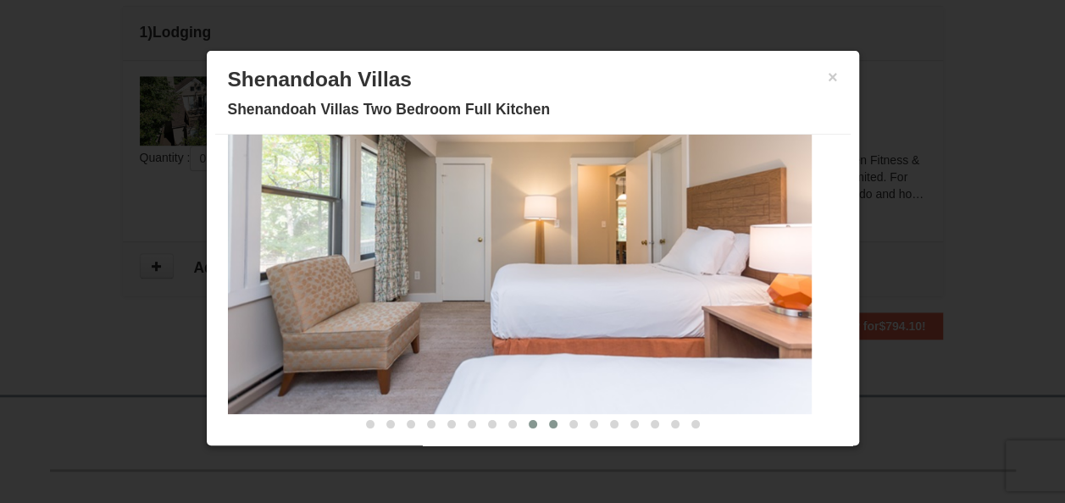
click at [549, 425] on button at bounding box center [553, 424] width 20 height 17
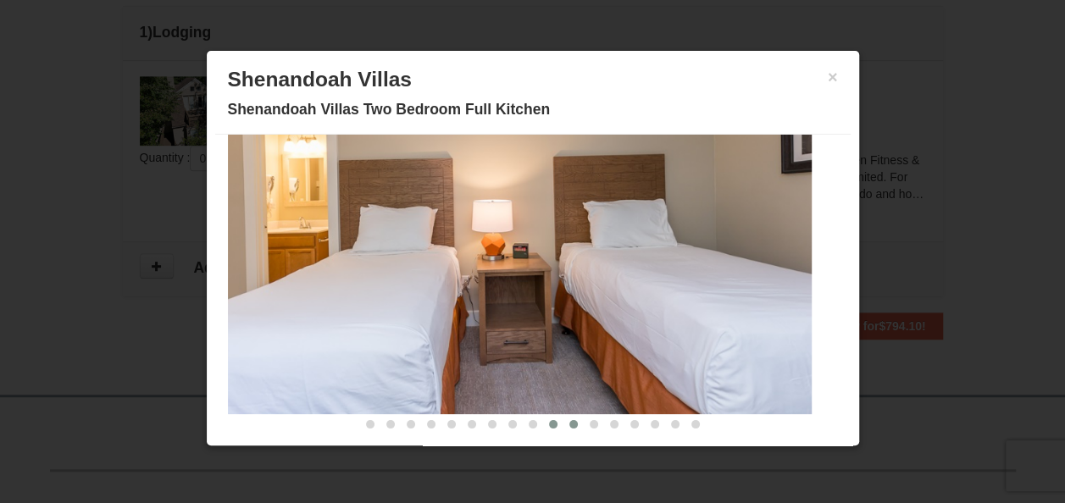
click at [569, 424] on span at bounding box center [573, 424] width 8 height 8
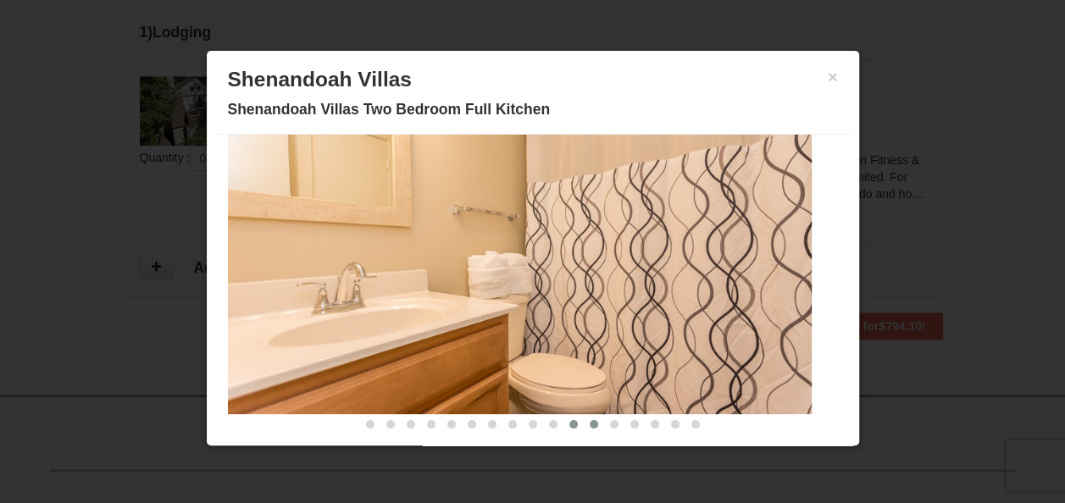
click at [590, 421] on span at bounding box center [594, 424] width 8 height 8
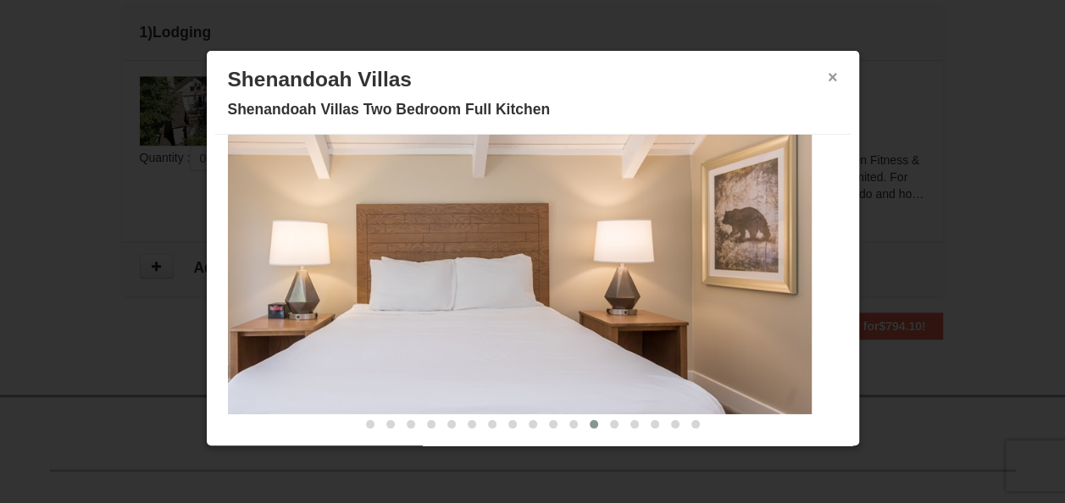
click at [828, 69] on button "×" at bounding box center [833, 77] width 10 height 17
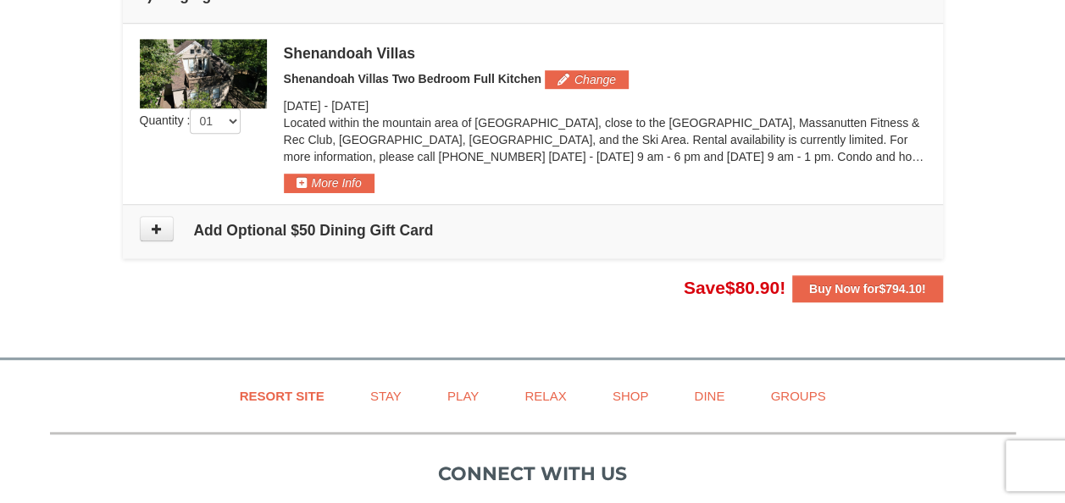
scroll to position [515, 0]
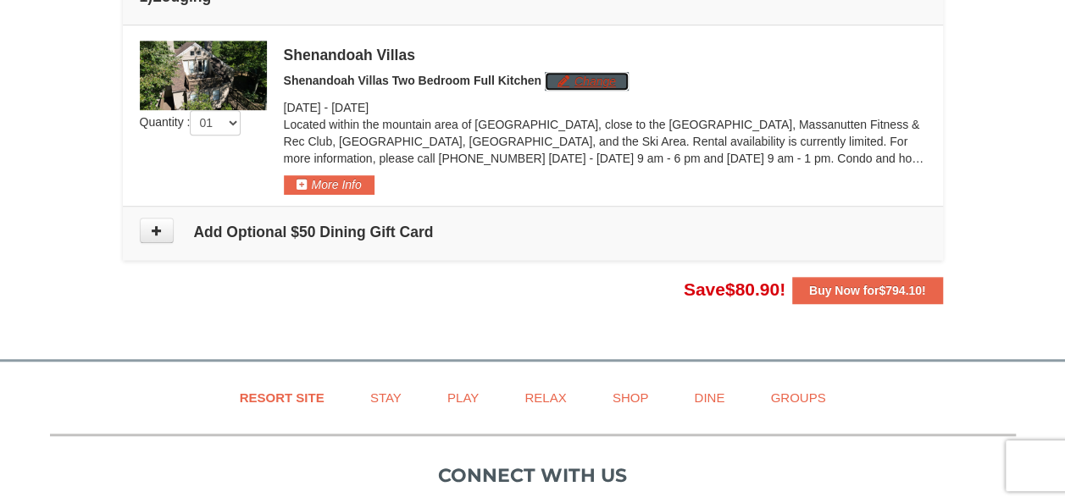
click at [595, 80] on button "Change" at bounding box center [587, 81] width 84 height 19
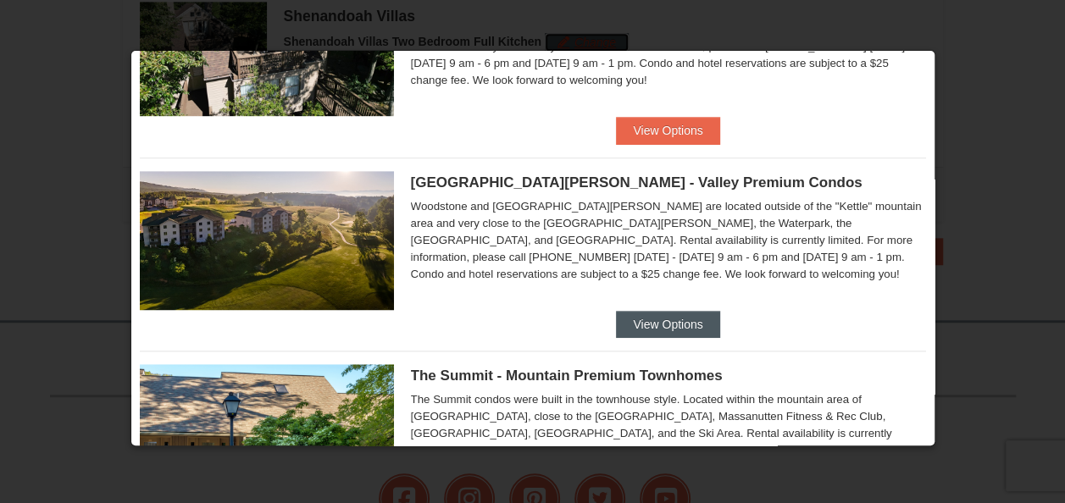
scroll to position [614, 0]
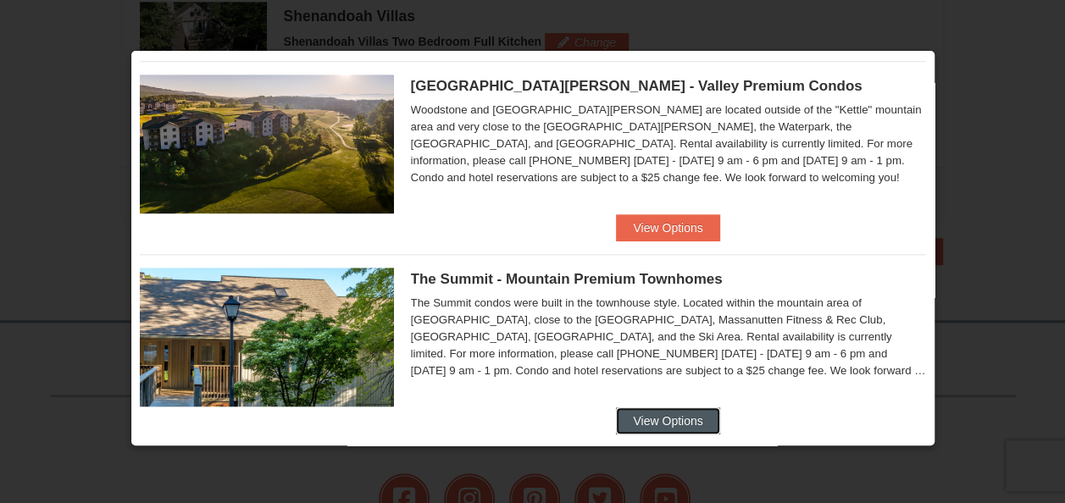
click at [617, 408] on button "View Options" at bounding box center [667, 421] width 103 height 27
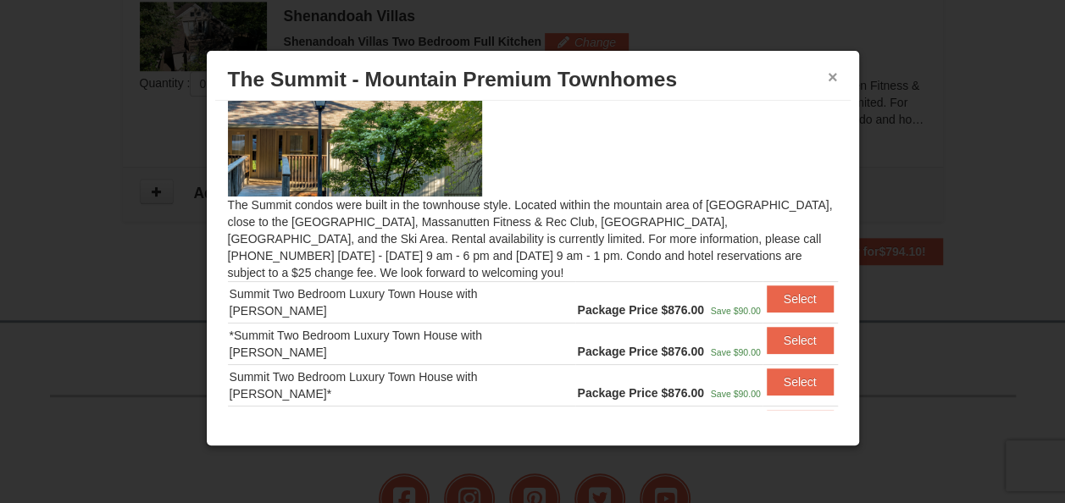
click at [833, 75] on button "×" at bounding box center [833, 77] width 10 height 17
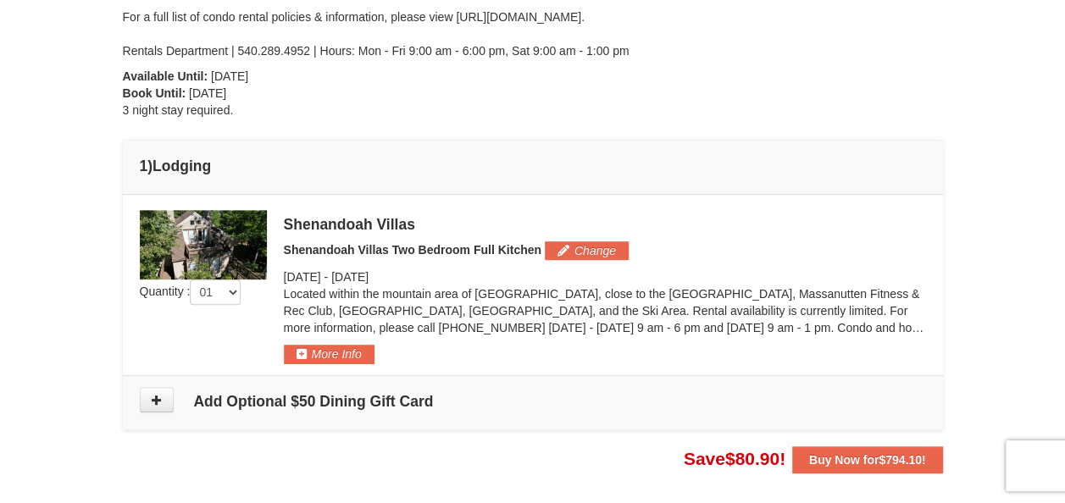
scroll to position [346, 0]
click at [580, 254] on button "Change" at bounding box center [587, 250] width 84 height 19
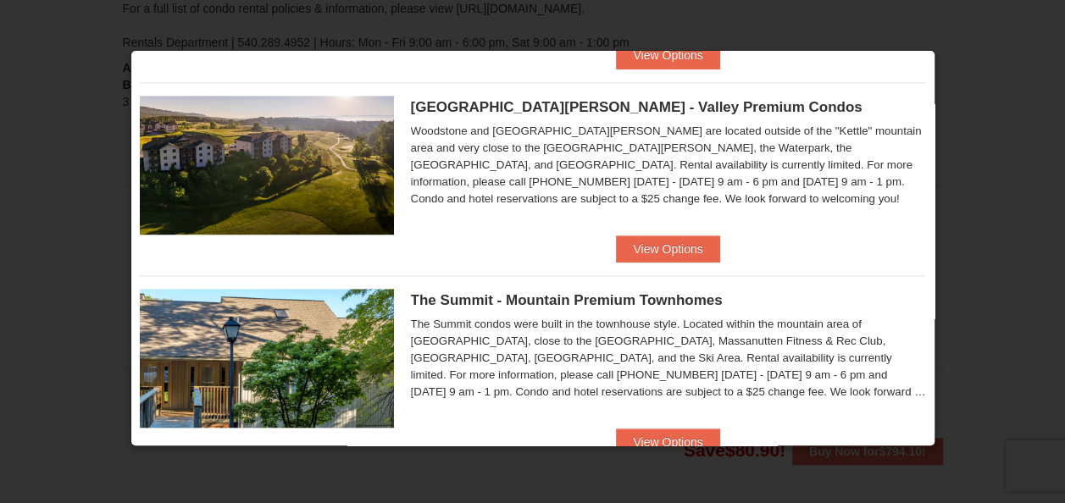
scroll to position [592, 0]
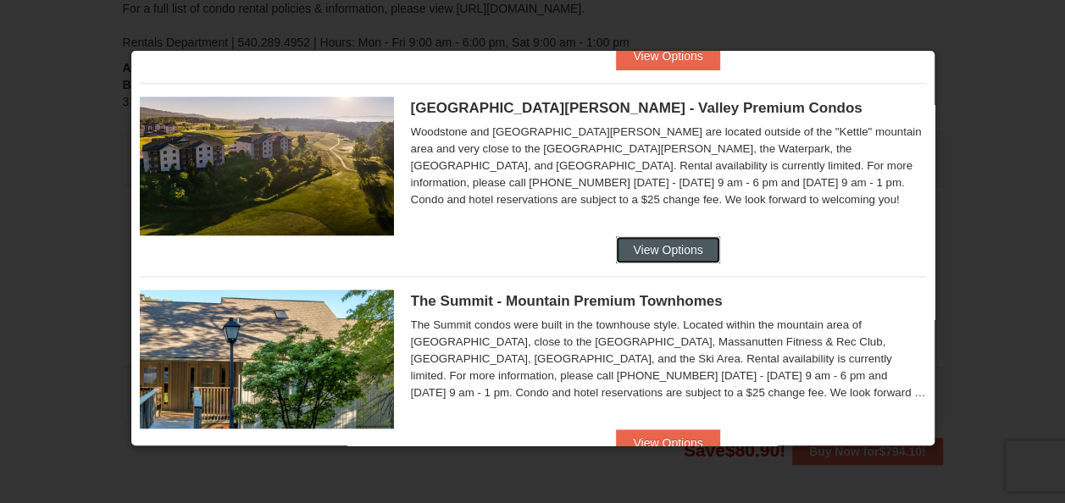
click at [669, 252] on button "View Options" at bounding box center [667, 249] width 103 height 27
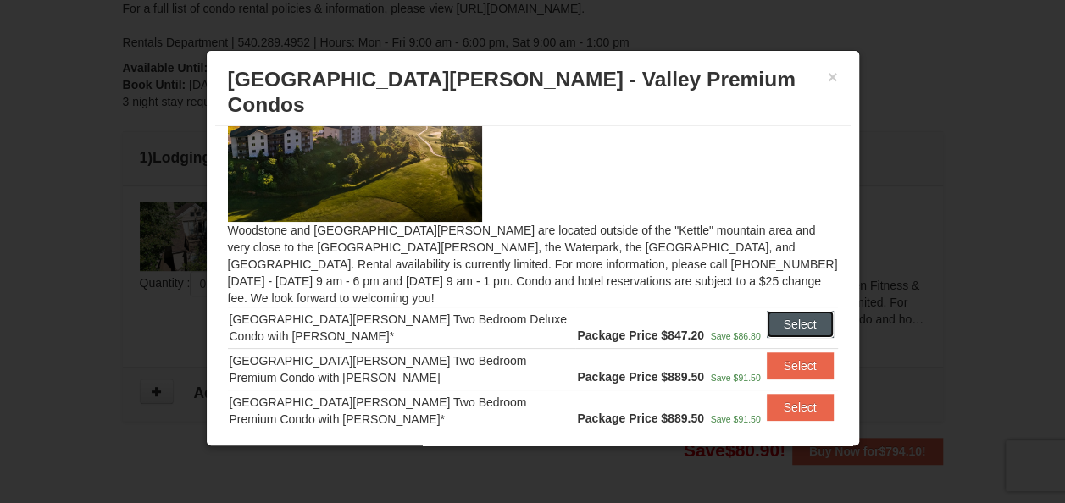
click at [774, 311] on button "Select" at bounding box center [800, 324] width 67 height 27
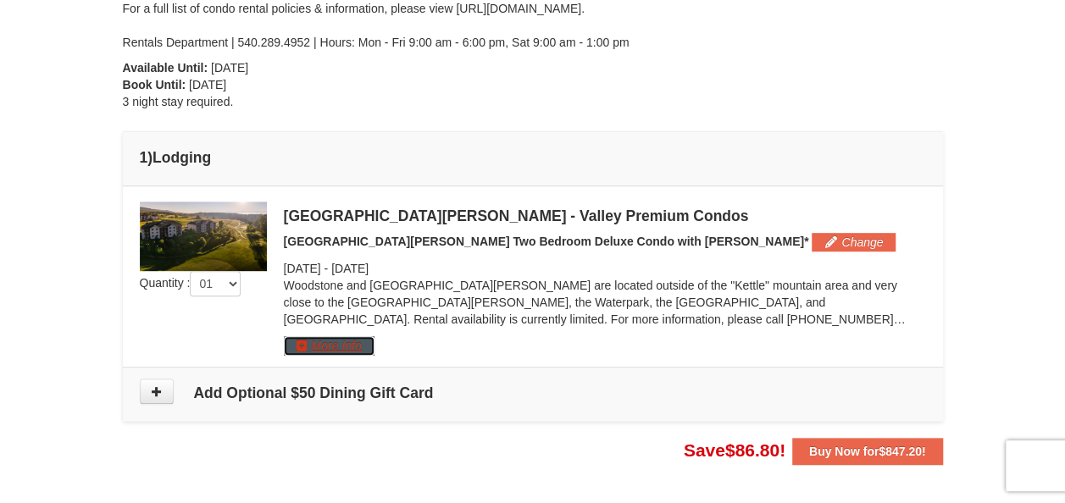
click at [354, 351] on button "More Info" at bounding box center [329, 345] width 91 height 19
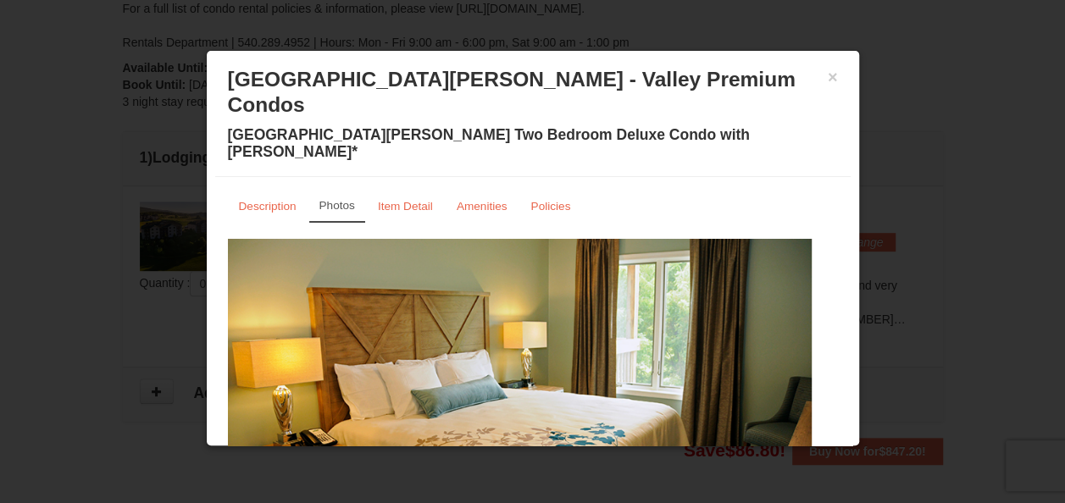
scroll to position [103, 0]
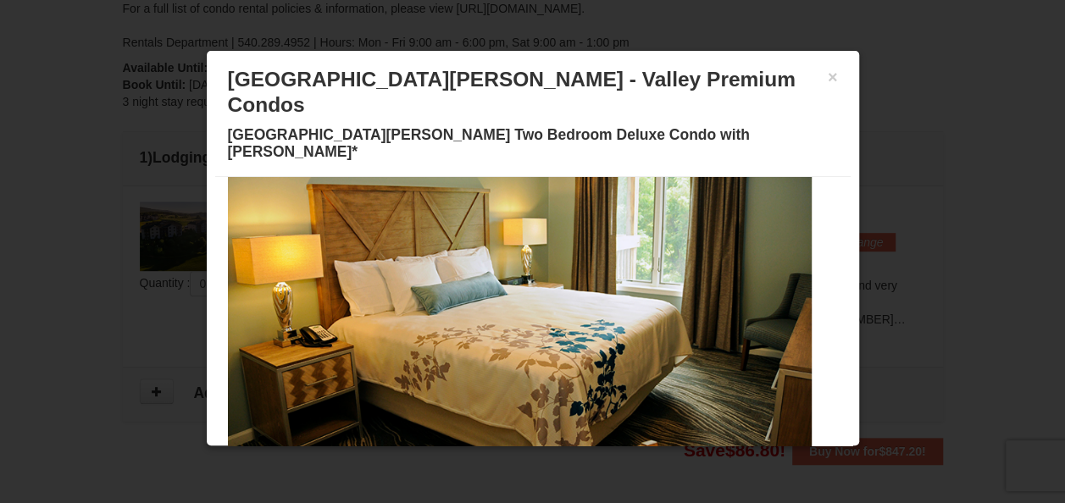
click at [427, 461] on span at bounding box center [431, 465] width 8 height 8
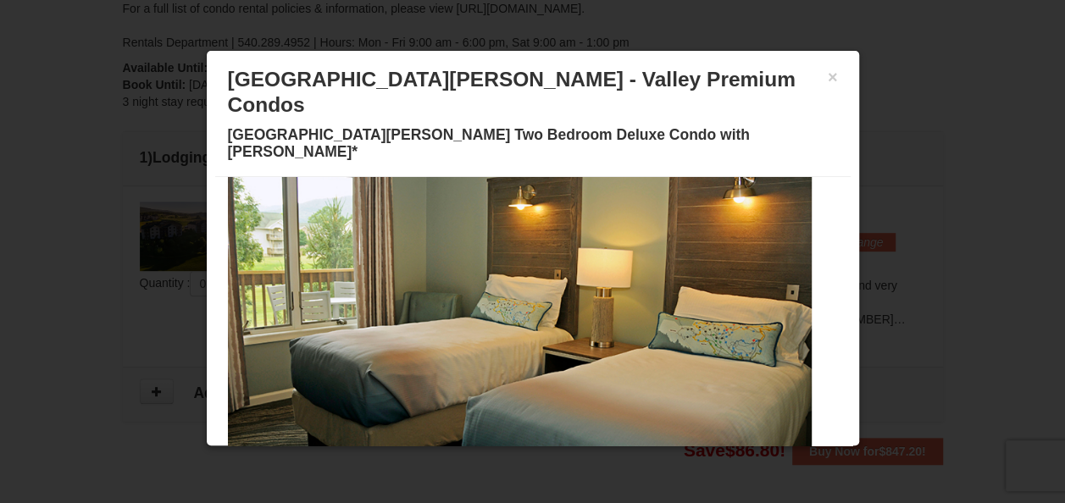
click at [447, 461] on span at bounding box center [451, 465] width 8 height 8
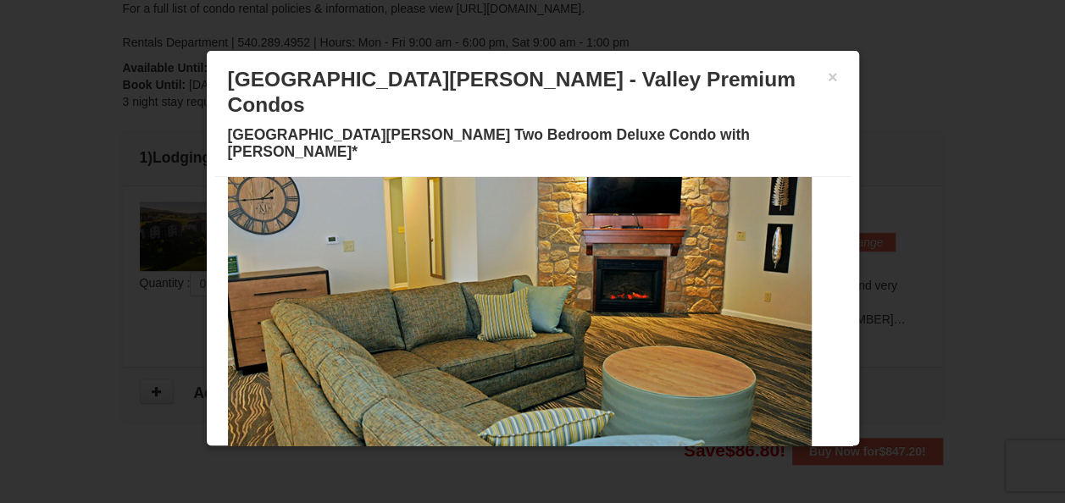
click at [462, 457] on button at bounding box center [472, 465] width 20 height 17
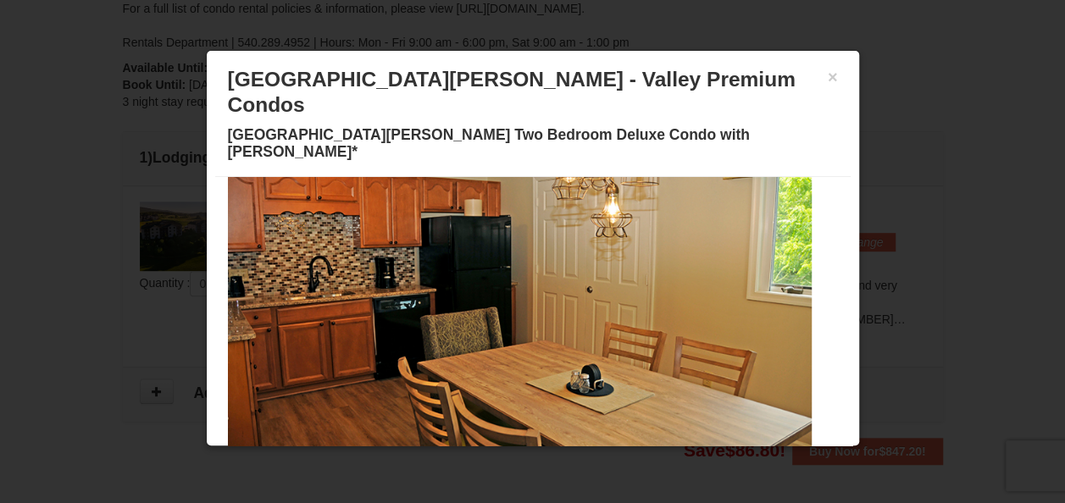
click at [482, 457] on button at bounding box center [492, 465] width 20 height 17
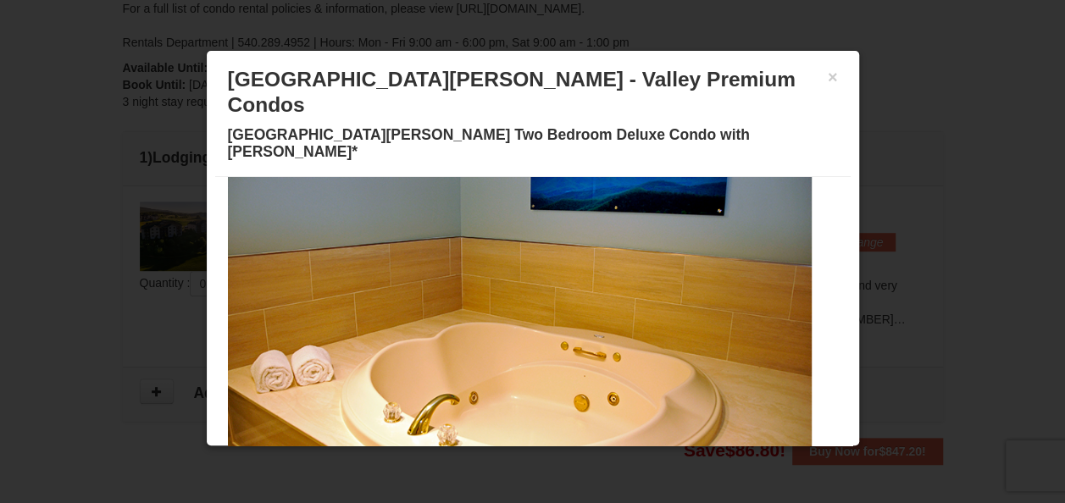
click at [523, 457] on button at bounding box center [533, 465] width 20 height 17
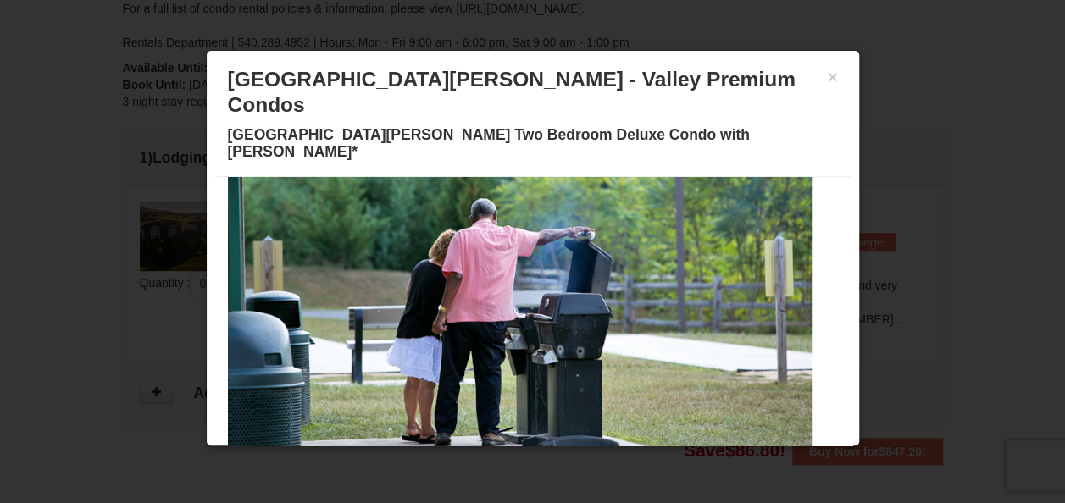
click at [549, 461] on span at bounding box center [553, 465] width 8 height 8
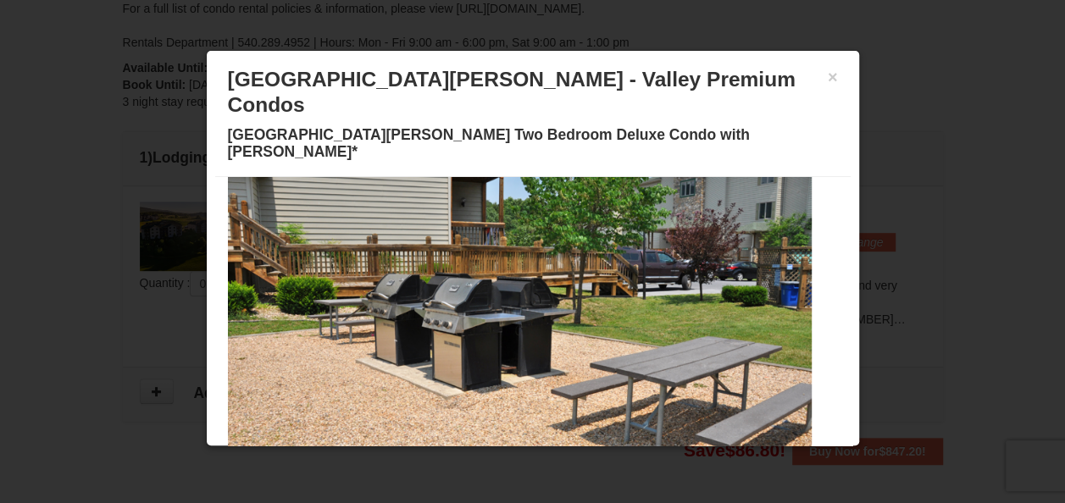
click at [569, 461] on span at bounding box center [573, 465] width 8 height 8
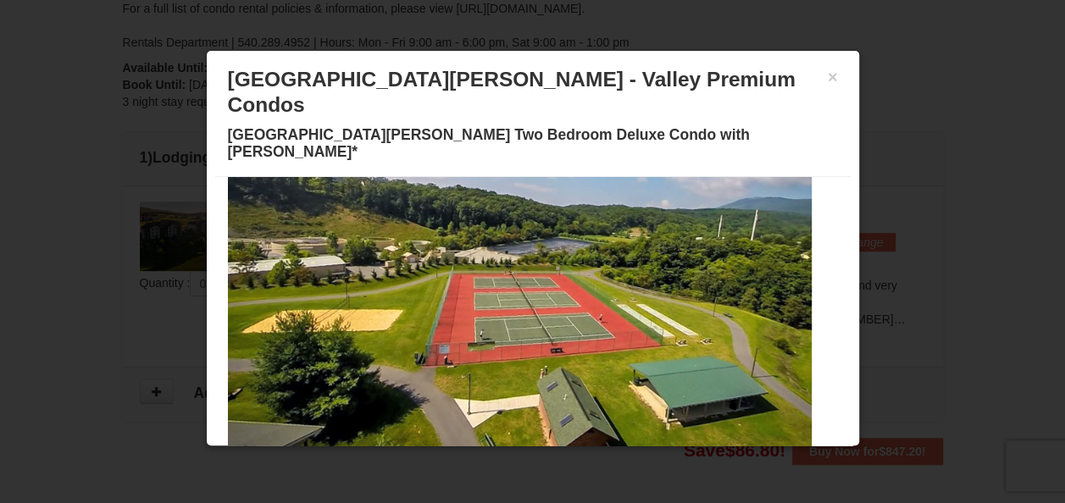
click at [584, 457] on button at bounding box center [594, 465] width 20 height 17
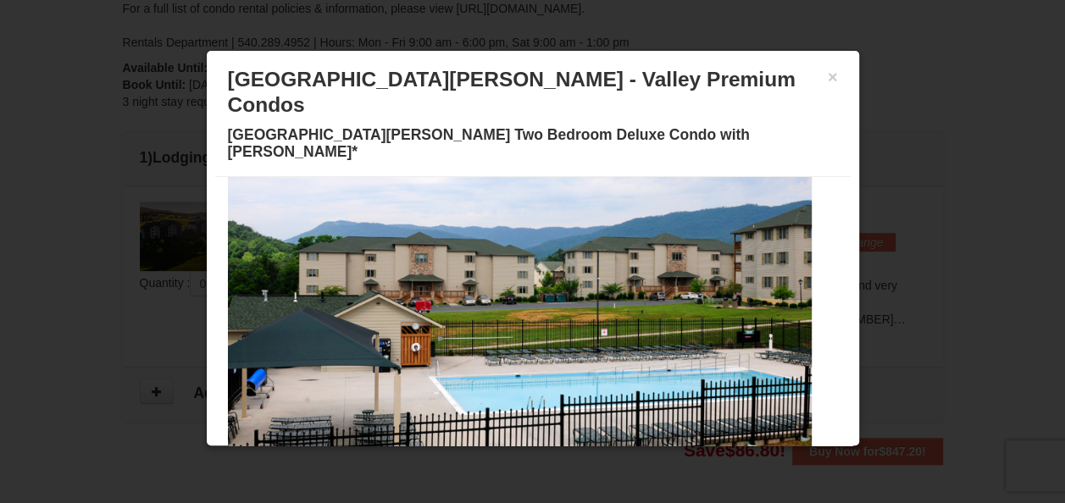
click at [610, 461] on span at bounding box center [614, 465] width 8 height 8
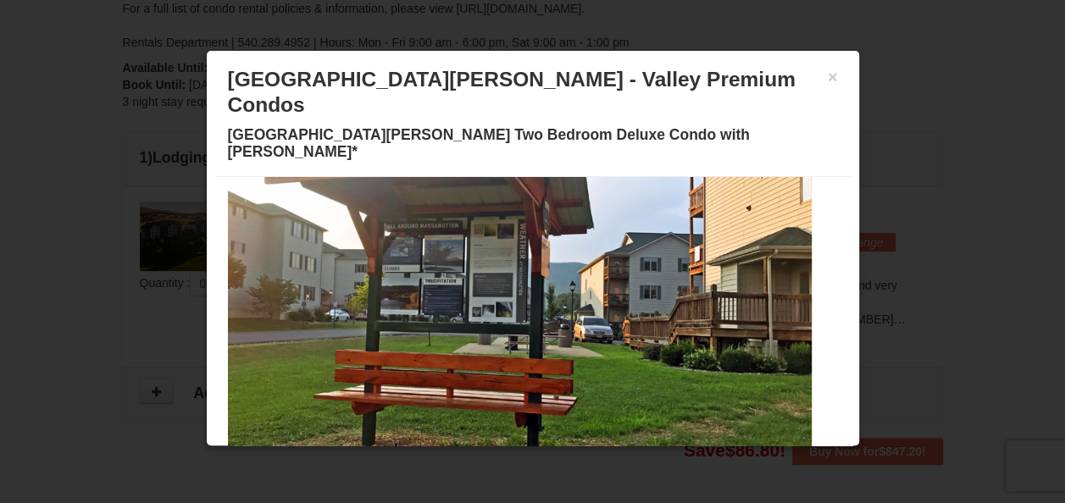
click at [624, 457] on button at bounding box center [634, 465] width 20 height 17
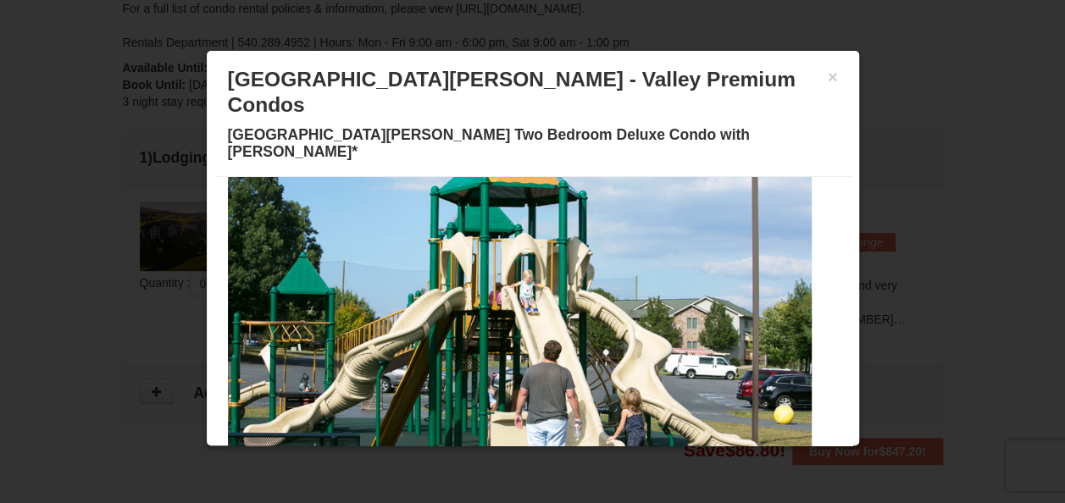
click at [651, 461] on span at bounding box center [655, 465] width 8 height 8
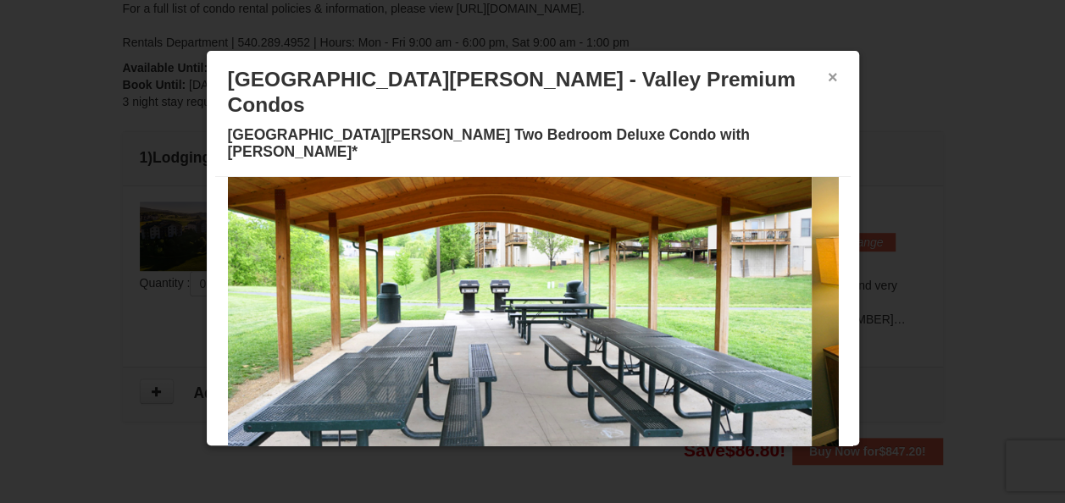
click at [828, 79] on button "×" at bounding box center [833, 77] width 10 height 17
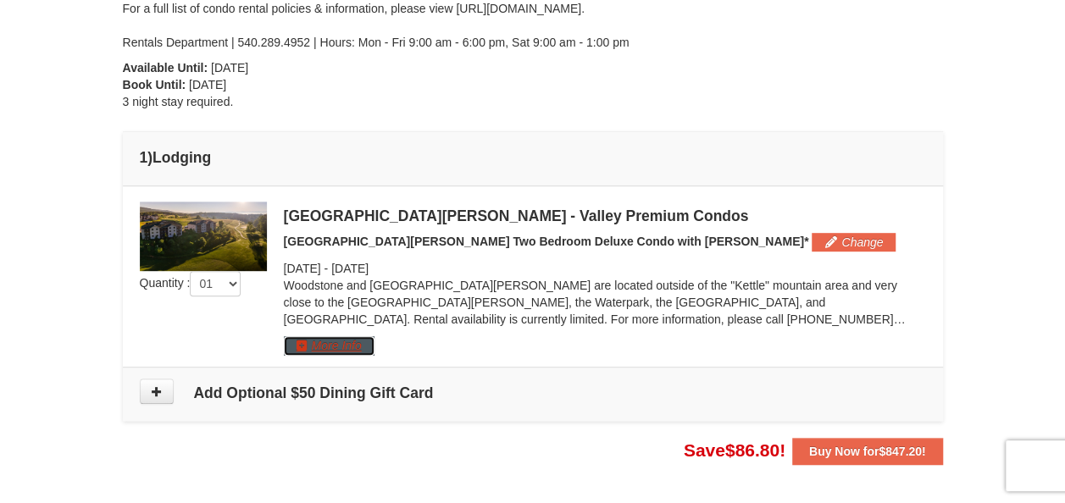
click at [354, 348] on button "More Info" at bounding box center [329, 345] width 91 height 19
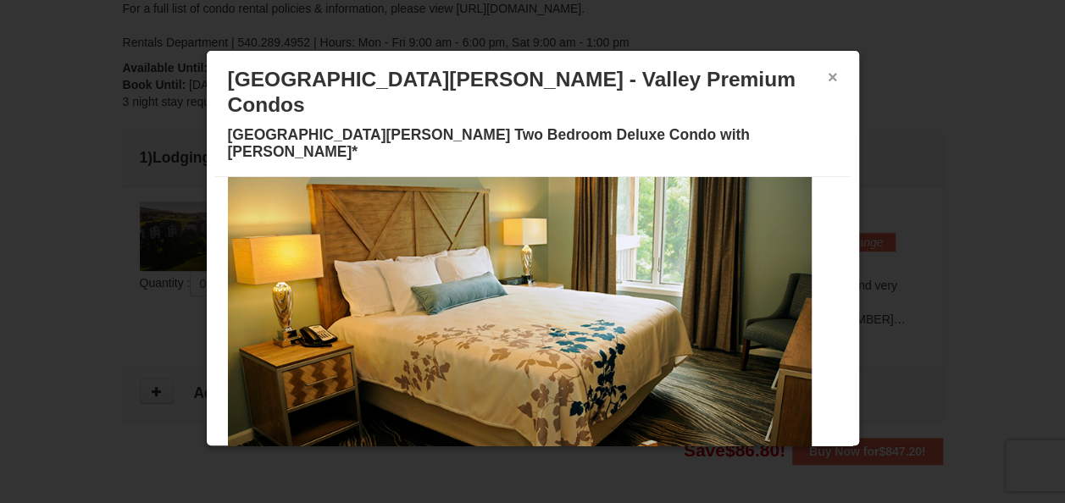
click at [828, 69] on button "×" at bounding box center [833, 77] width 10 height 17
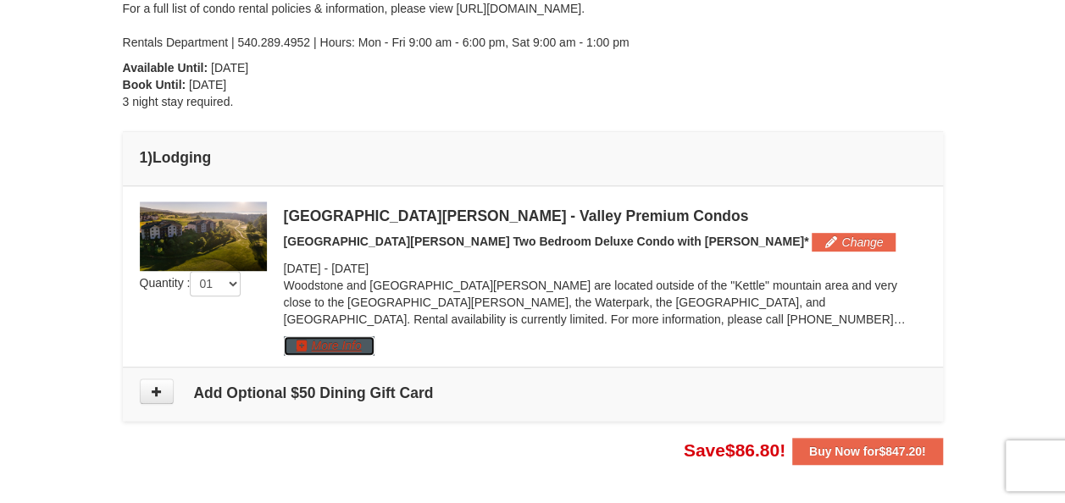
click at [346, 347] on button "More Info" at bounding box center [329, 345] width 91 height 19
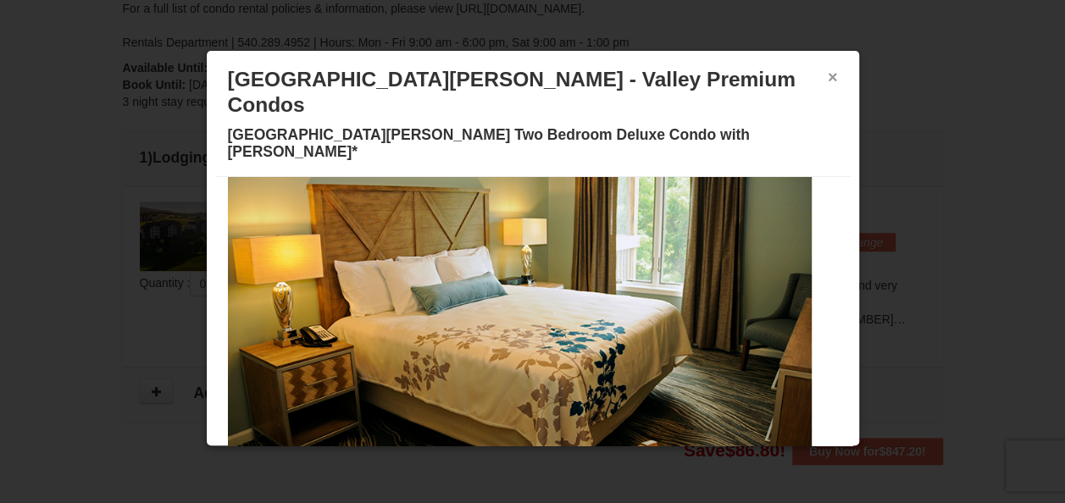
click at [828, 81] on button "×" at bounding box center [833, 77] width 10 height 17
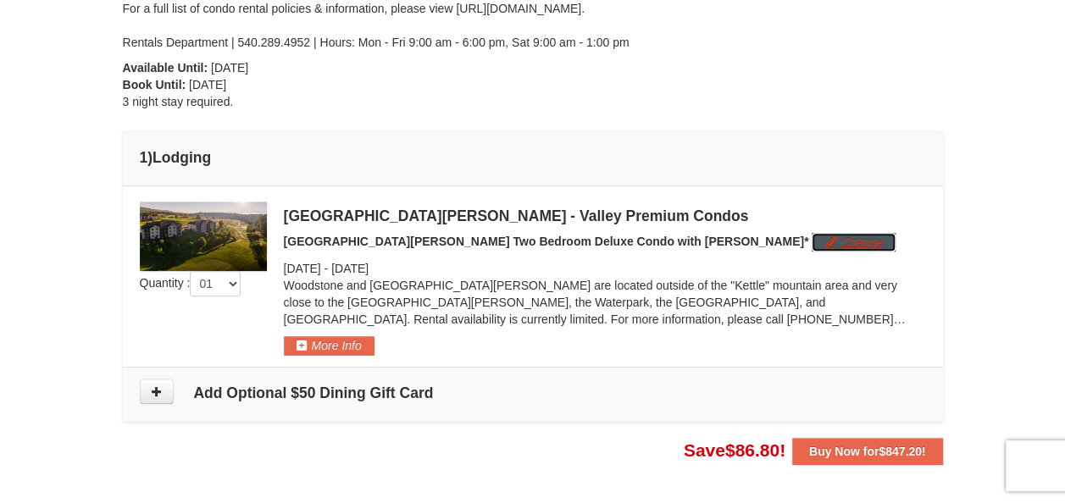
click at [812, 236] on button "Change" at bounding box center [854, 242] width 84 height 19
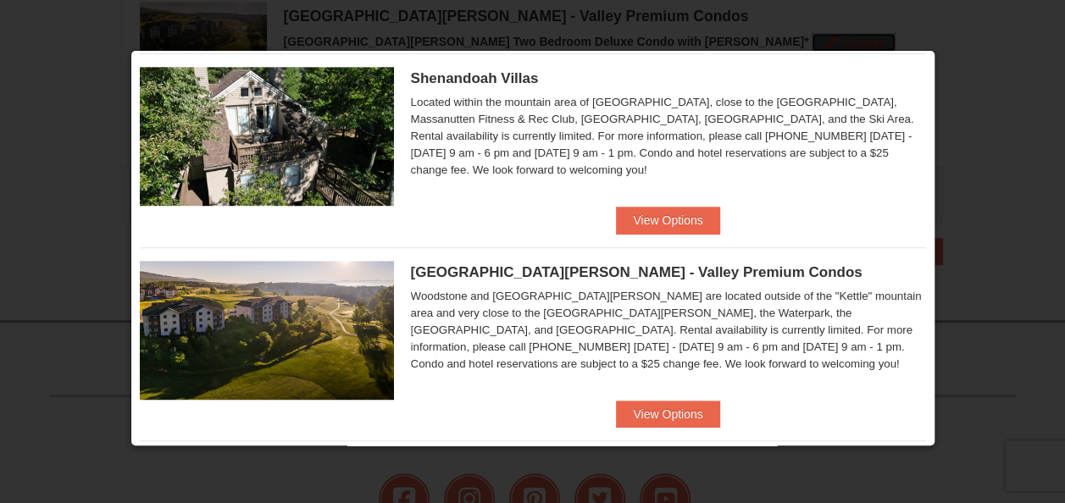
scroll to position [429, 0]
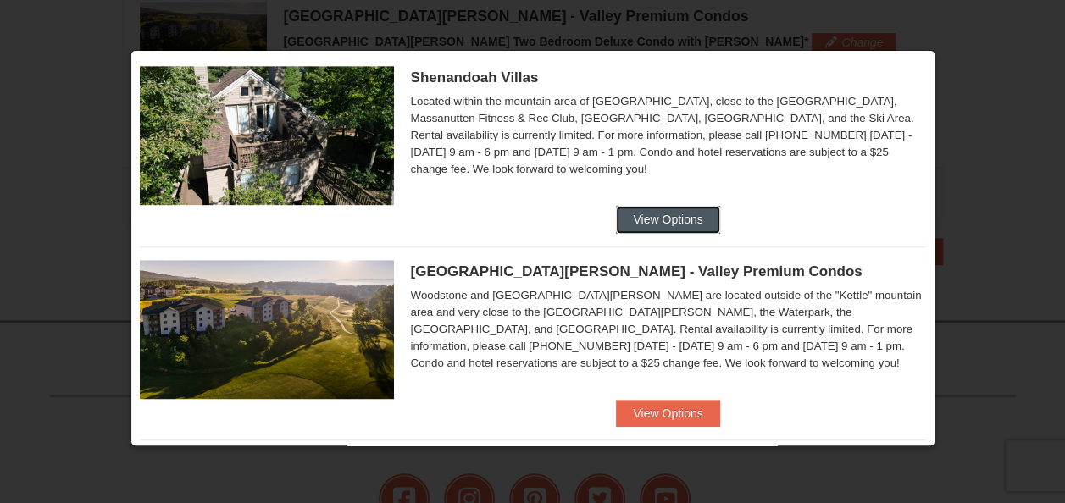
click at [666, 215] on button "View Options" at bounding box center [667, 219] width 103 height 27
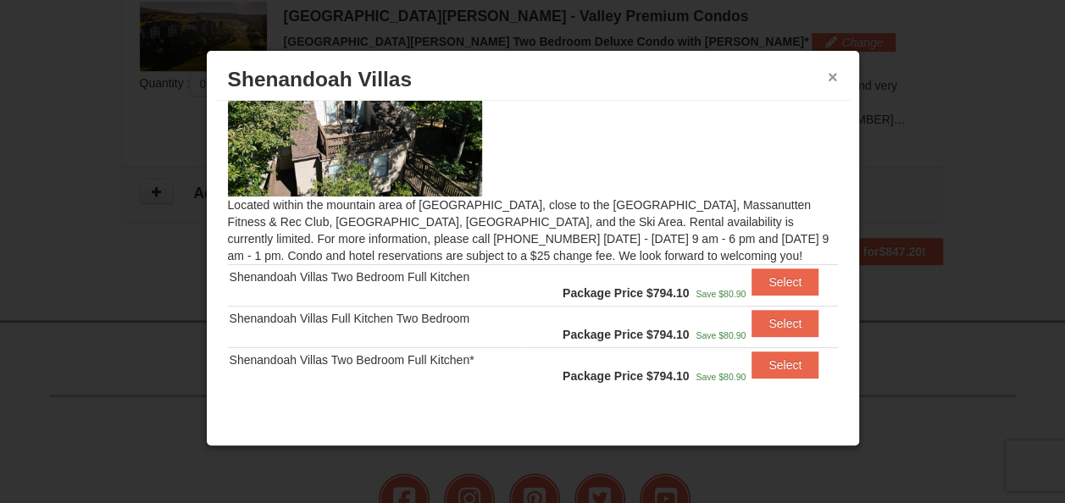
click at [833, 80] on button "×" at bounding box center [833, 77] width 10 height 17
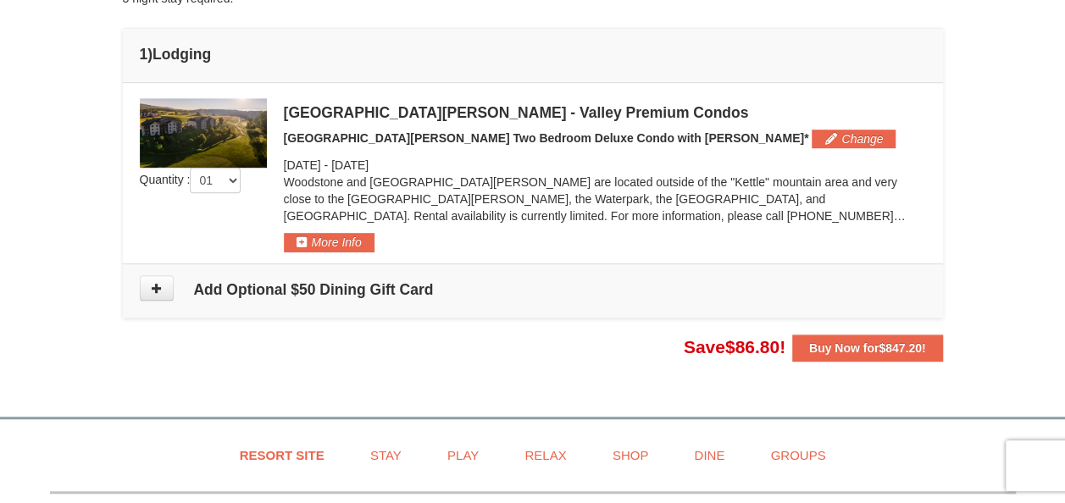
scroll to position [530, 0]
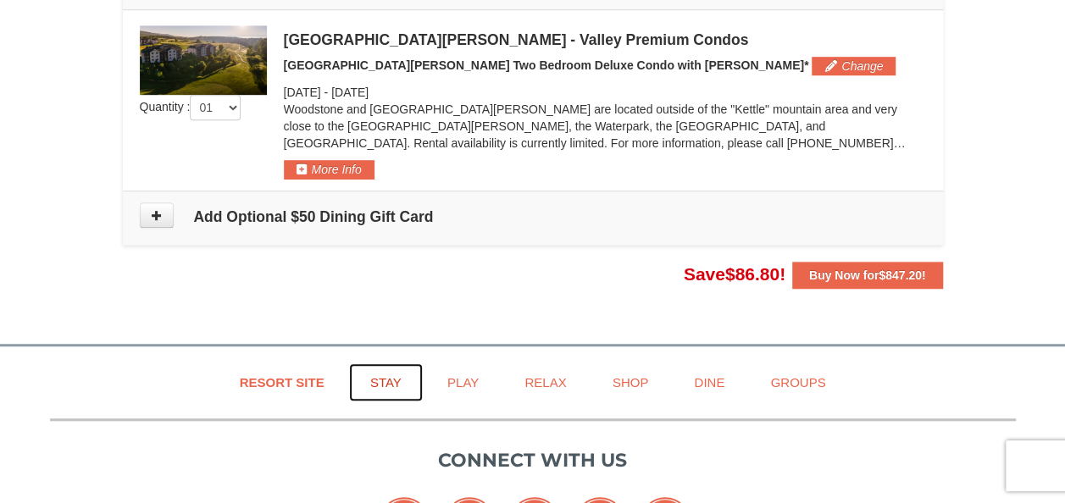
click at [389, 368] on link "Stay" at bounding box center [386, 383] width 74 height 38
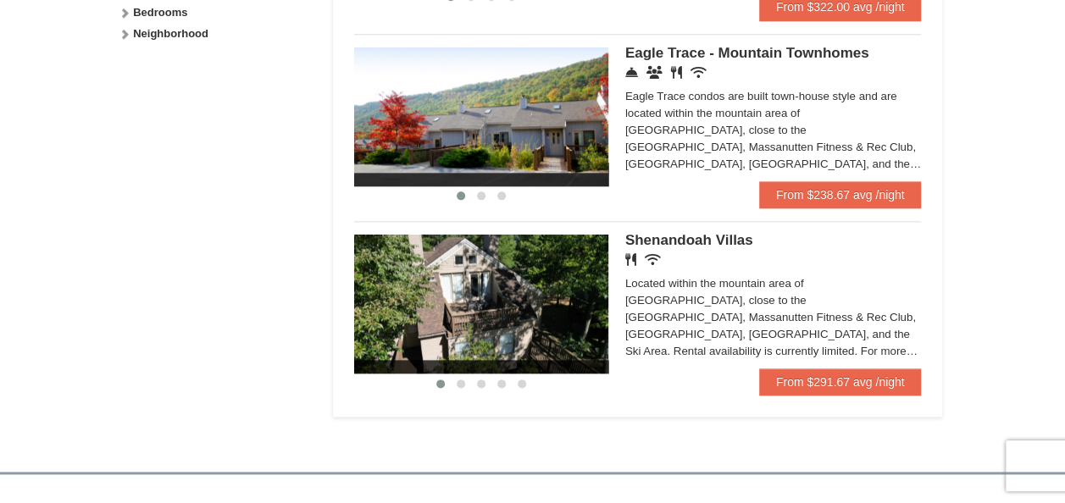
scroll to position [911, 0]
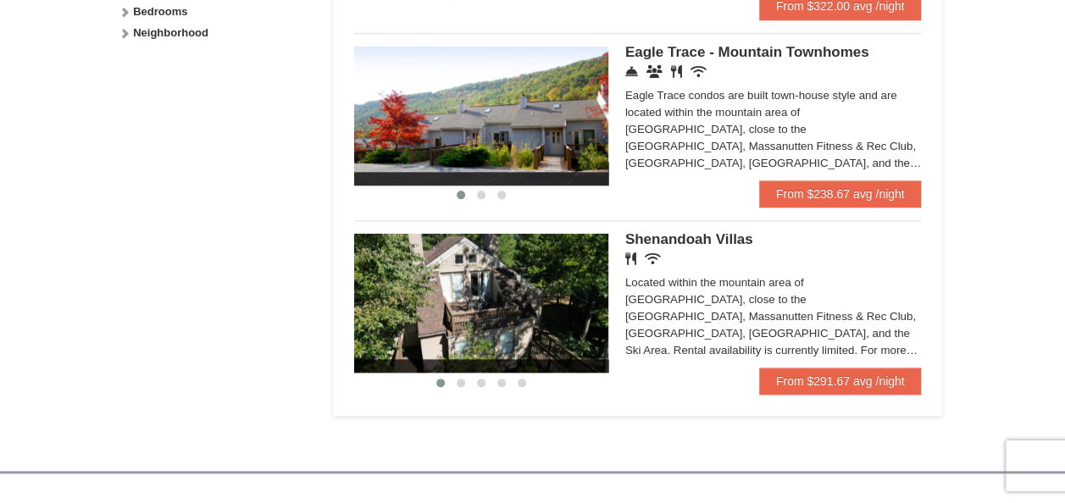
click at [454, 373] on span at bounding box center [481, 366] width 254 height 14
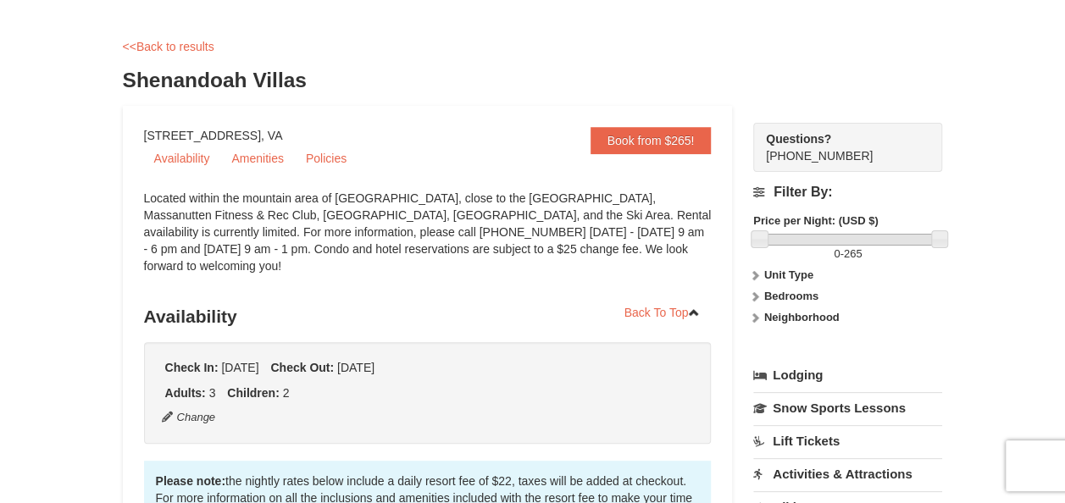
scroll to position [60, 0]
click at [268, 161] on link "Amenities" at bounding box center [257, 157] width 72 height 25
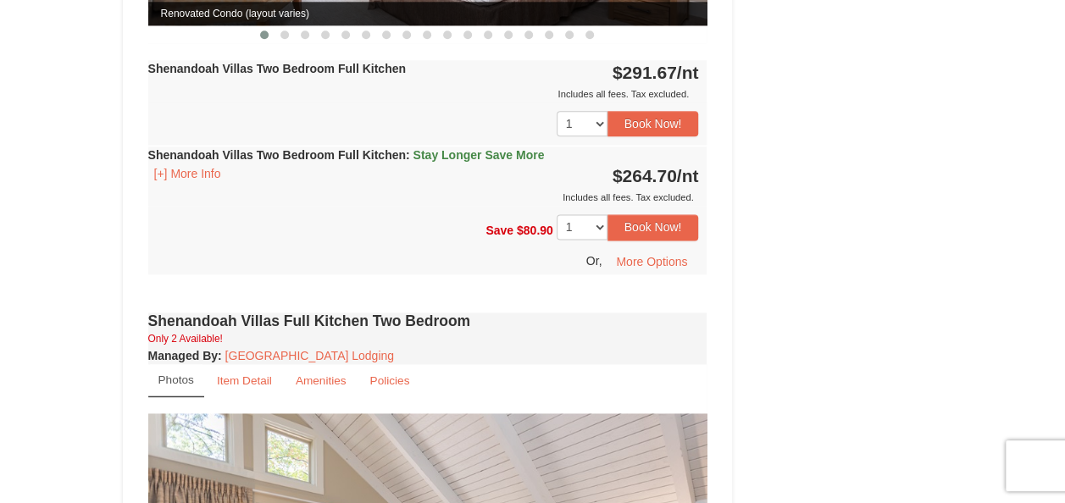
scroll to position [996, 0]
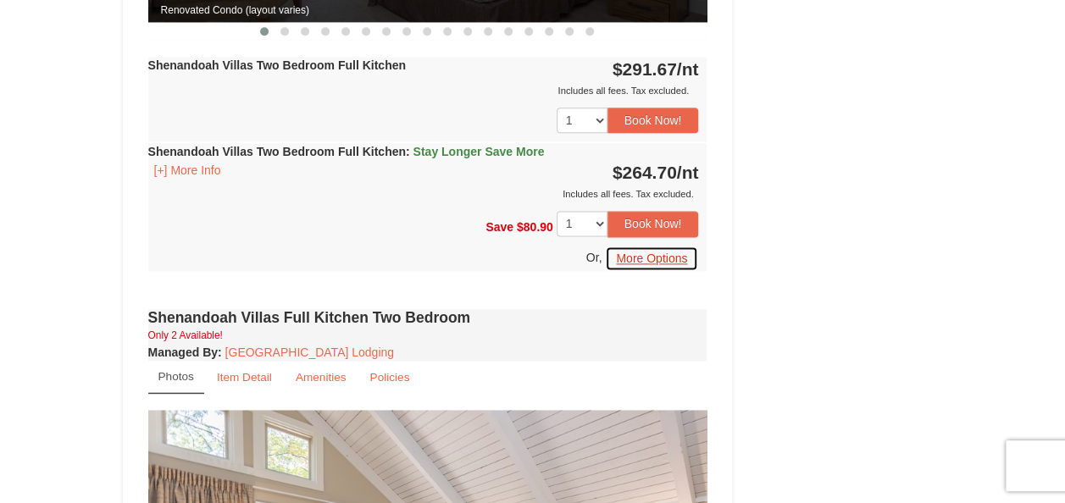
click at [665, 246] on button "More Options" at bounding box center [651, 258] width 93 height 25
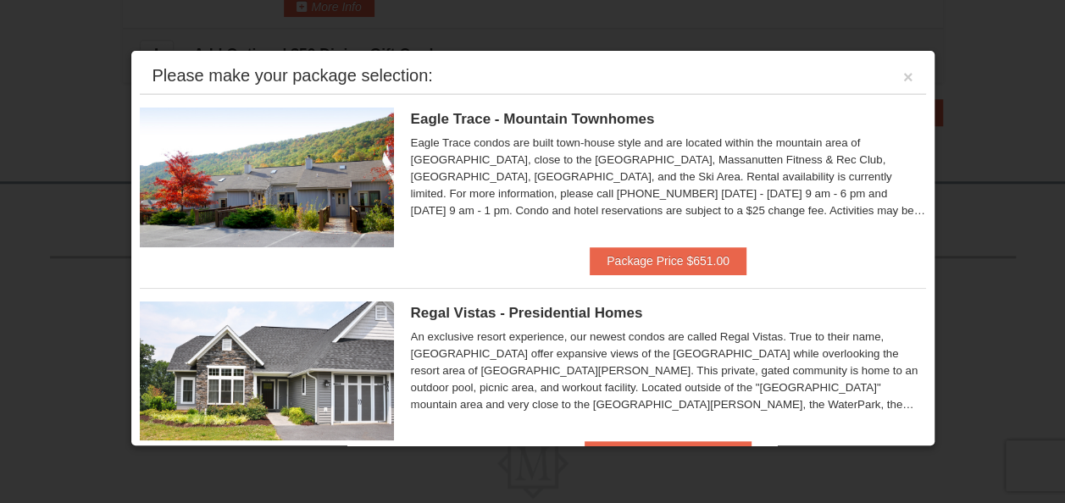
scroll to position [697, 0]
click at [903, 79] on button "×" at bounding box center [908, 77] width 10 height 17
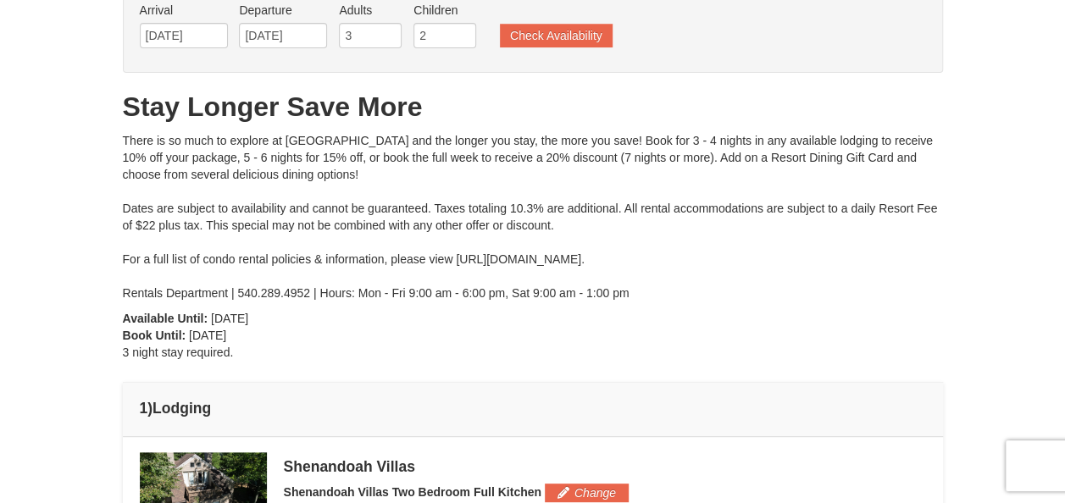
scroll to position [105, 0]
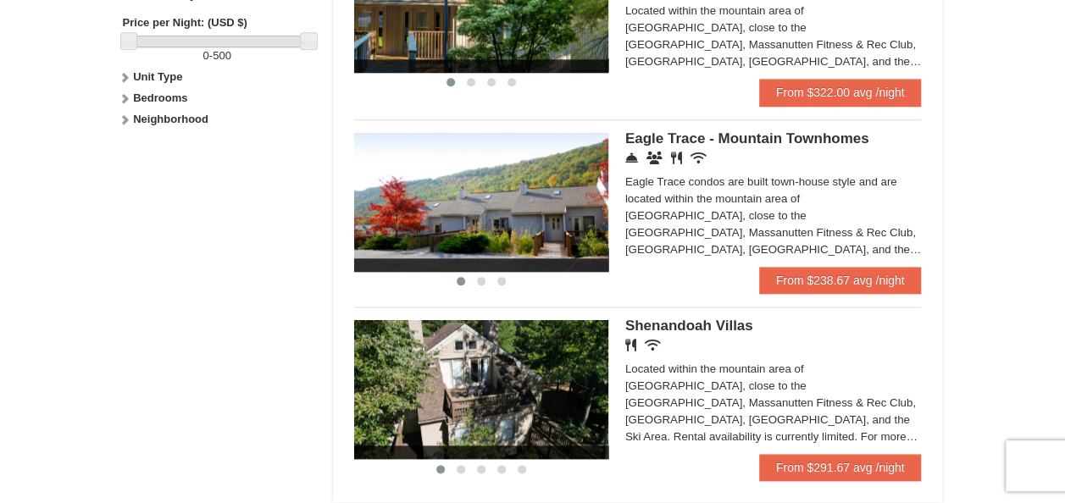
scroll to position [827, 0]
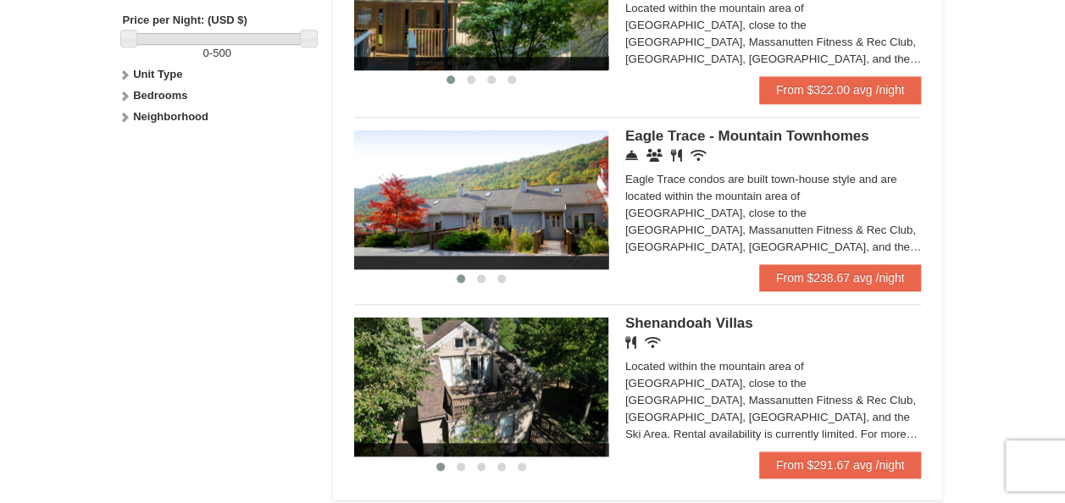
click at [703, 321] on span "Shenandoah Villas" at bounding box center [689, 323] width 128 height 16
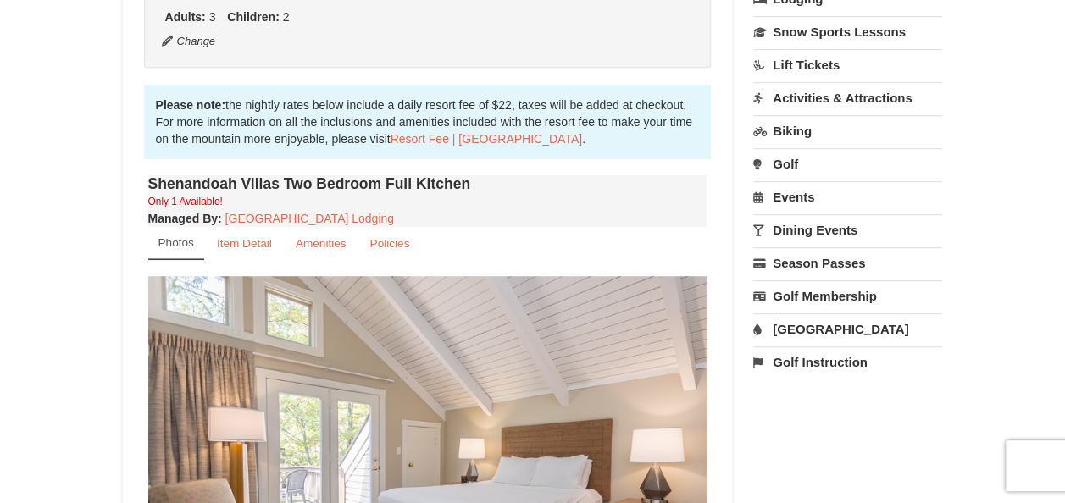
scroll to position [436, 0]
click at [247, 236] on small "Item Detail" at bounding box center [244, 242] width 55 height 13
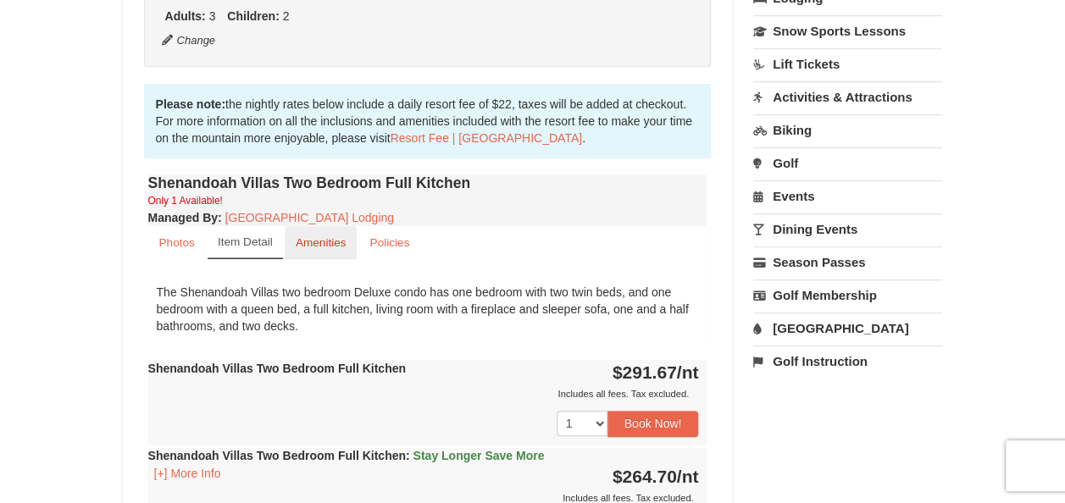
click at [312, 236] on small "Amenities" at bounding box center [321, 242] width 51 height 13
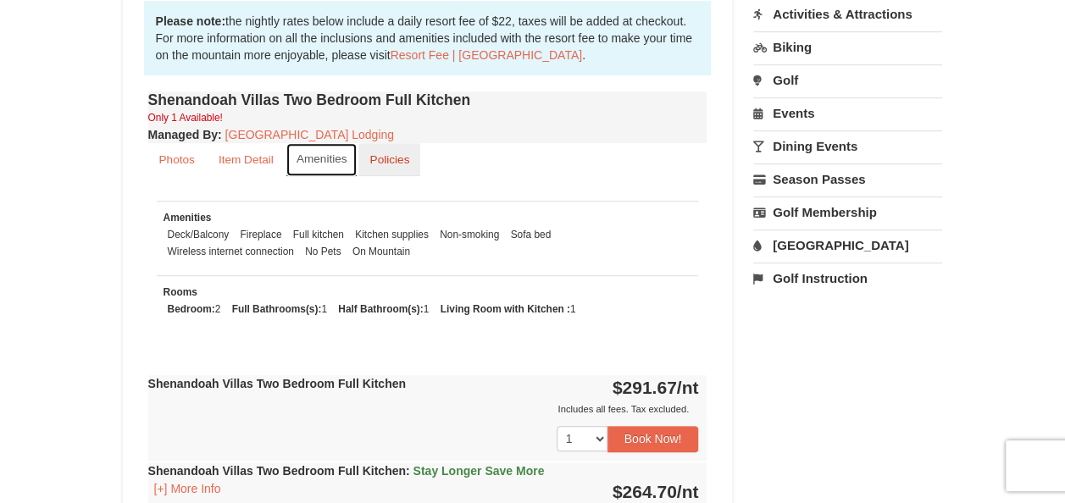
scroll to position [496, 0]
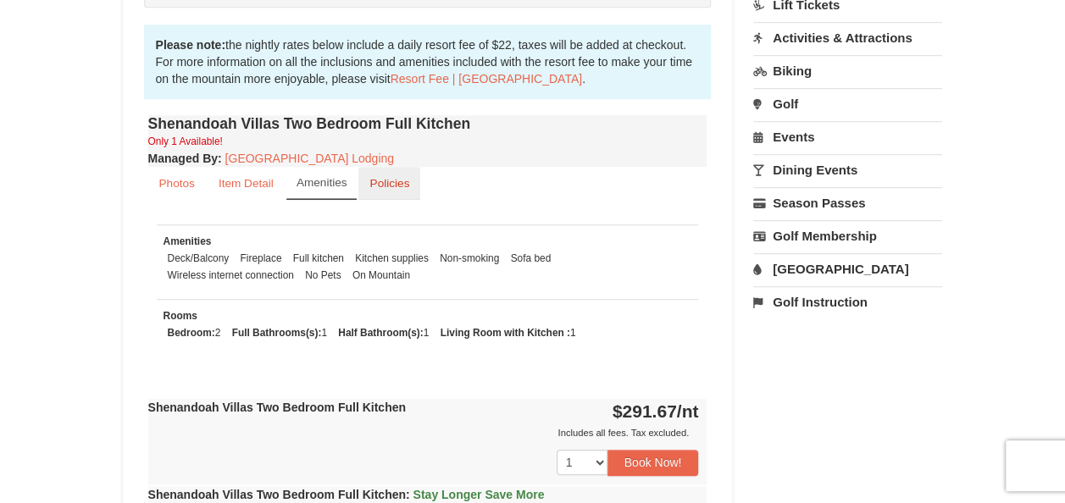
click at [402, 177] on small "Policies" at bounding box center [389, 183] width 40 height 13
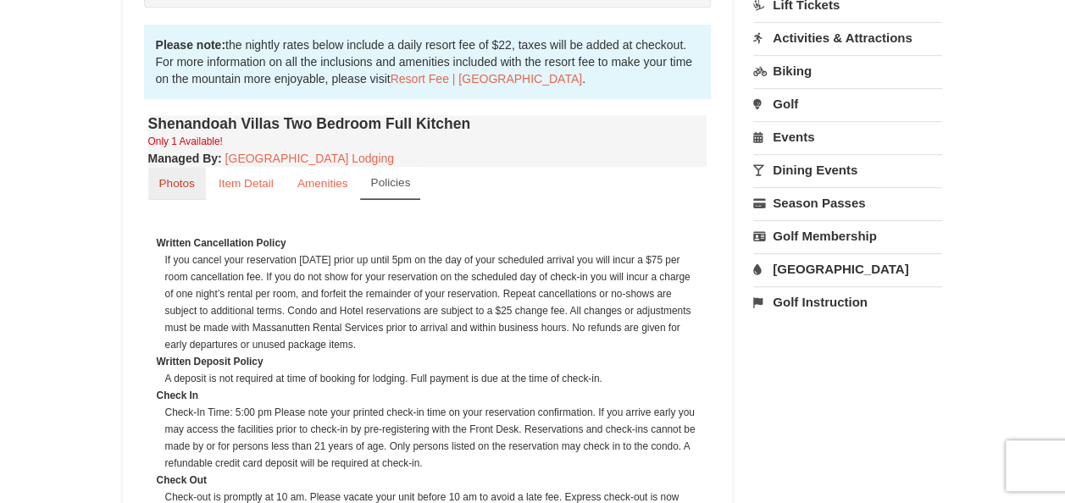
click at [189, 177] on small "Photos" at bounding box center [177, 183] width 36 height 13
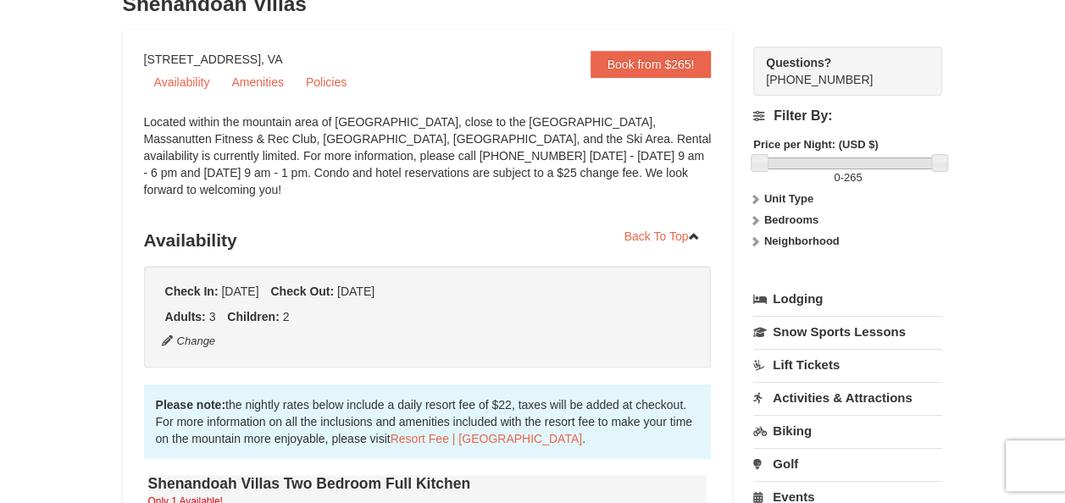
scroll to position [137, 0]
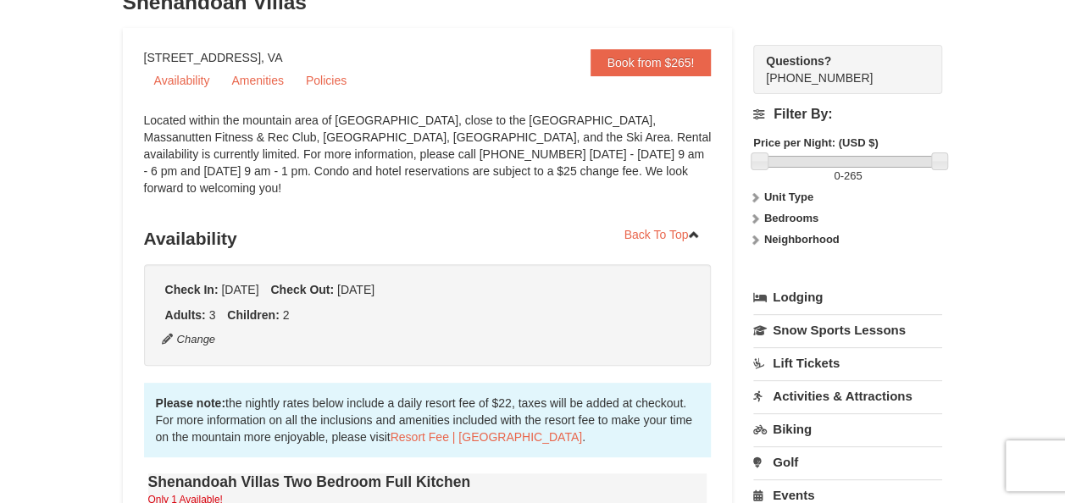
click at [764, 196] on strong "Unit Type" at bounding box center [788, 197] width 49 height 13
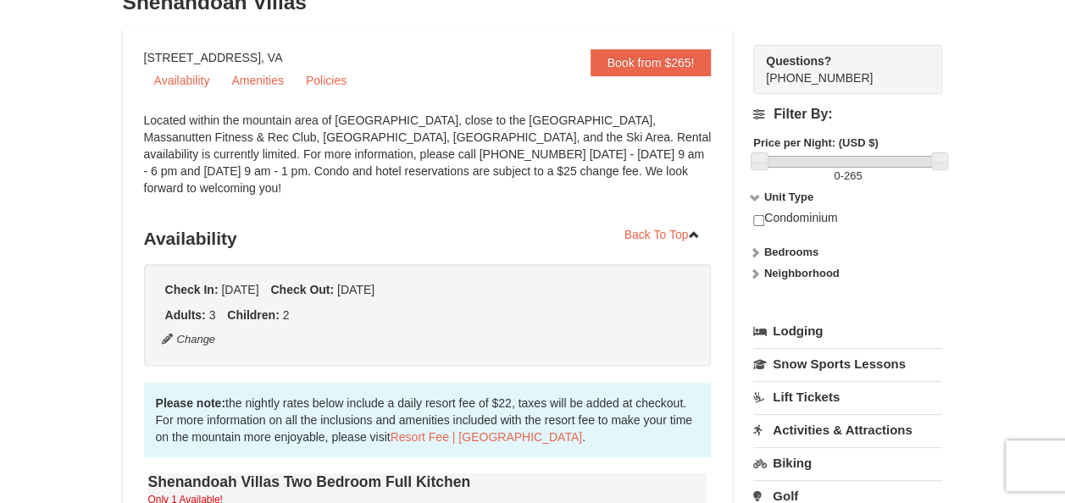
click at [780, 233] on div "Condominium" at bounding box center [847, 227] width 189 height 34
click at [783, 247] on strong "Bedrooms" at bounding box center [791, 252] width 54 height 13
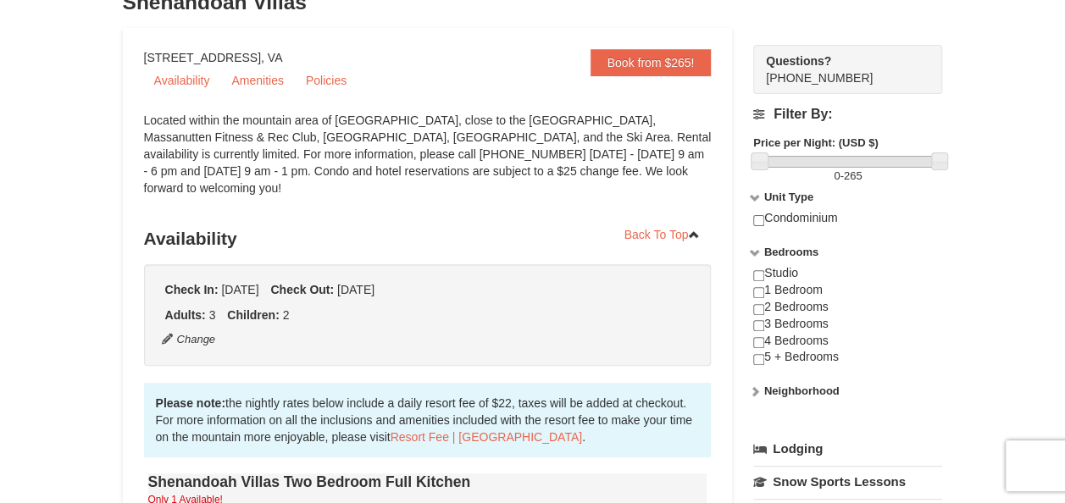
click at [783, 249] on strong "Bedrooms" at bounding box center [791, 252] width 54 height 13
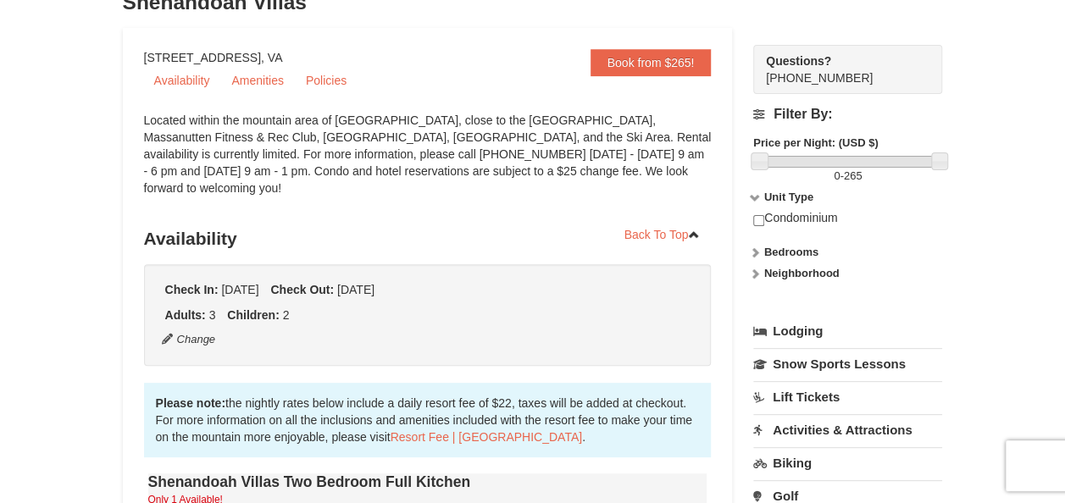
click at [785, 278] on strong "Neighborhood" at bounding box center [801, 273] width 75 height 13
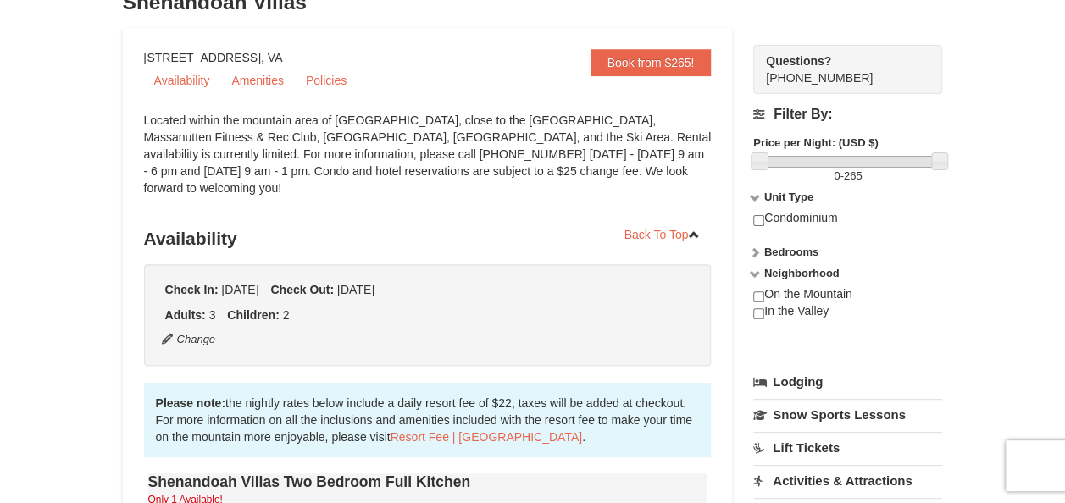
click at [802, 276] on strong "Neighborhood" at bounding box center [801, 273] width 75 height 13
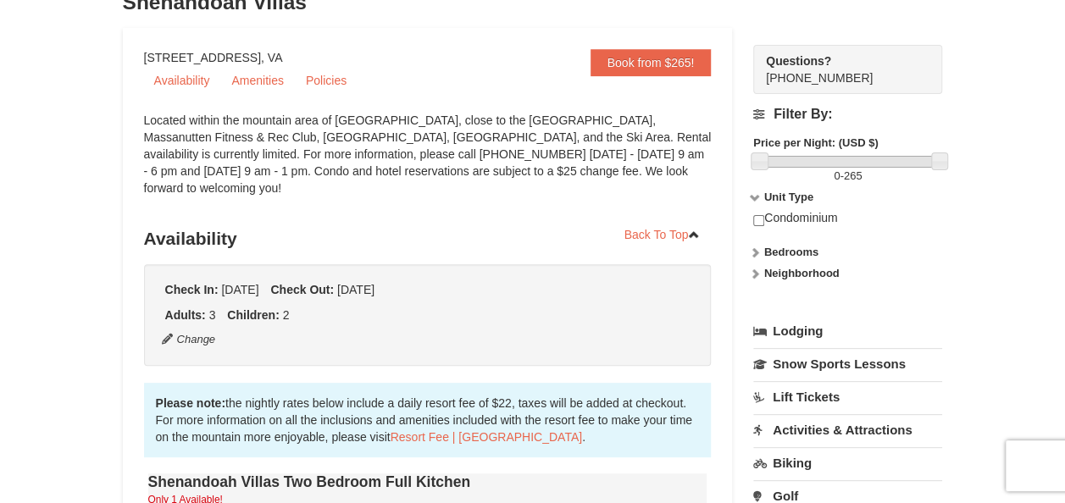
click at [807, 332] on link "Lodging" at bounding box center [847, 331] width 189 height 31
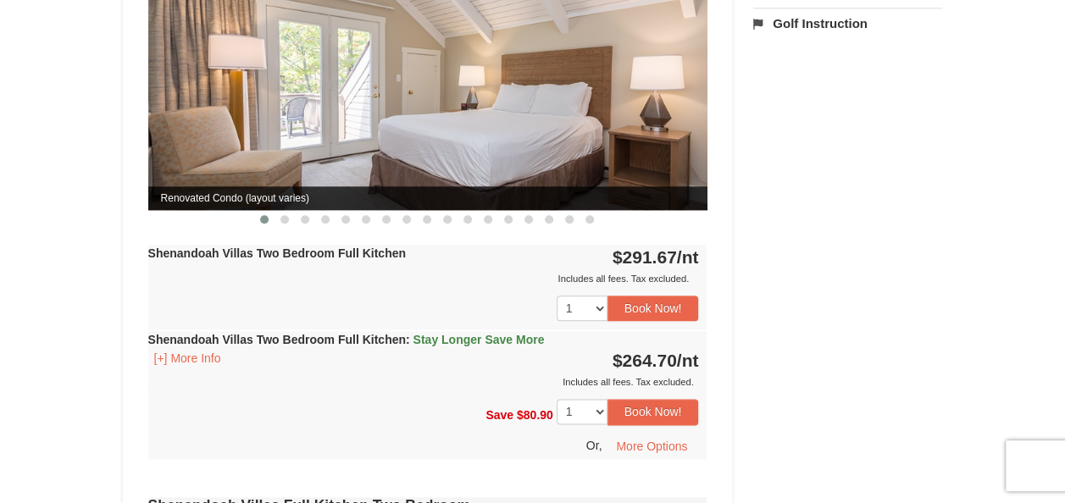
scroll to position [815, 0]
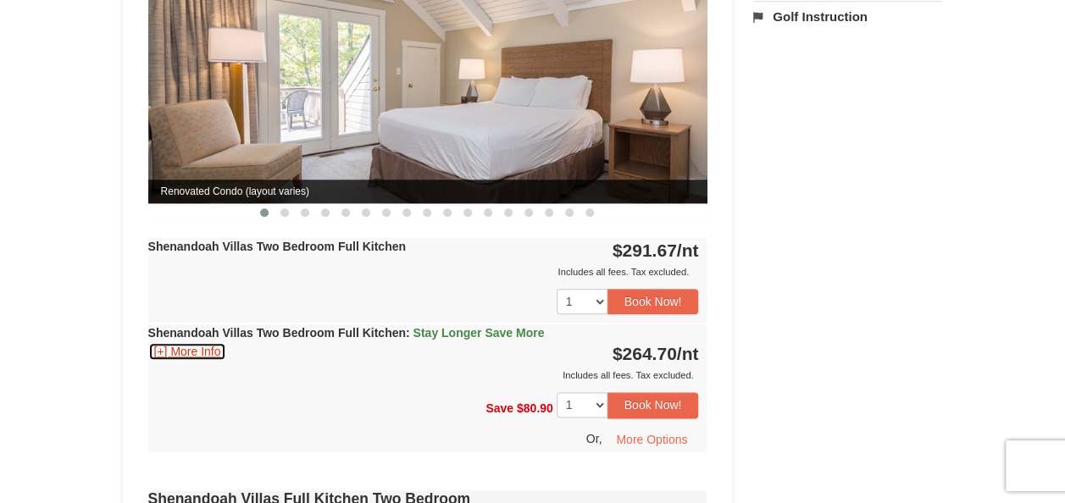
click at [199, 342] on button "[+] More Info" at bounding box center [187, 351] width 79 height 19
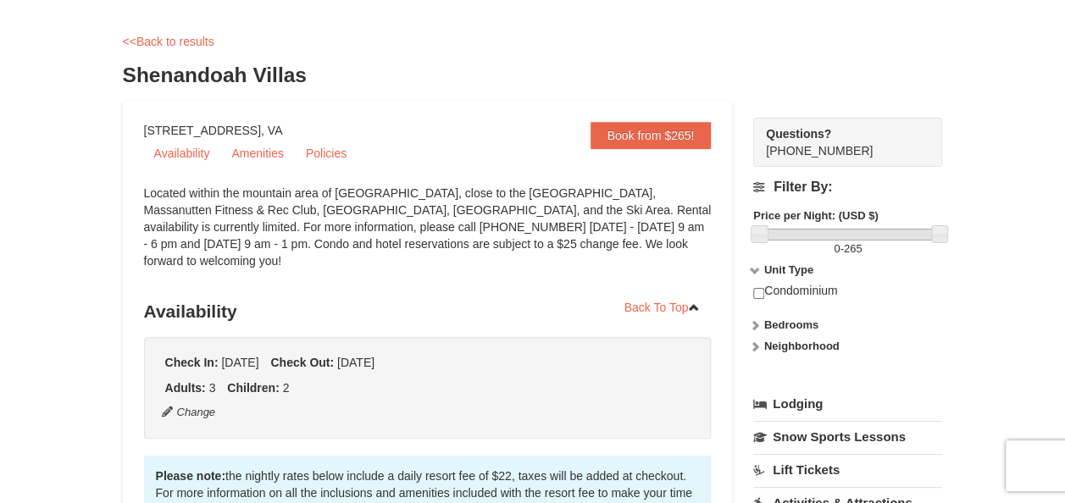
scroll to position [65, 0]
drag, startPoint x: 324, startPoint y: 75, endPoint x: 123, endPoint y: 71, distance: 200.8
click at [123, 71] on h3 "Shenandoah Villas" at bounding box center [533, 75] width 820 height 34
copy h3 "Shenandoah Villas"
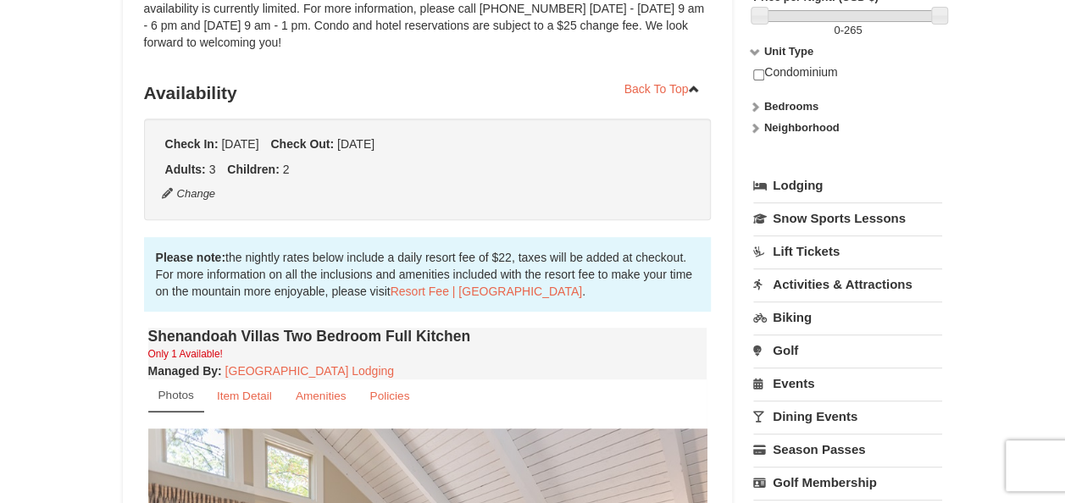
scroll to position [0, 0]
